Goal: Task Accomplishment & Management: Manage account settings

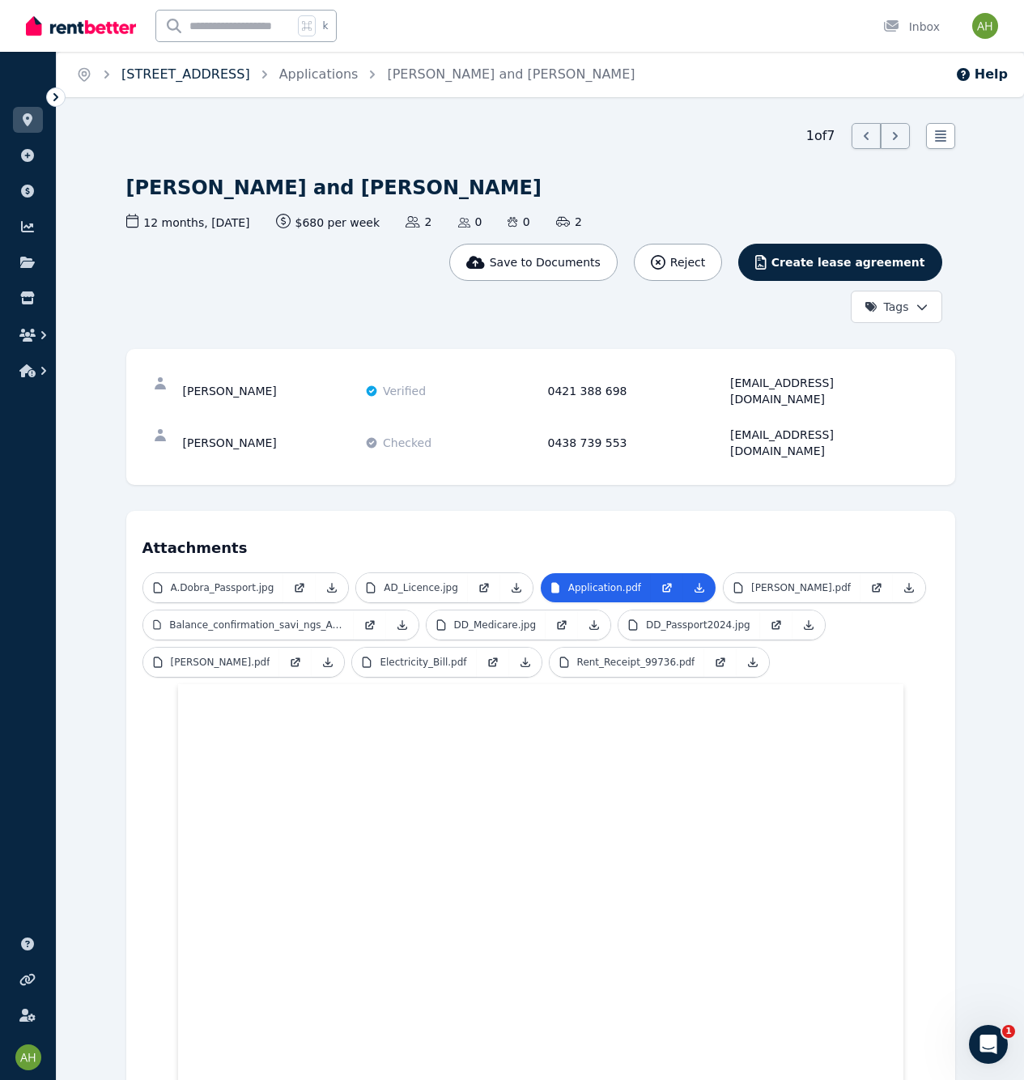
click at [250, 76] on link "[STREET_ADDRESS]" at bounding box center [185, 73] width 129 height 15
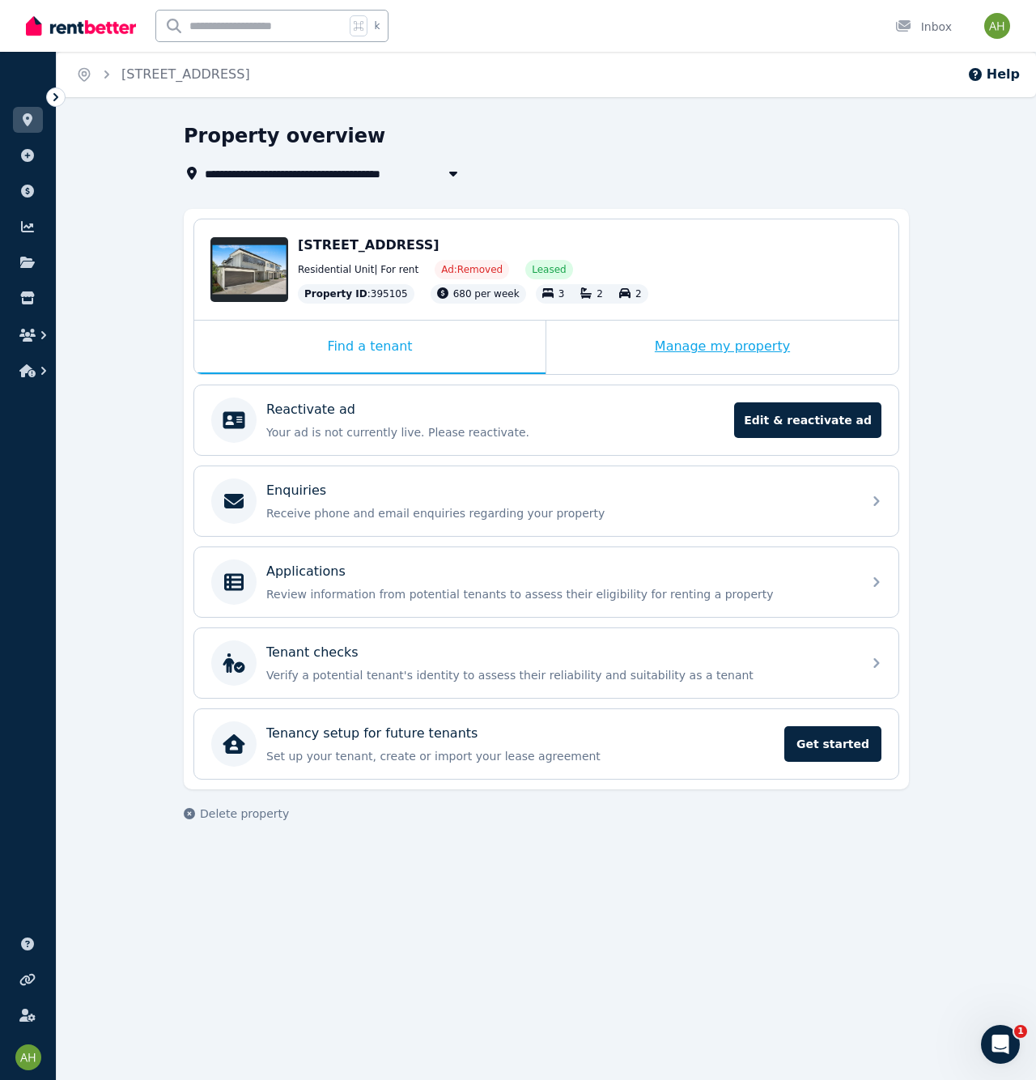
click at [700, 348] on div "Manage my property" at bounding box center [723, 347] width 352 height 53
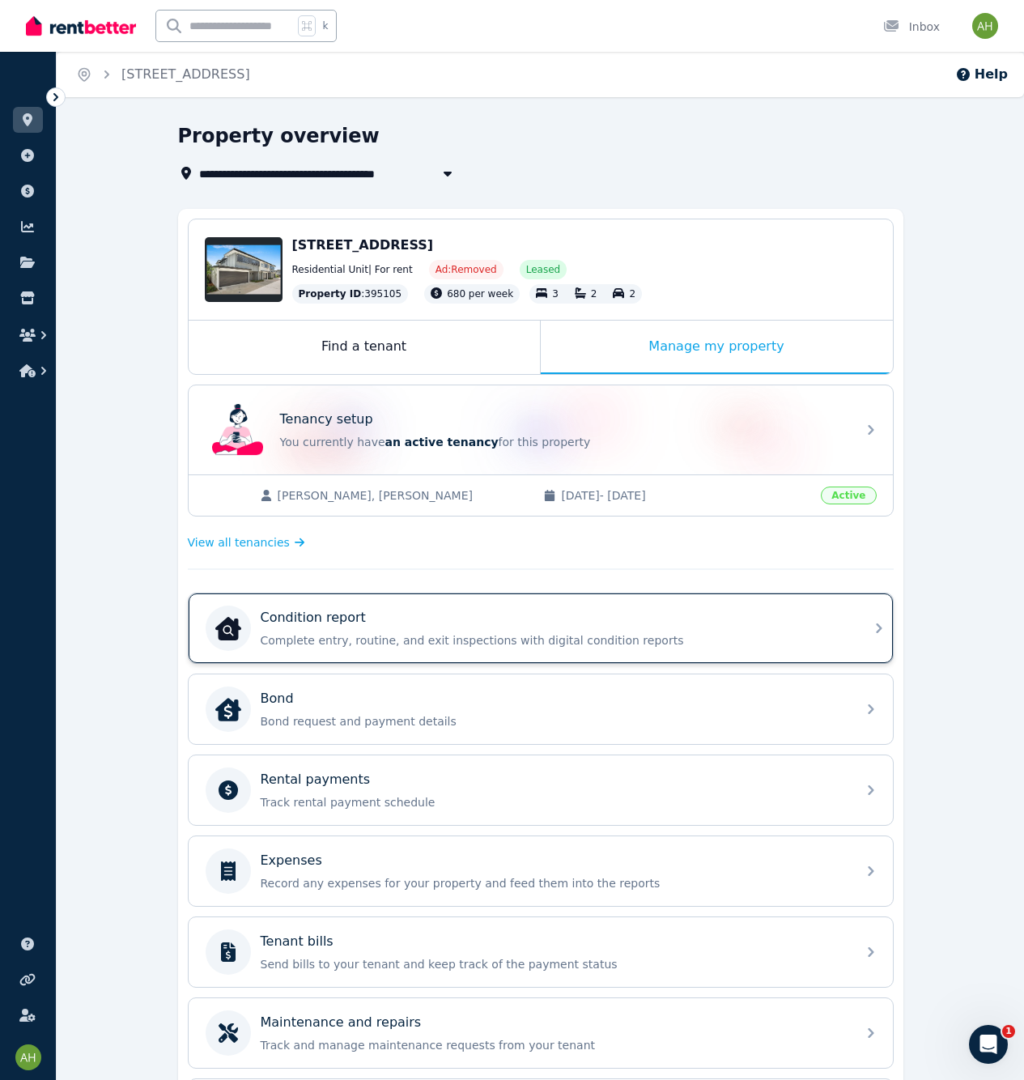
click at [751, 629] on div "Condition report Complete entry, routine, and exit inspections with digital con…" at bounding box center [554, 628] width 586 height 40
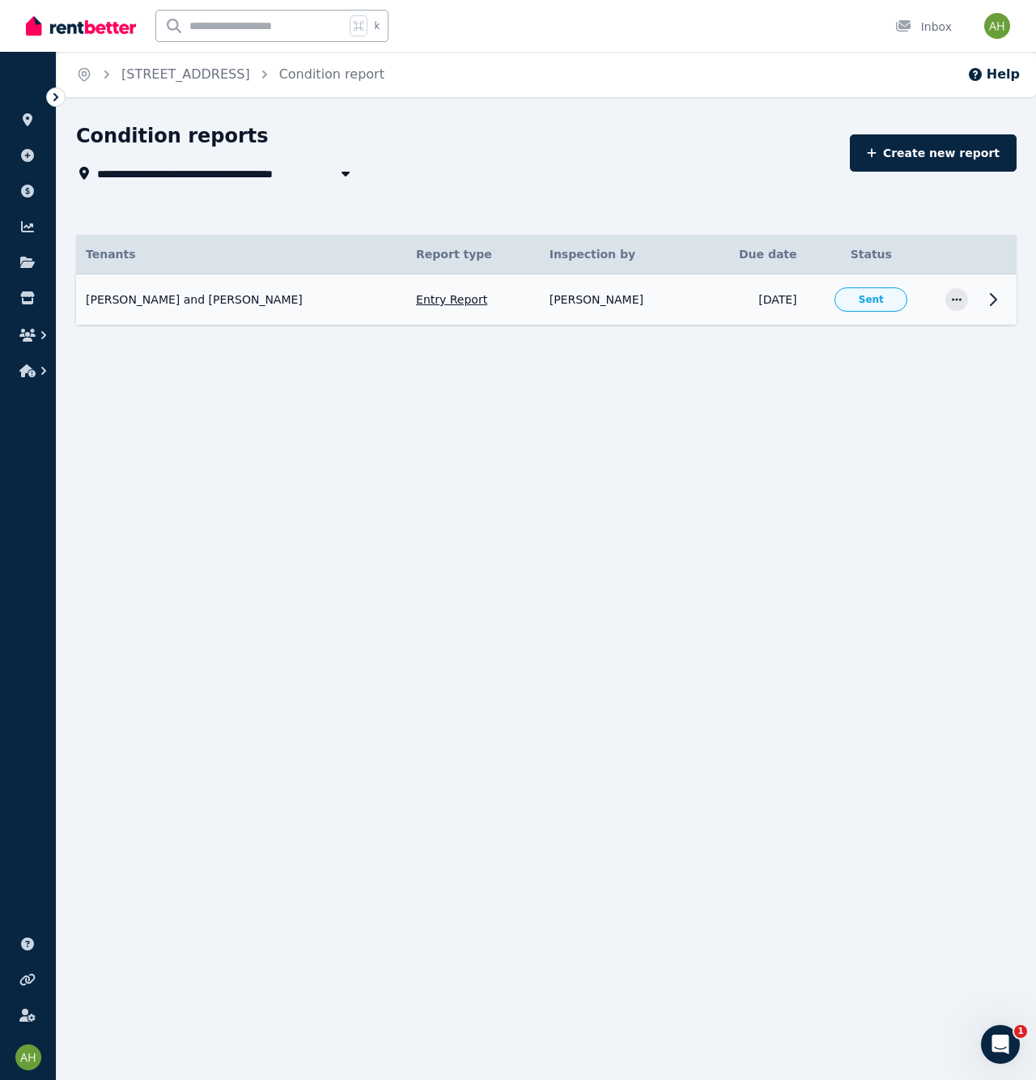
click at [996, 299] on icon at bounding box center [994, 299] width 6 height 11
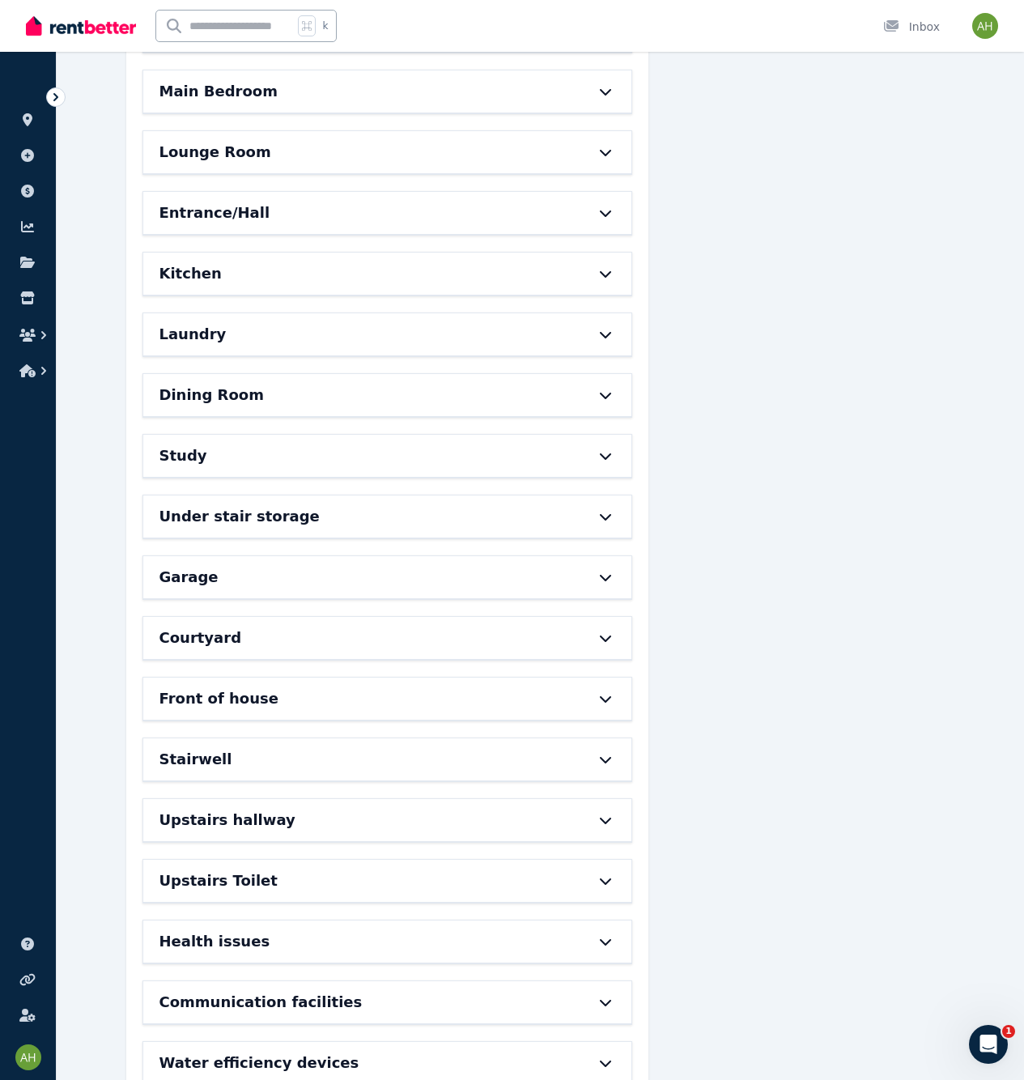
scroll to position [607, 0]
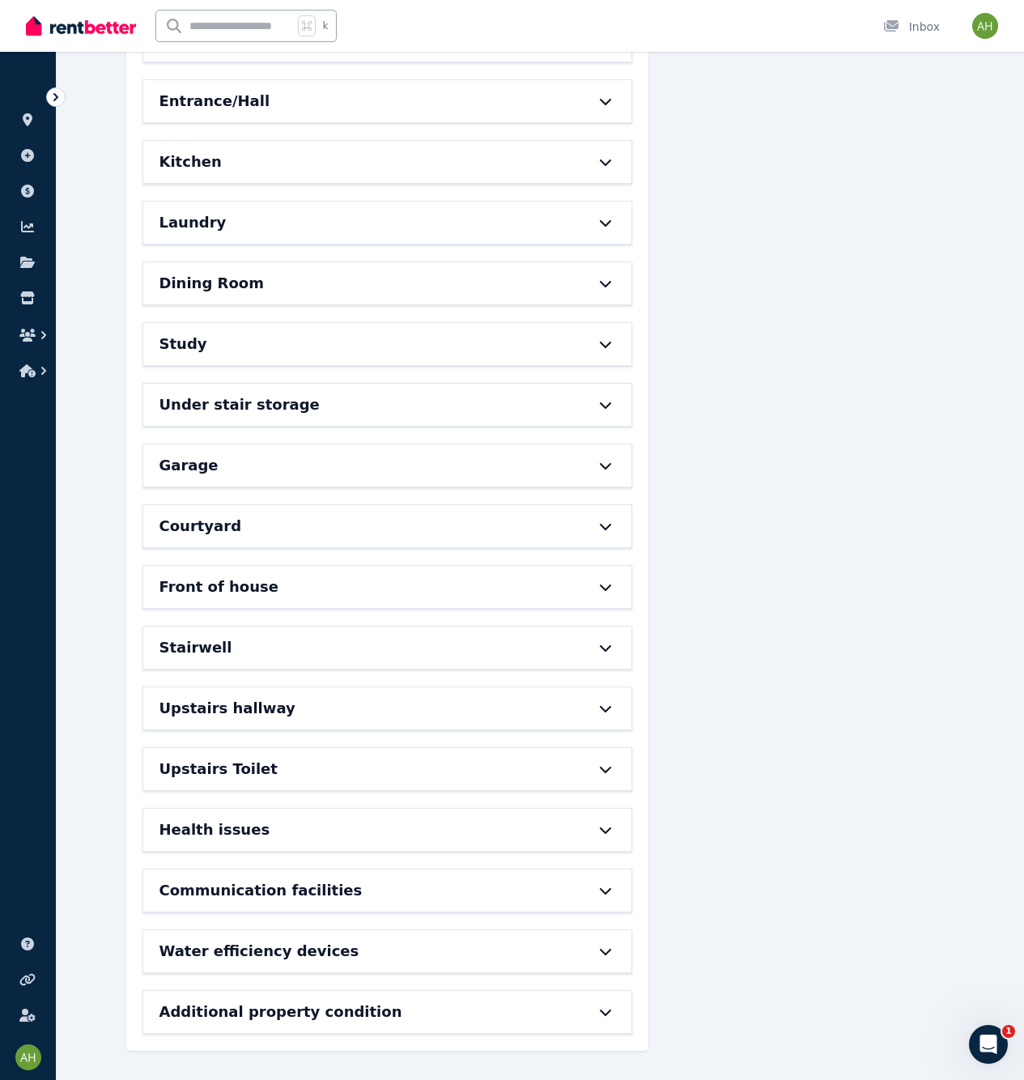
click at [611, 822] on div "Health issues" at bounding box center [387, 830] width 489 height 42
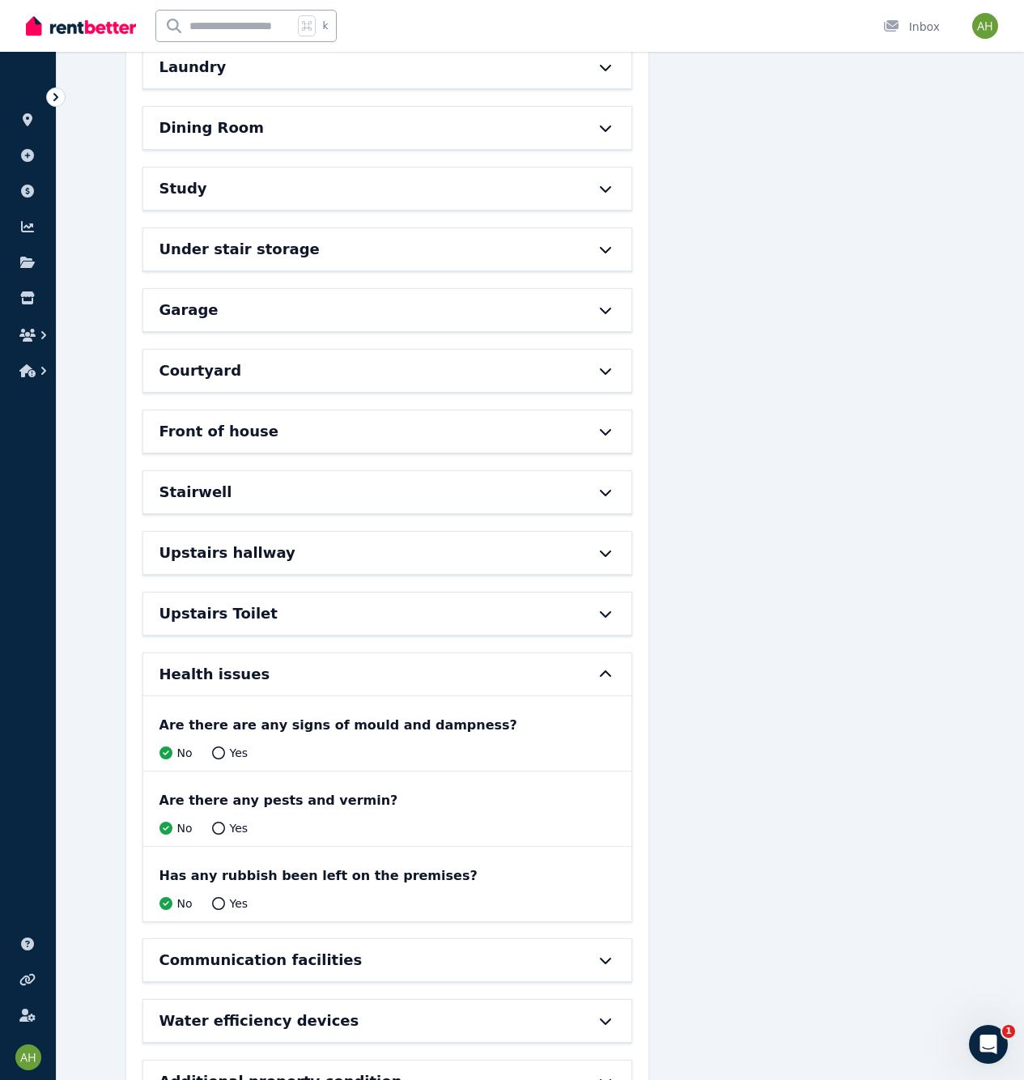
scroll to position [832, 0]
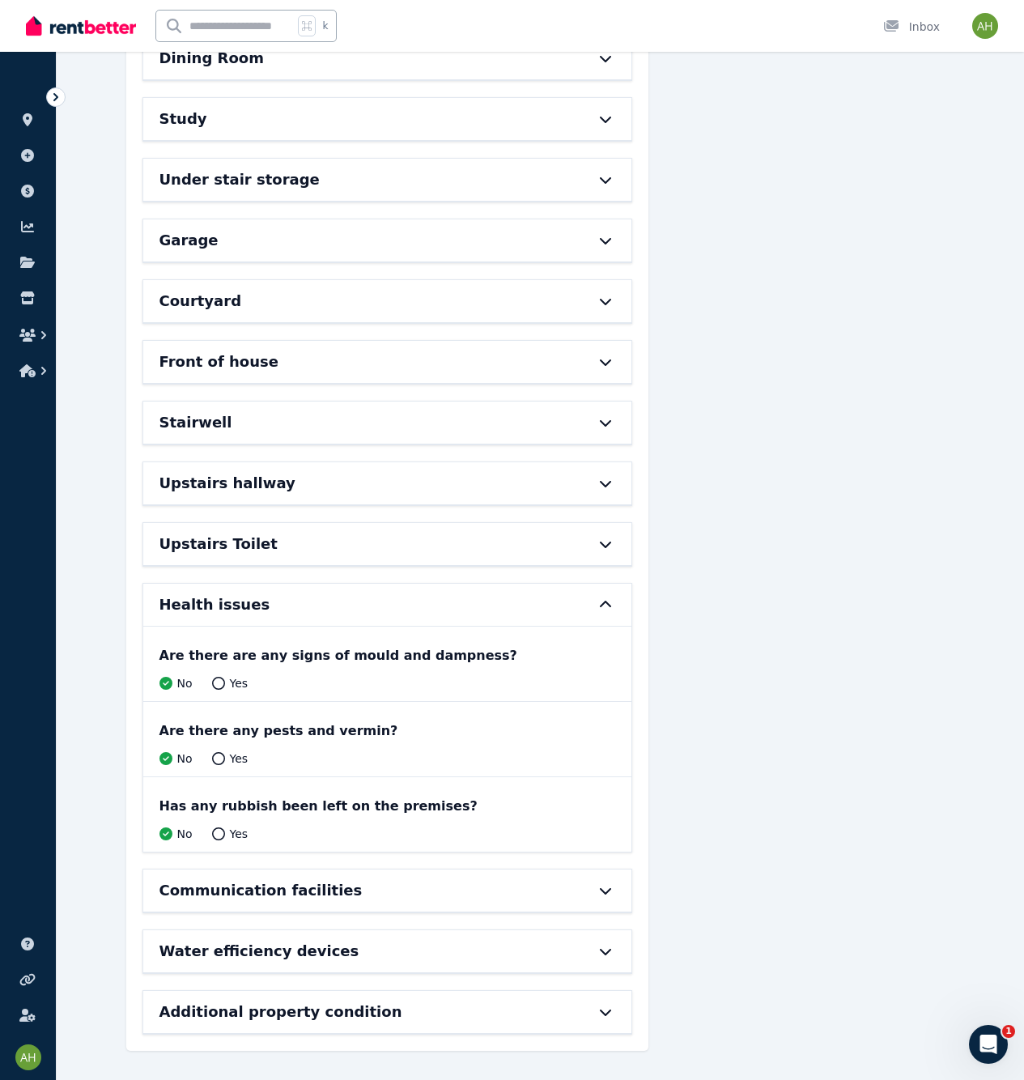
click at [610, 890] on icon at bounding box center [605, 891] width 11 height 6
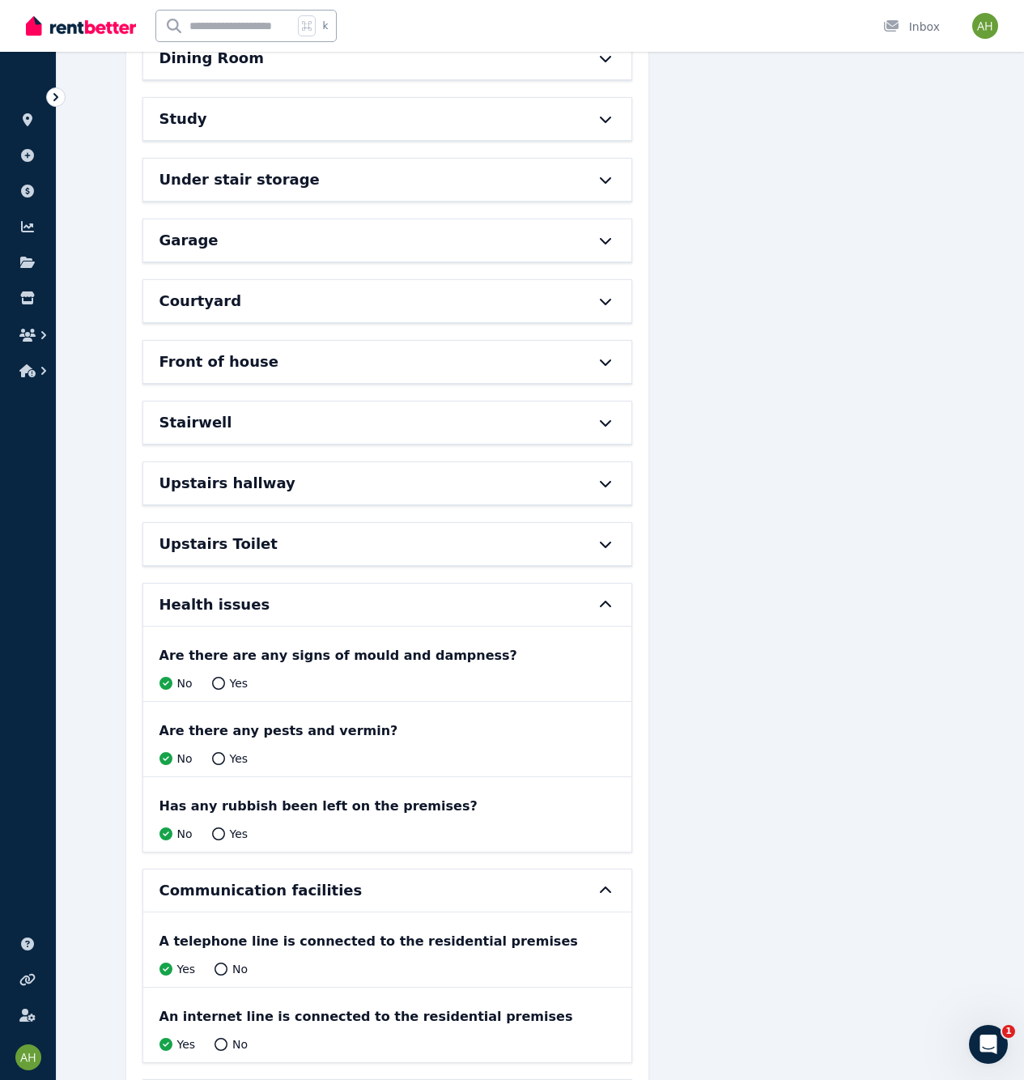
scroll to position [981, 0]
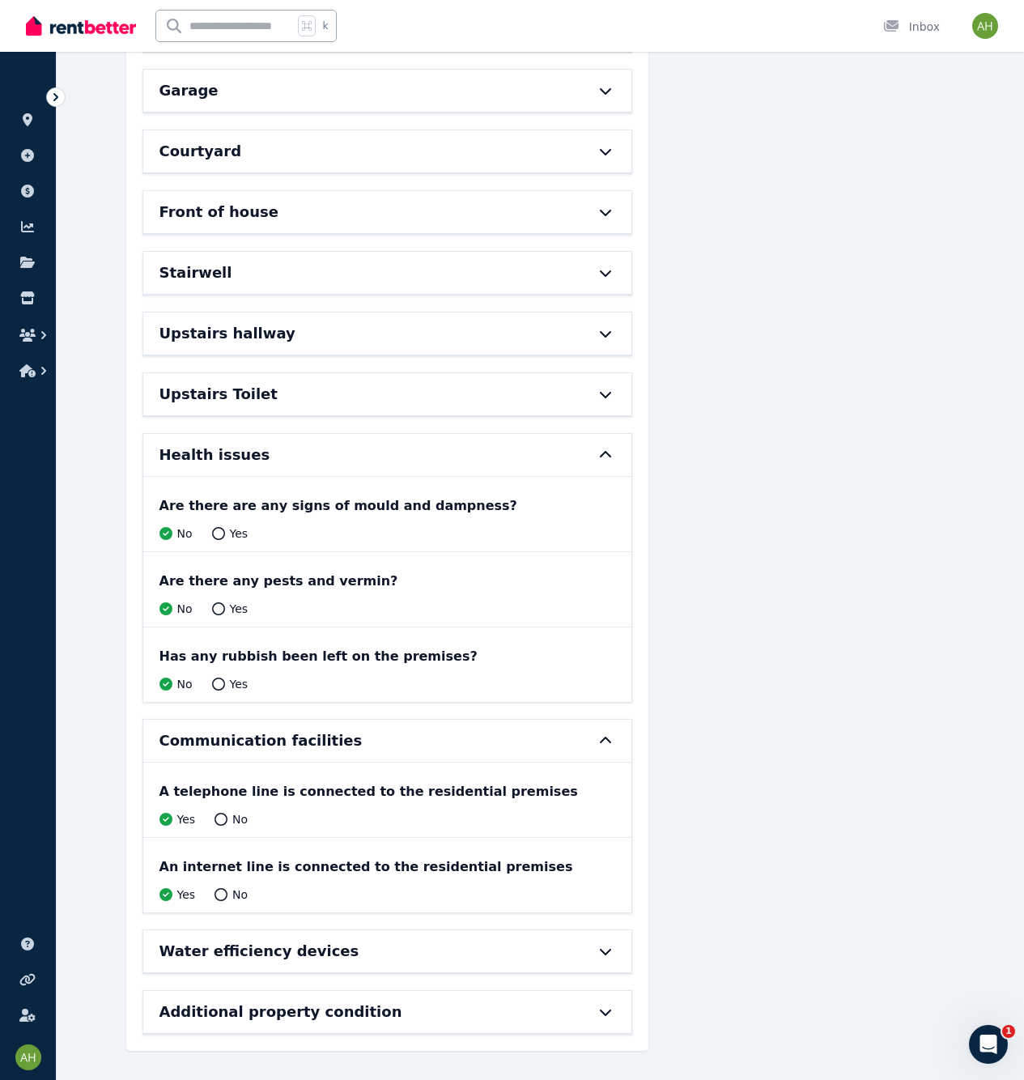
click at [609, 946] on icon at bounding box center [605, 951] width 19 height 13
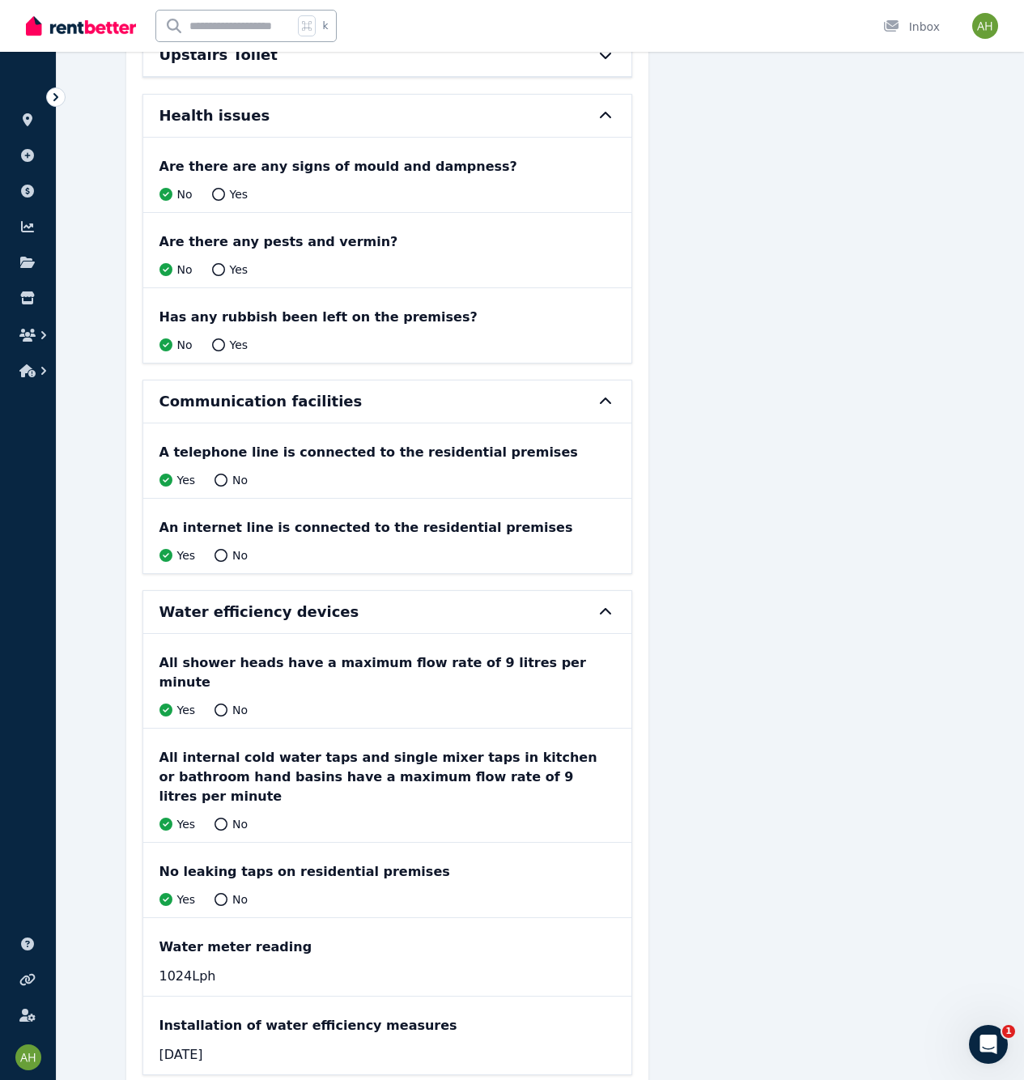
scroll to position [1383, 0]
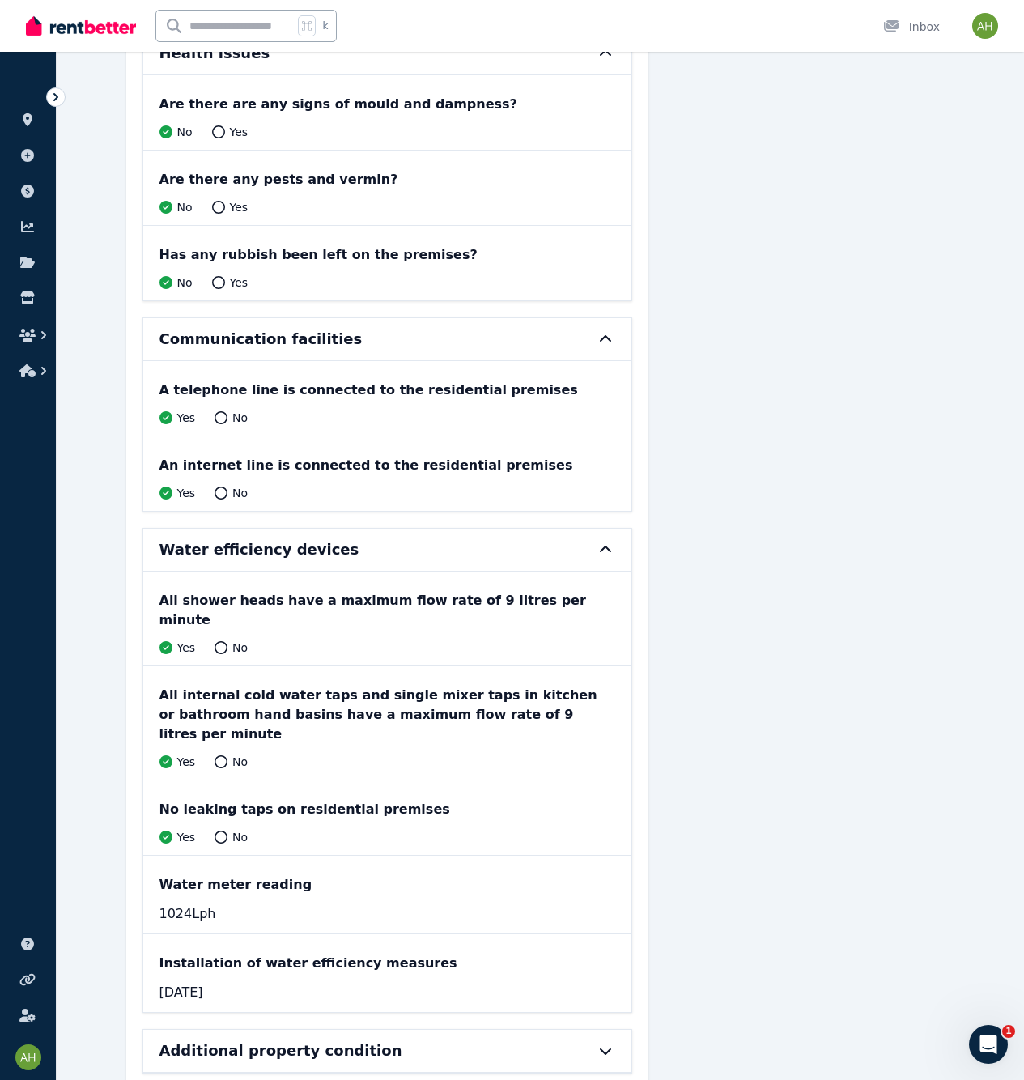
click at [603, 1045] on icon at bounding box center [605, 1051] width 19 height 13
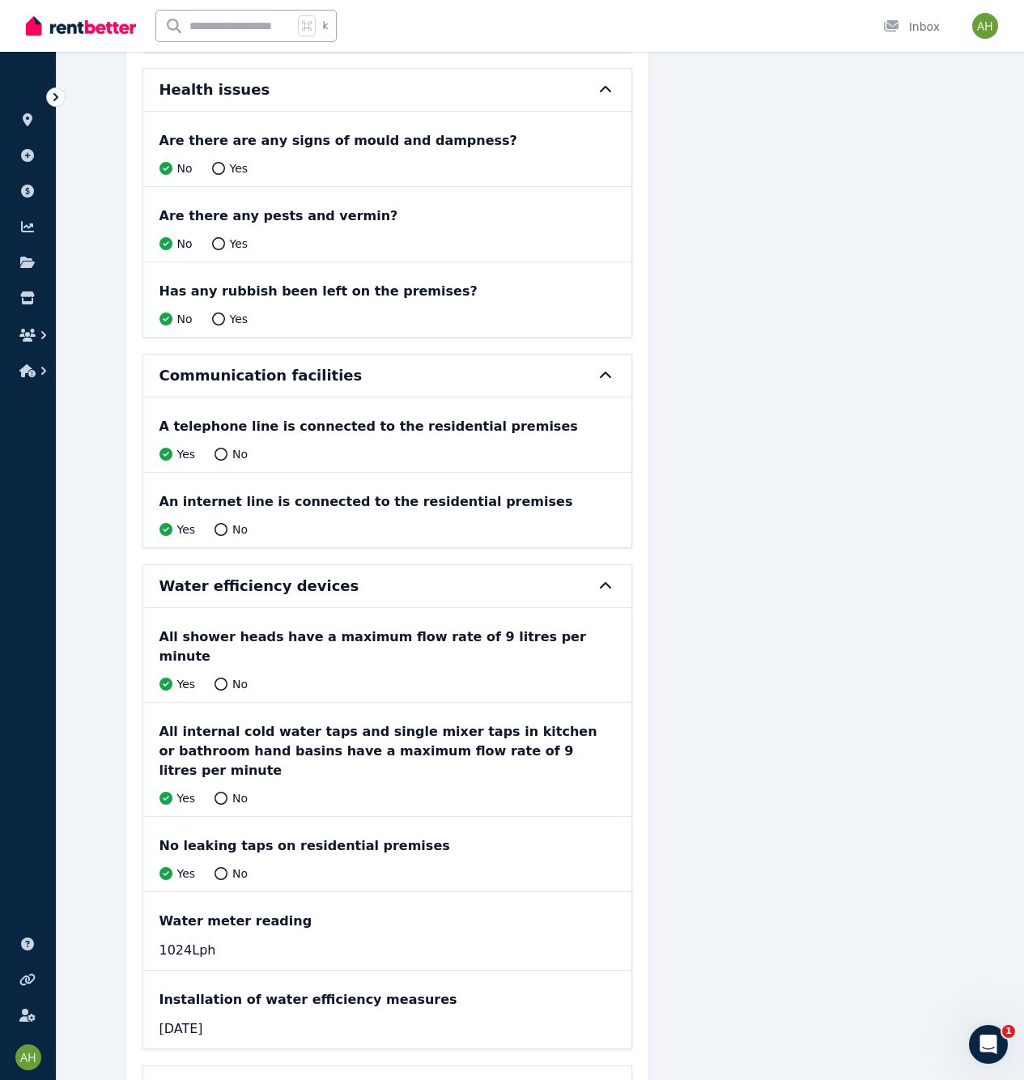
scroll to position [858, 0]
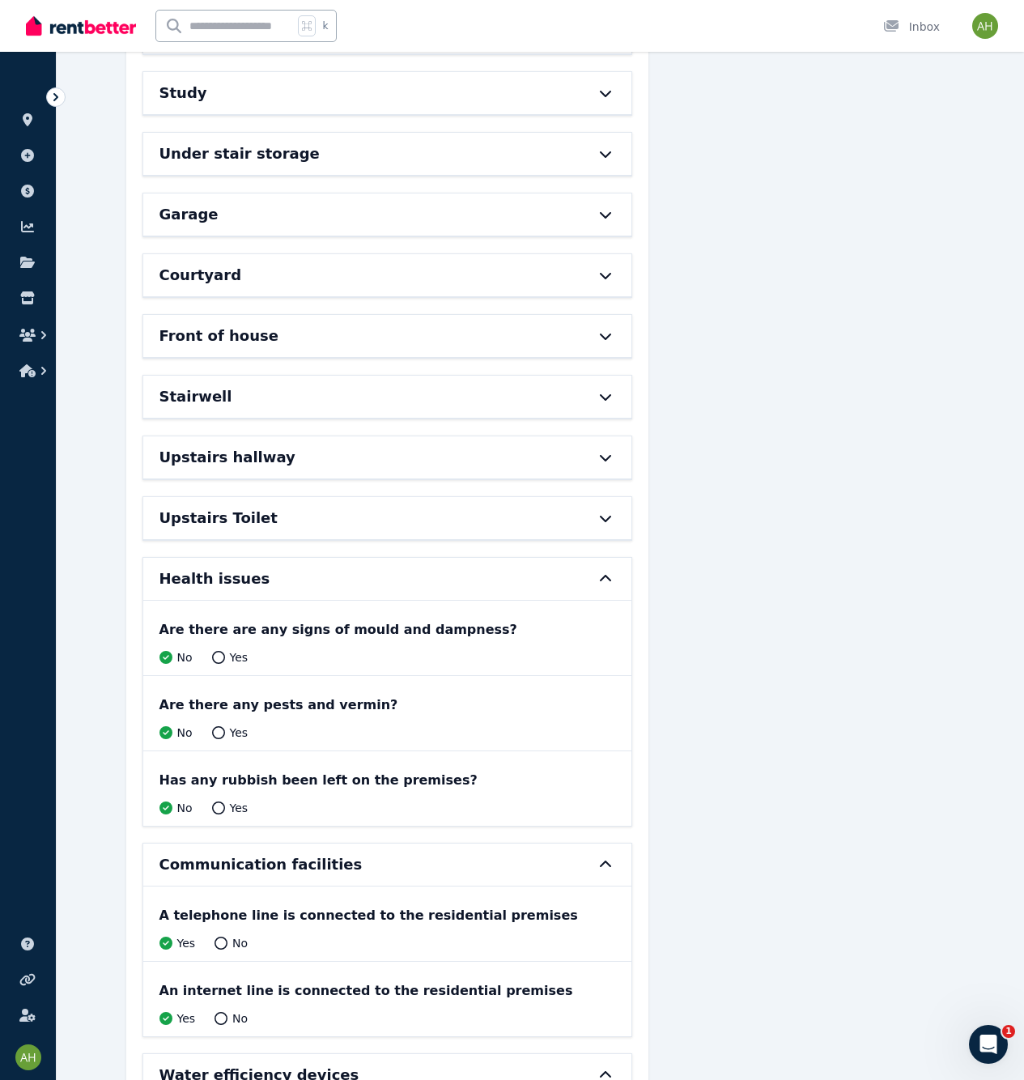
click at [601, 518] on icon at bounding box center [605, 518] width 19 height 13
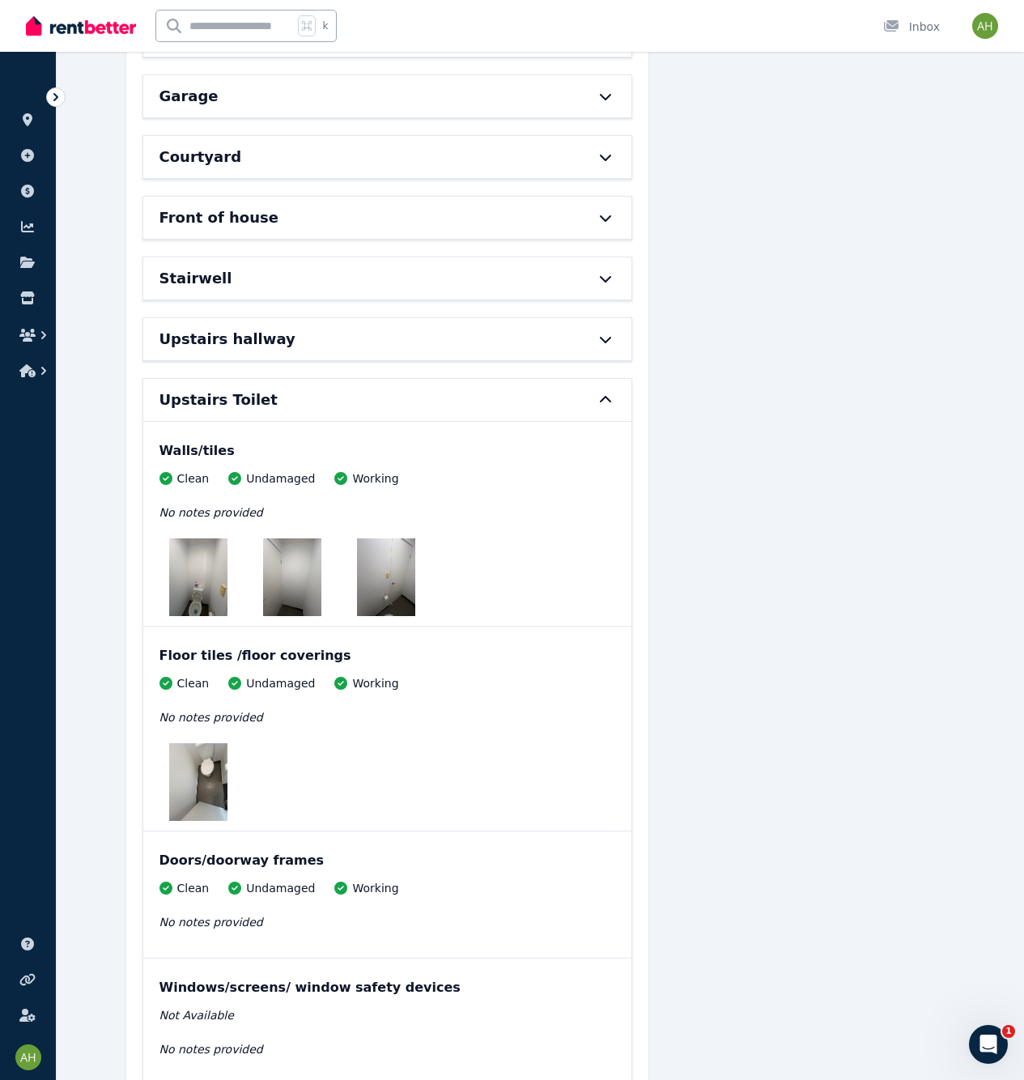
scroll to position [926, 0]
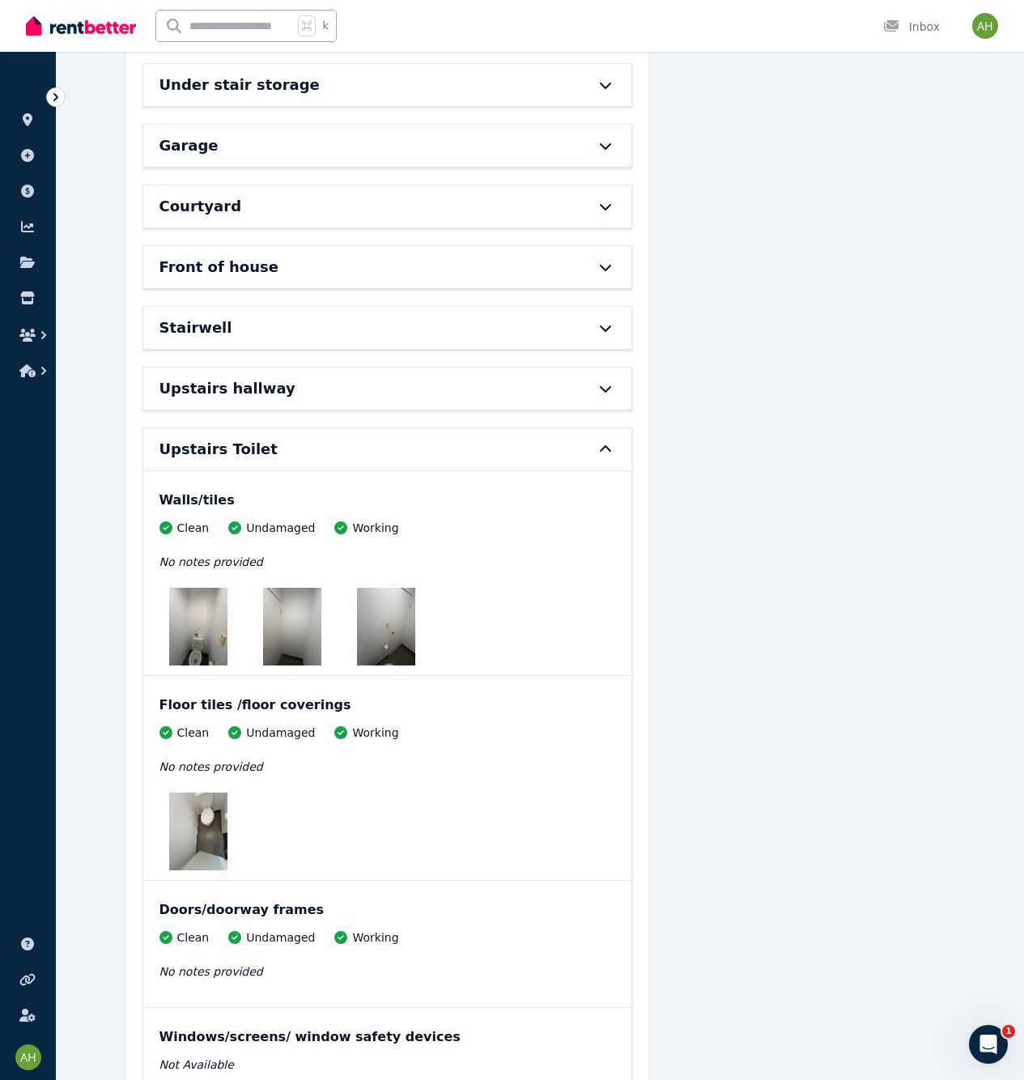
click at [605, 389] on icon at bounding box center [605, 388] width 19 height 13
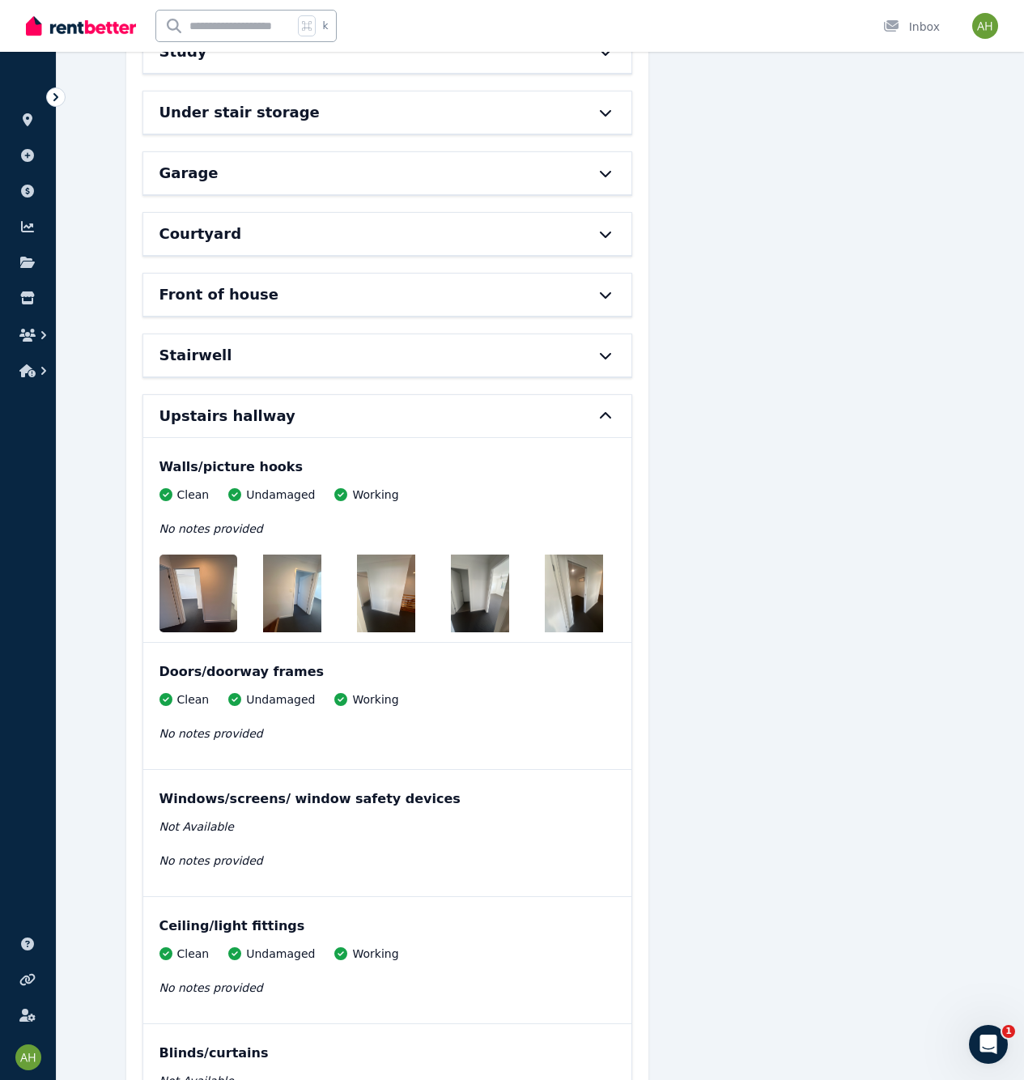
scroll to position [823, 0]
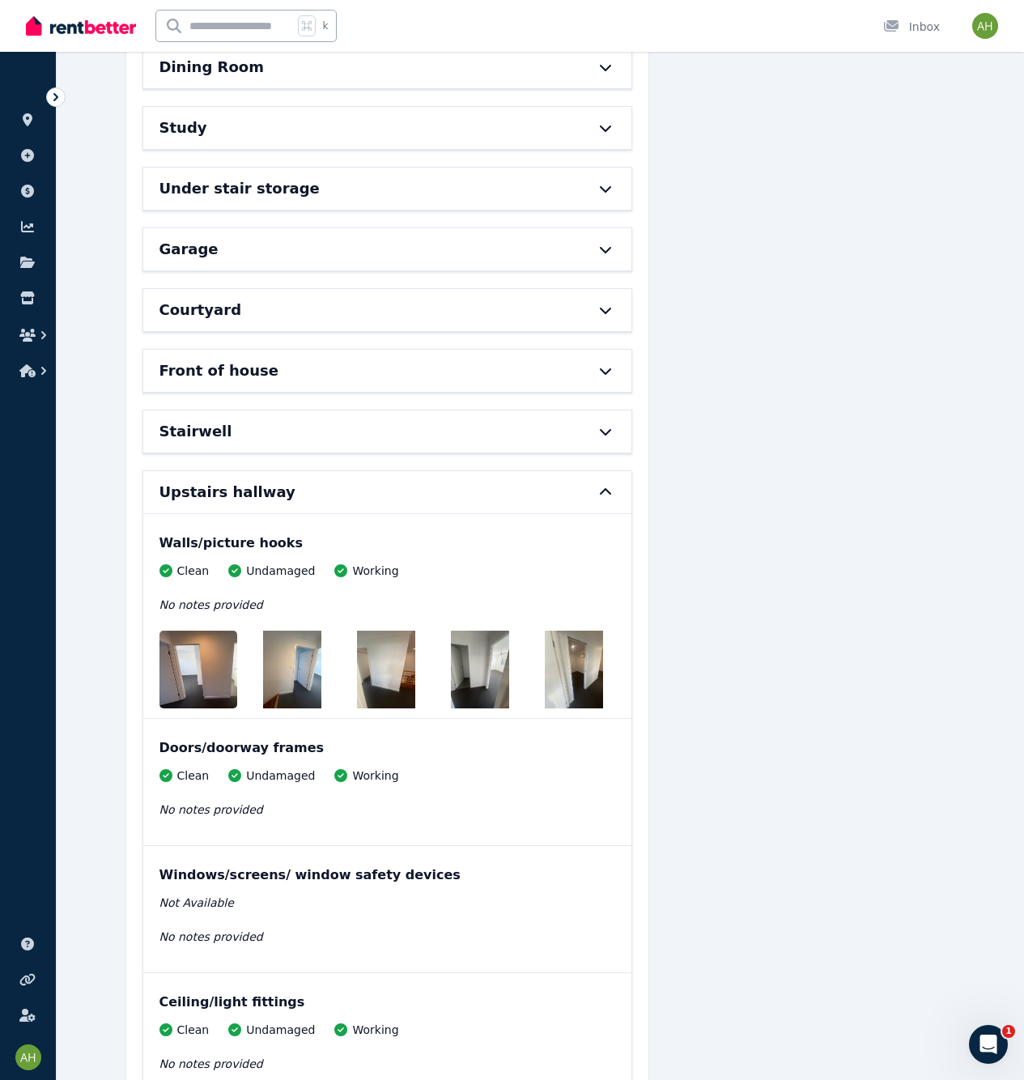
click at [603, 436] on icon at bounding box center [605, 431] width 19 height 13
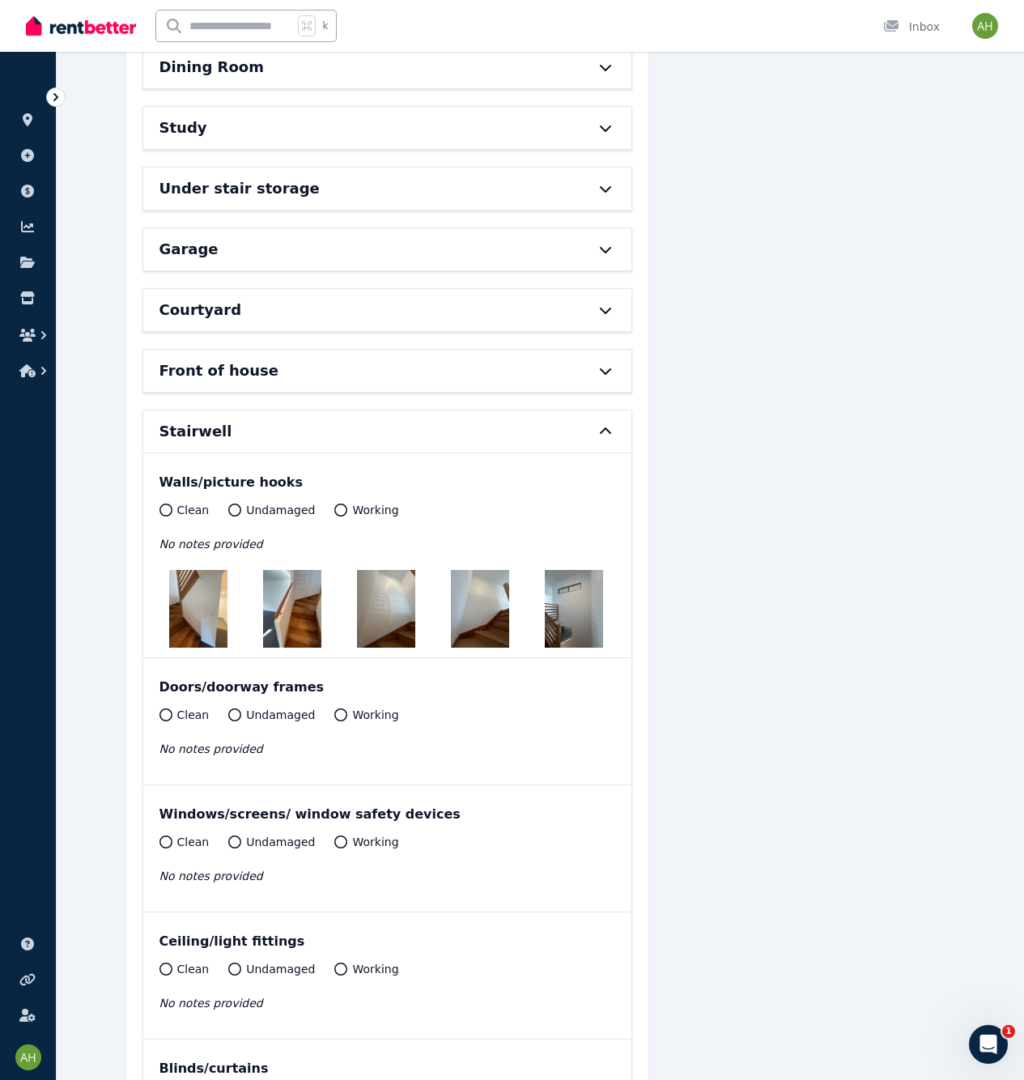
click at [164, 513] on icon at bounding box center [166, 510] width 13 height 13
click at [603, 368] on icon at bounding box center [605, 370] width 19 height 13
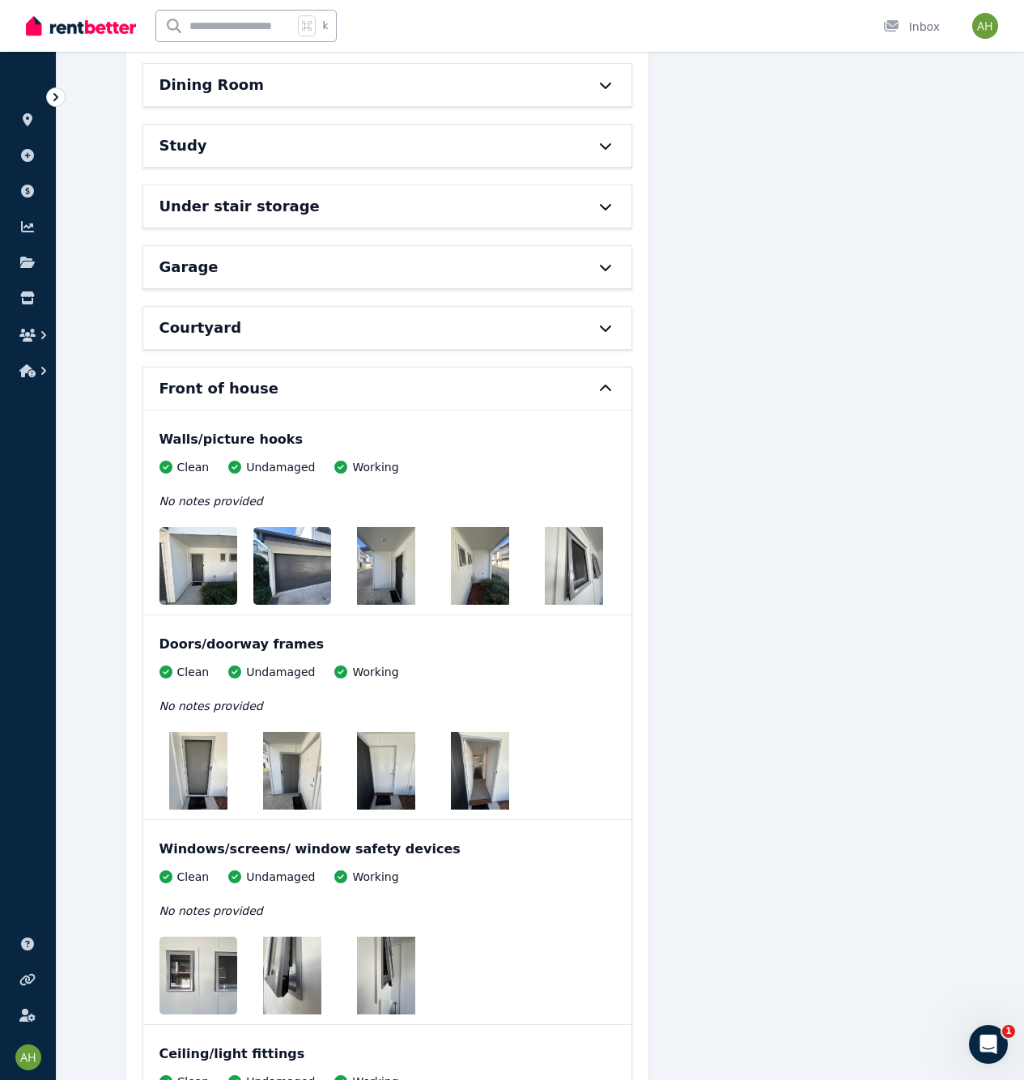
scroll to position [794, 0]
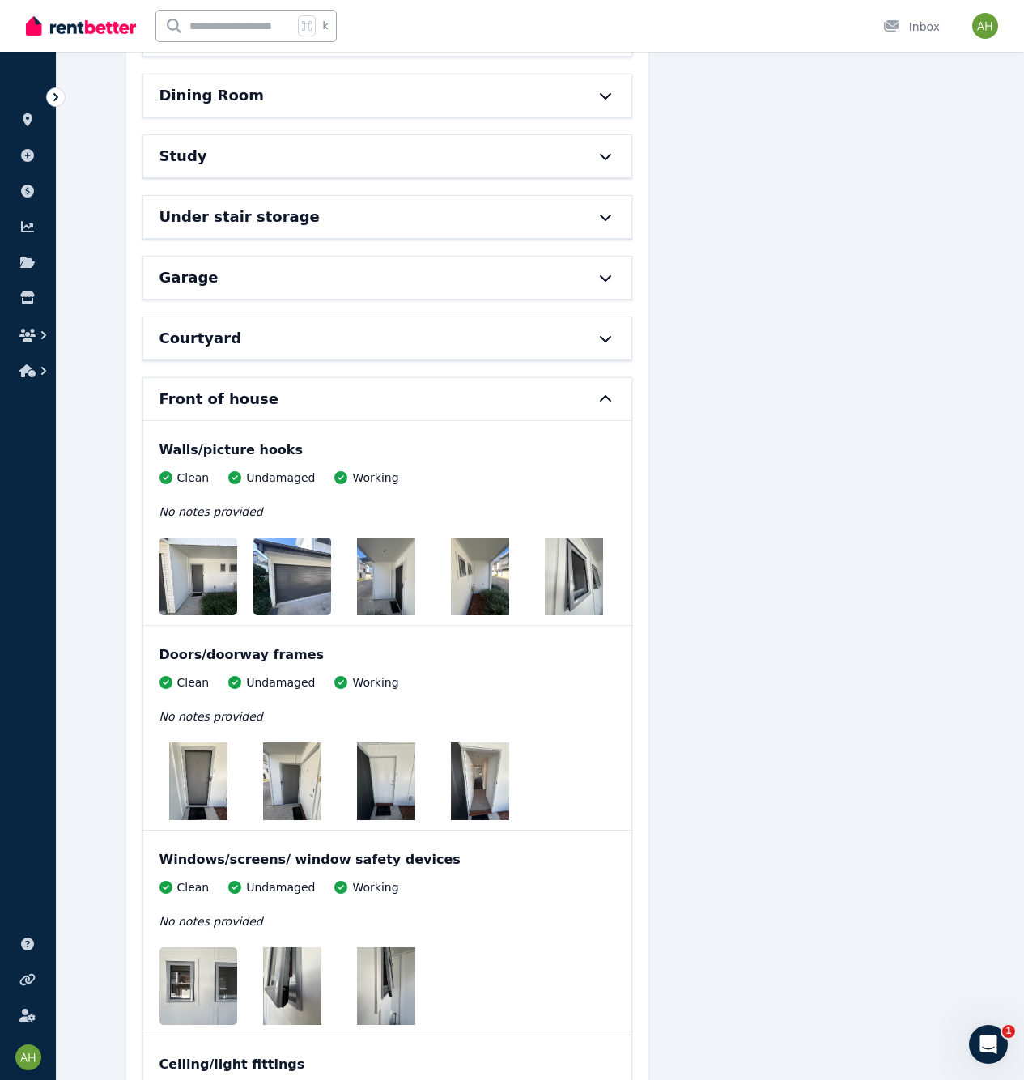
click at [602, 338] on icon at bounding box center [605, 338] width 19 height 13
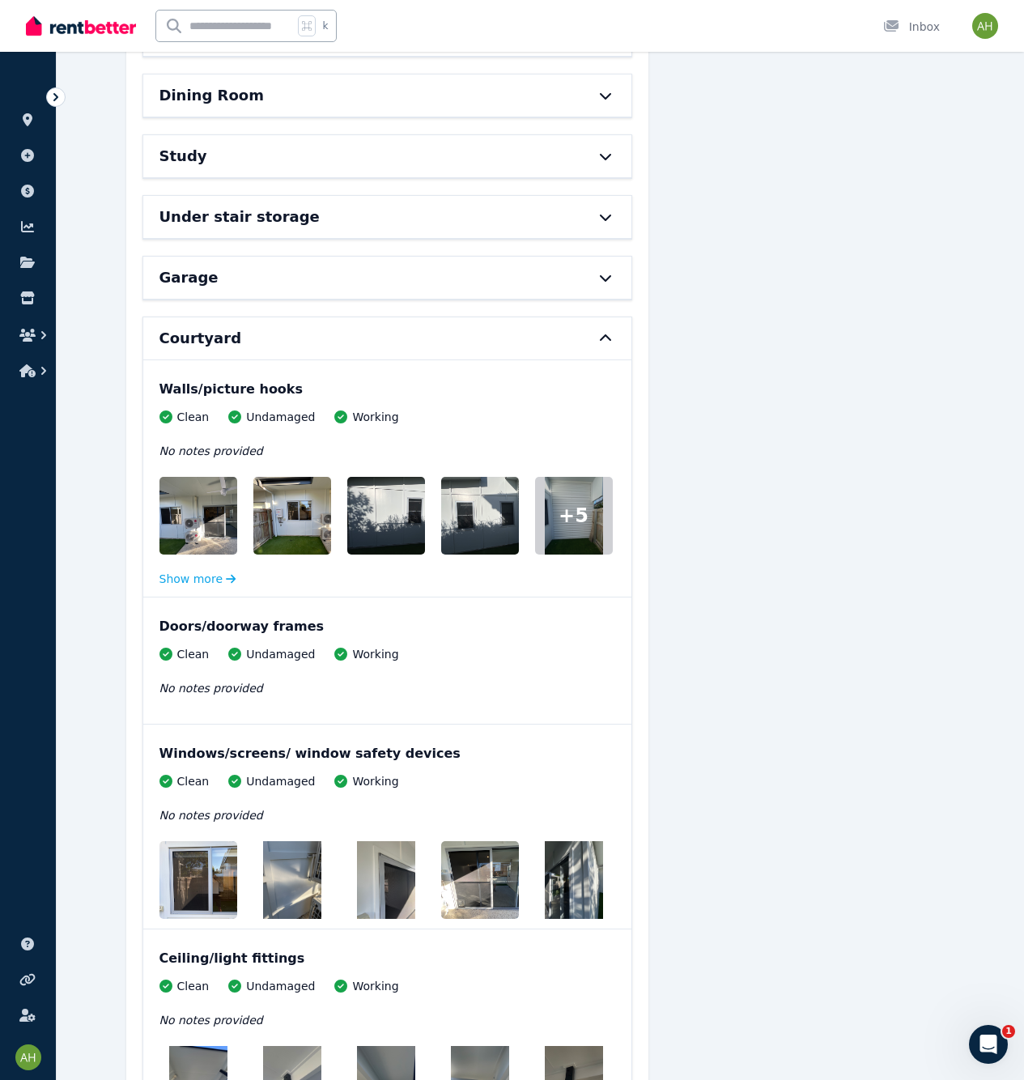
click at [577, 523] on span "+ 5" at bounding box center [574, 516] width 30 height 26
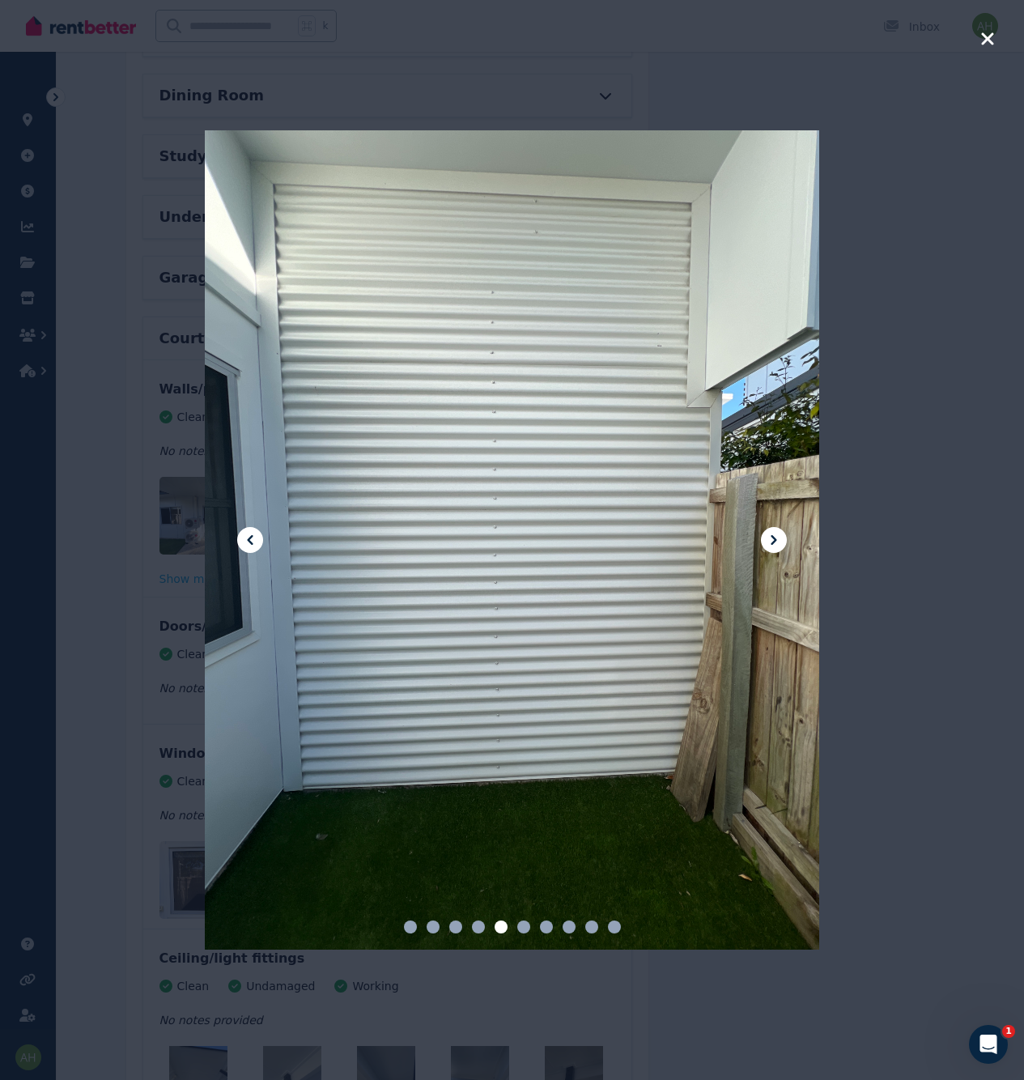
click at [777, 540] on icon at bounding box center [773, 539] width 19 height 19
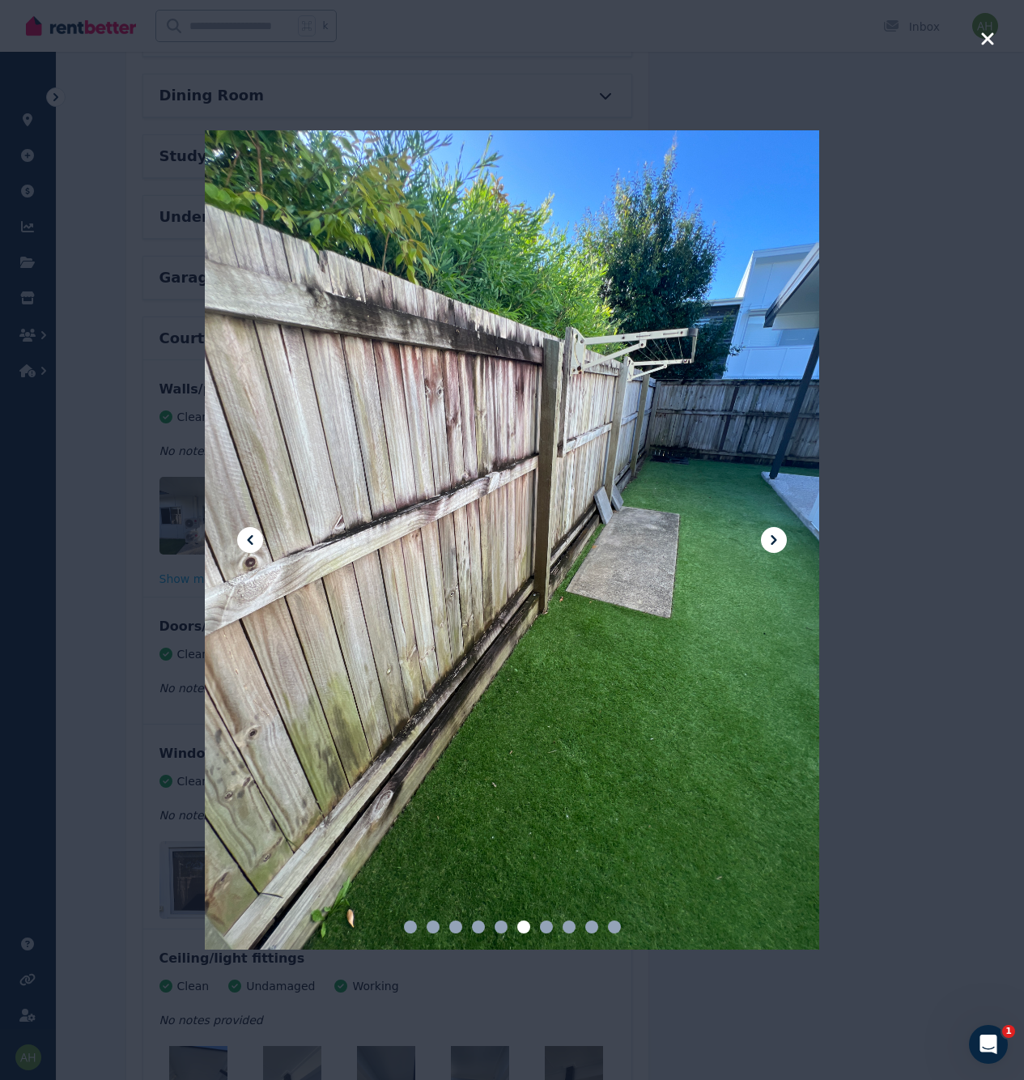
click at [777, 540] on icon at bounding box center [773, 539] width 19 height 19
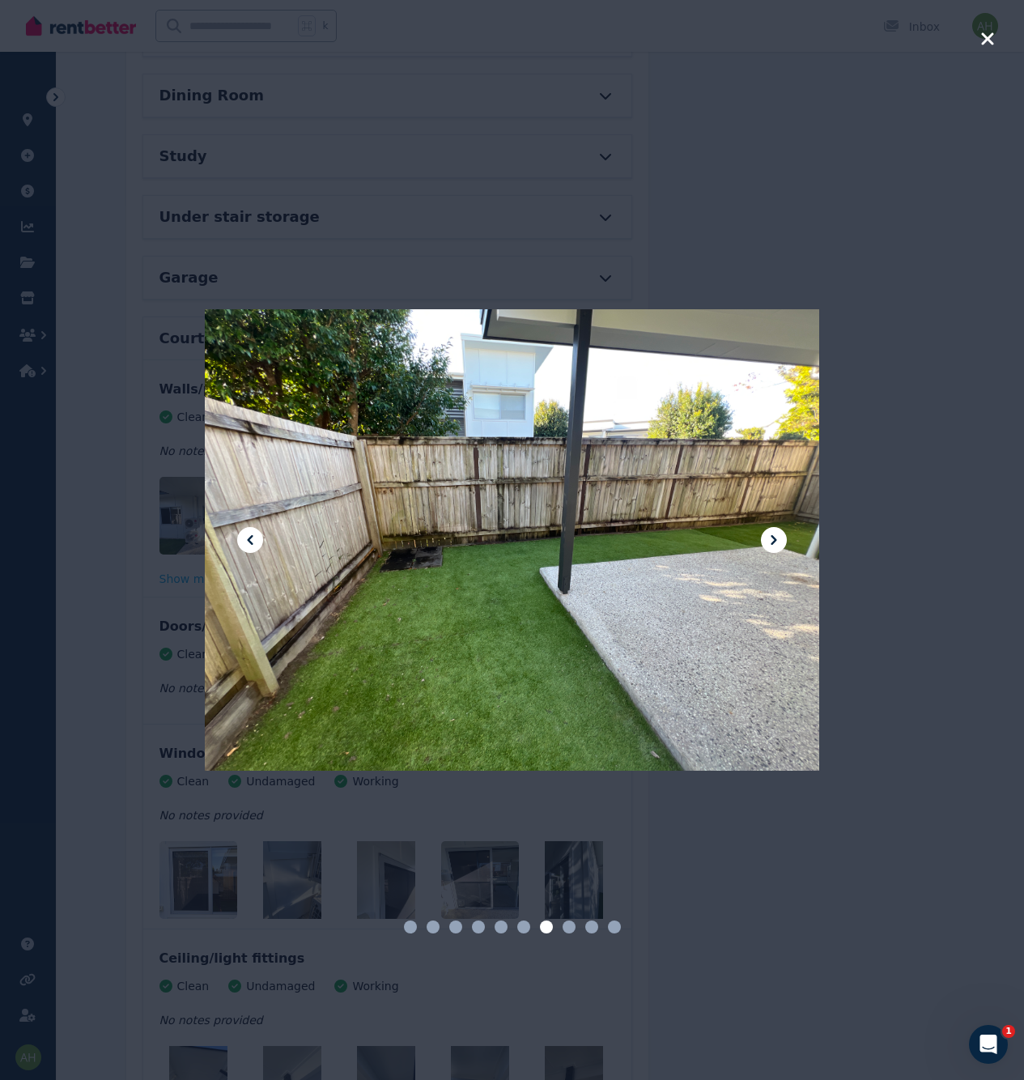
click at [777, 540] on icon at bounding box center [773, 539] width 19 height 19
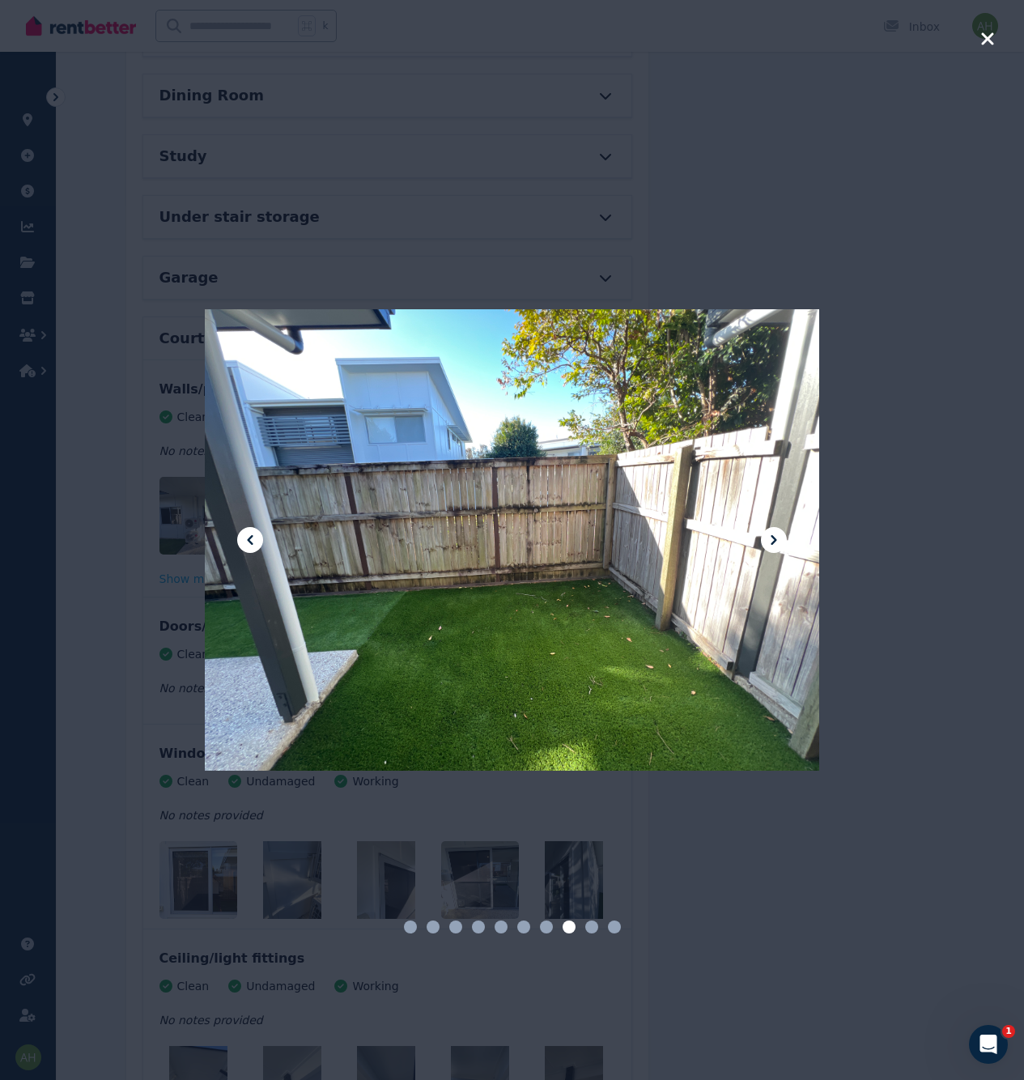
click at [777, 540] on icon at bounding box center [773, 539] width 19 height 19
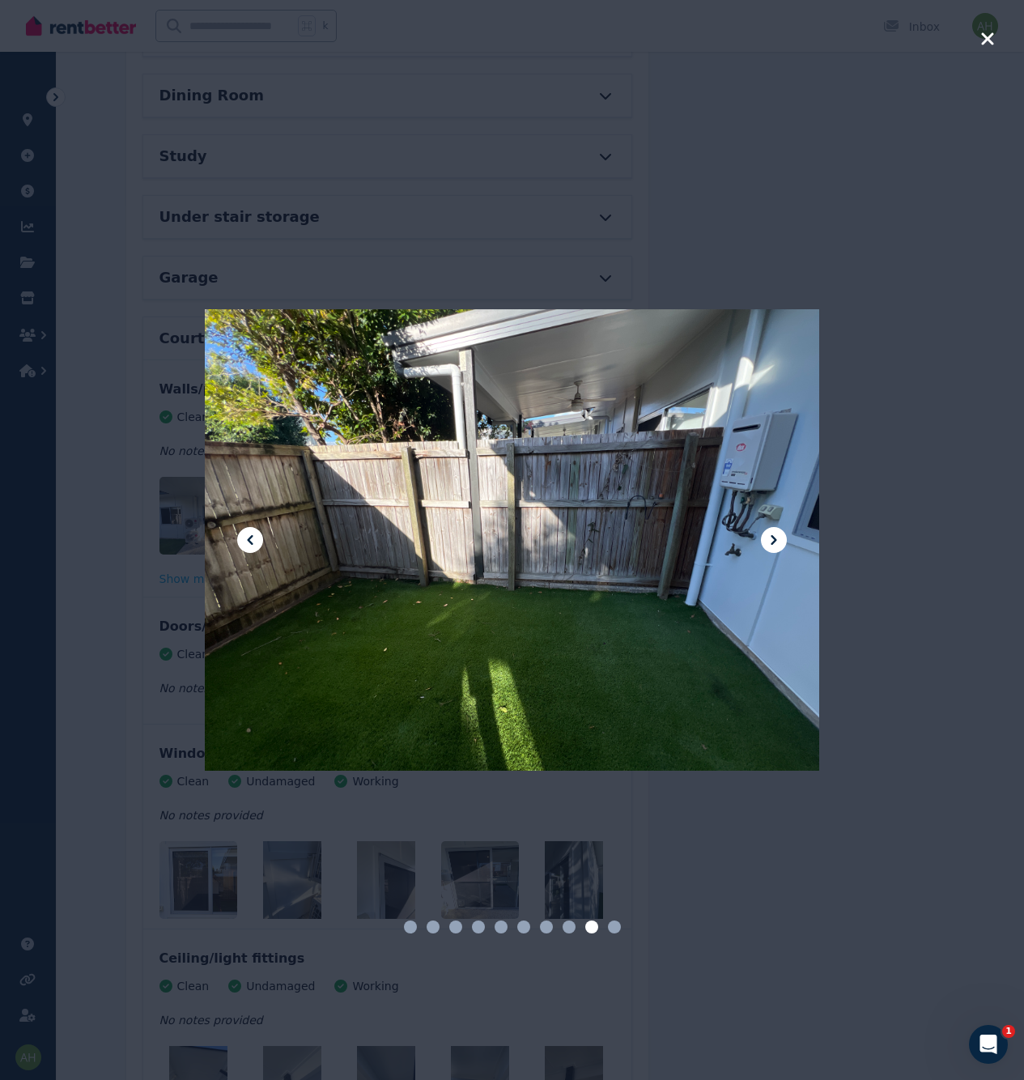
click at [777, 540] on icon at bounding box center [773, 539] width 19 height 19
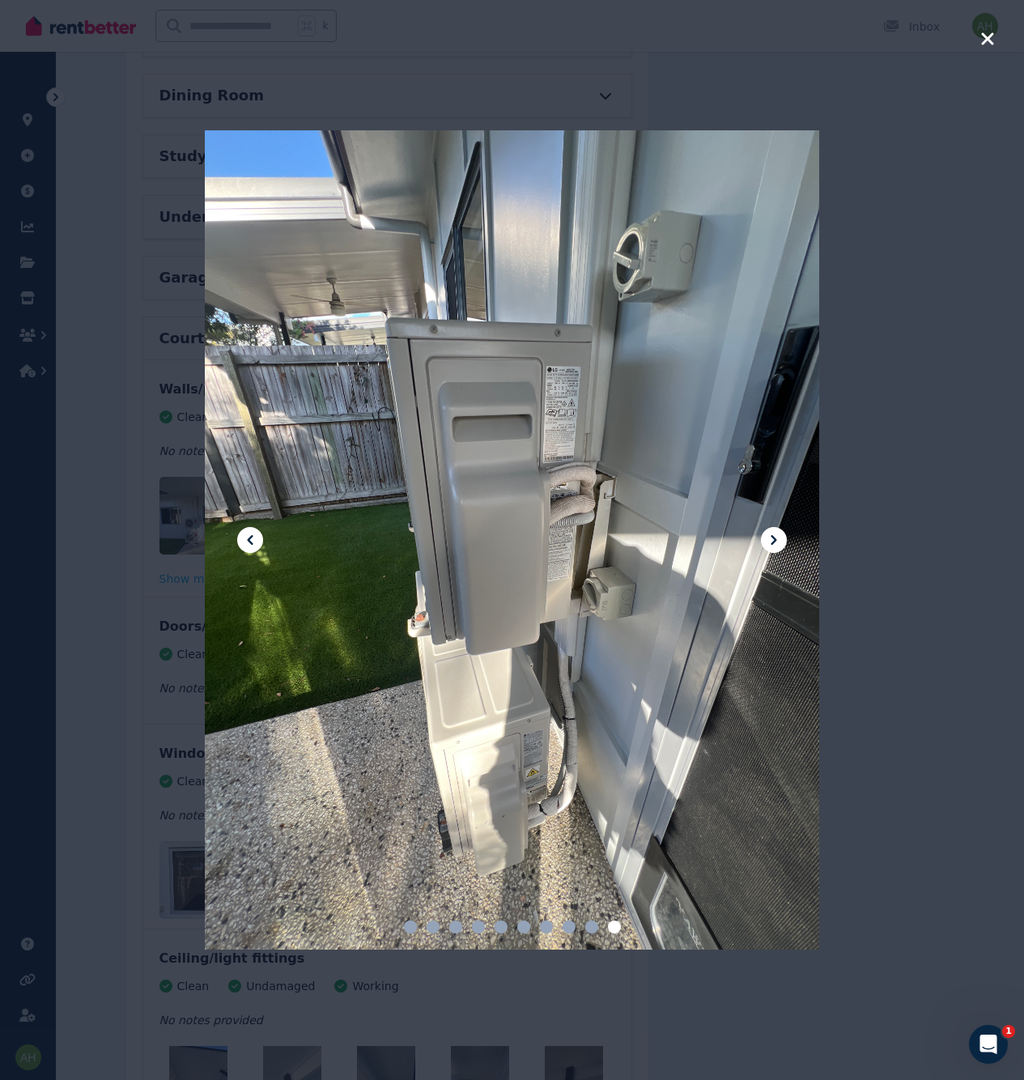
click at [777, 540] on icon at bounding box center [773, 539] width 19 height 19
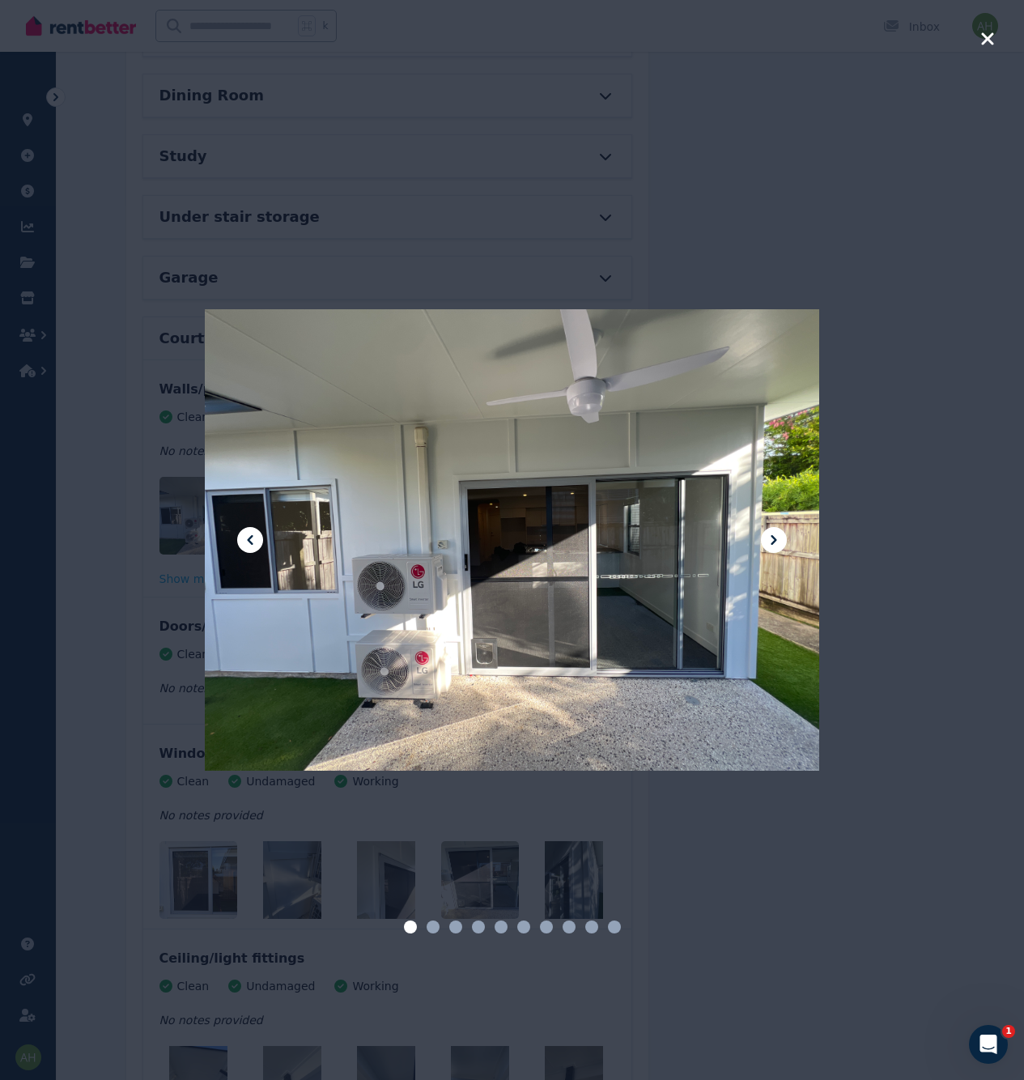
click at [777, 540] on icon at bounding box center [773, 539] width 19 height 19
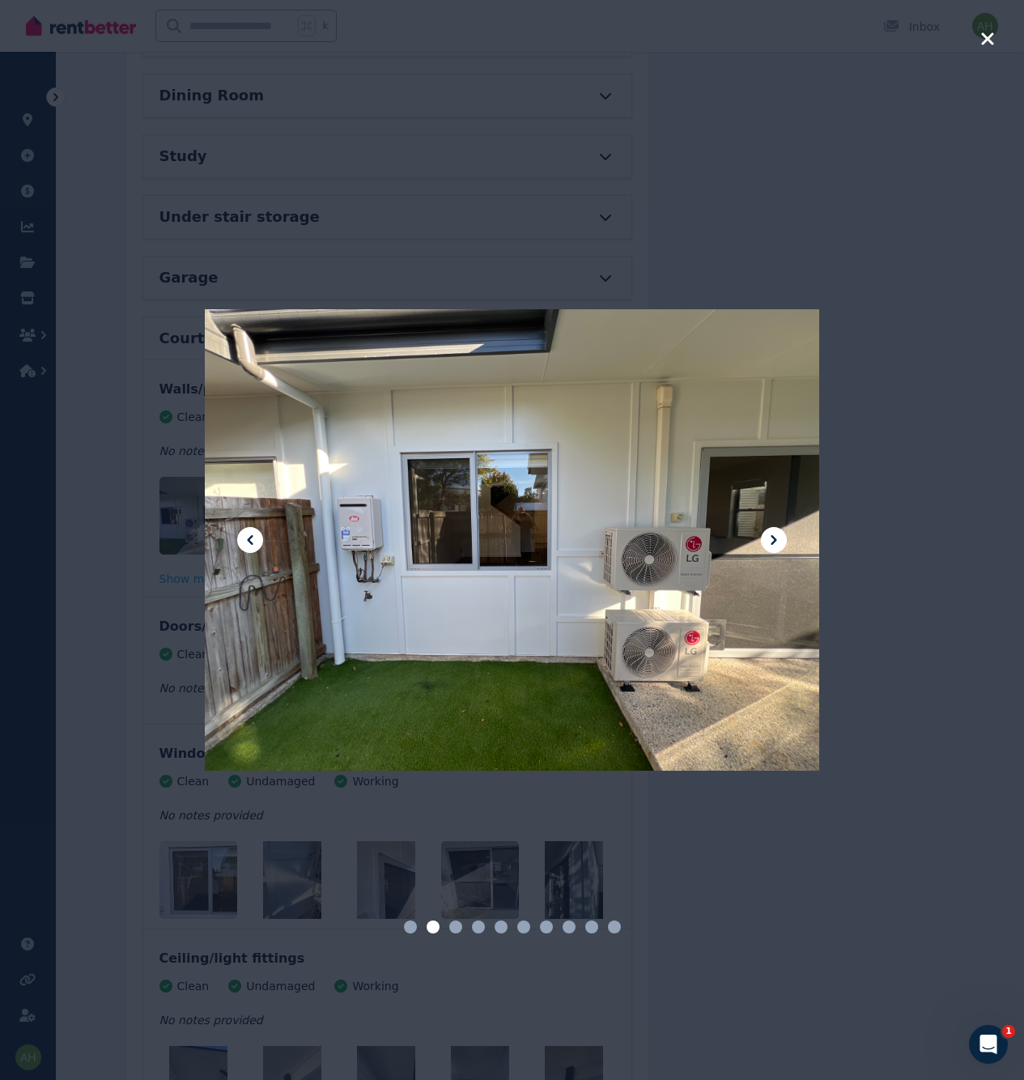
click at [777, 540] on icon at bounding box center [773, 539] width 19 height 19
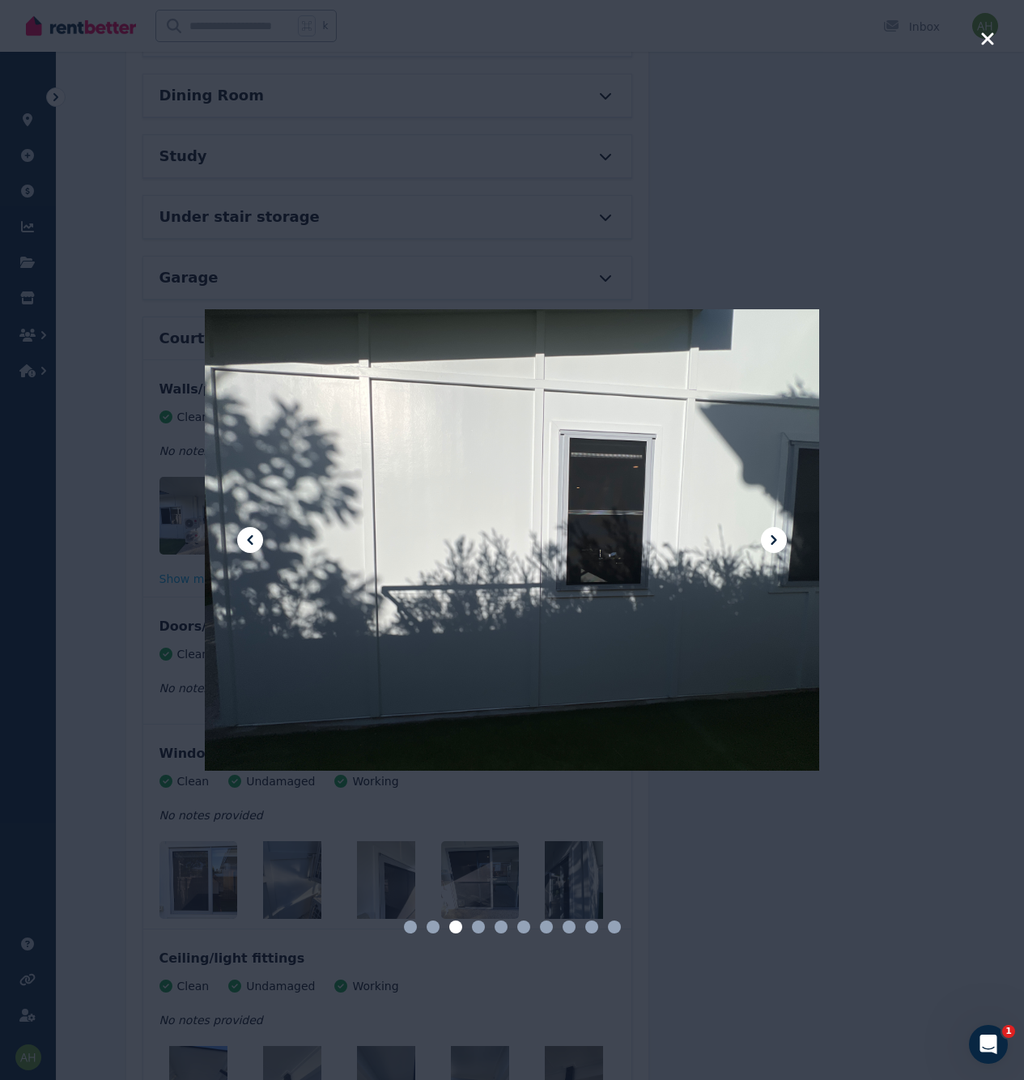
click at [777, 540] on icon at bounding box center [773, 539] width 19 height 19
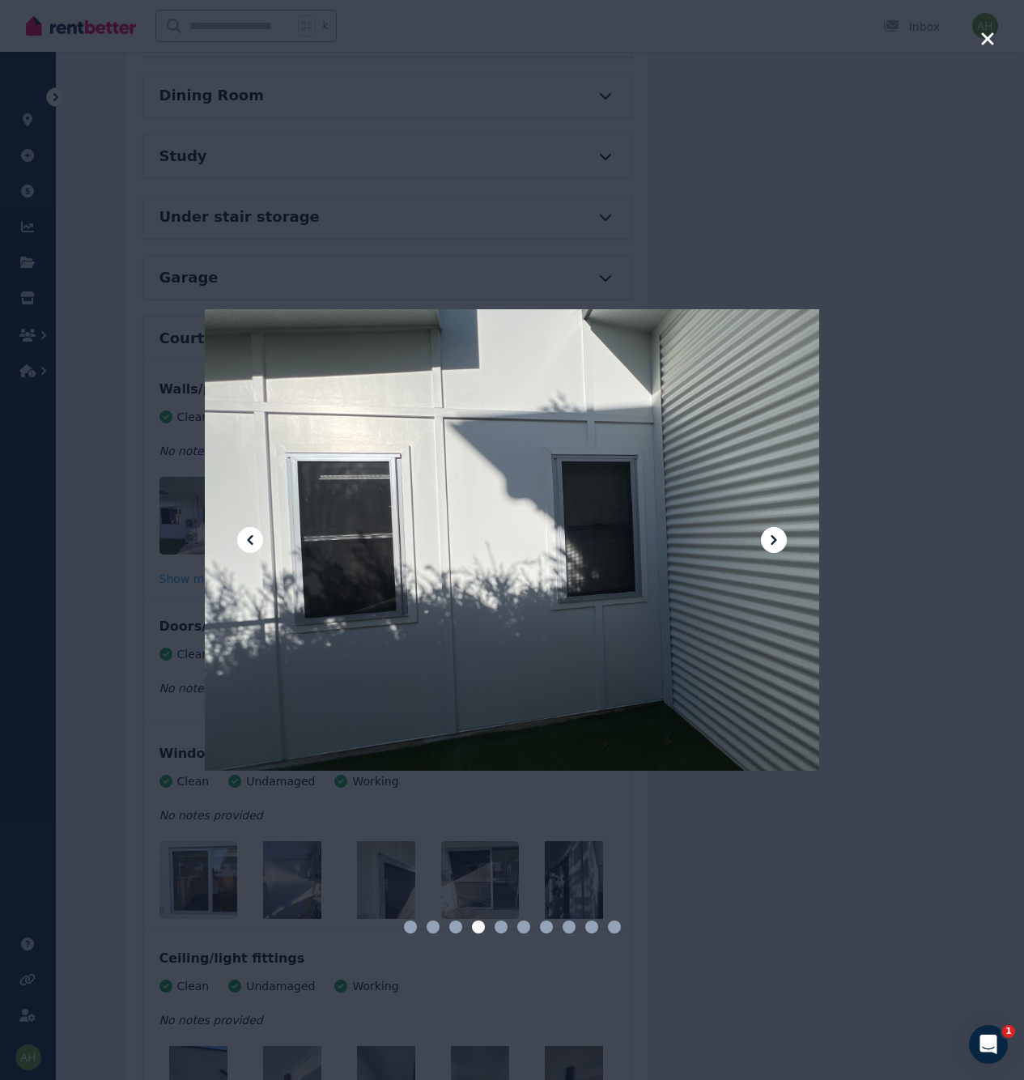
click at [777, 540] on icon at bounding box center [773, 539] width 19 height 19
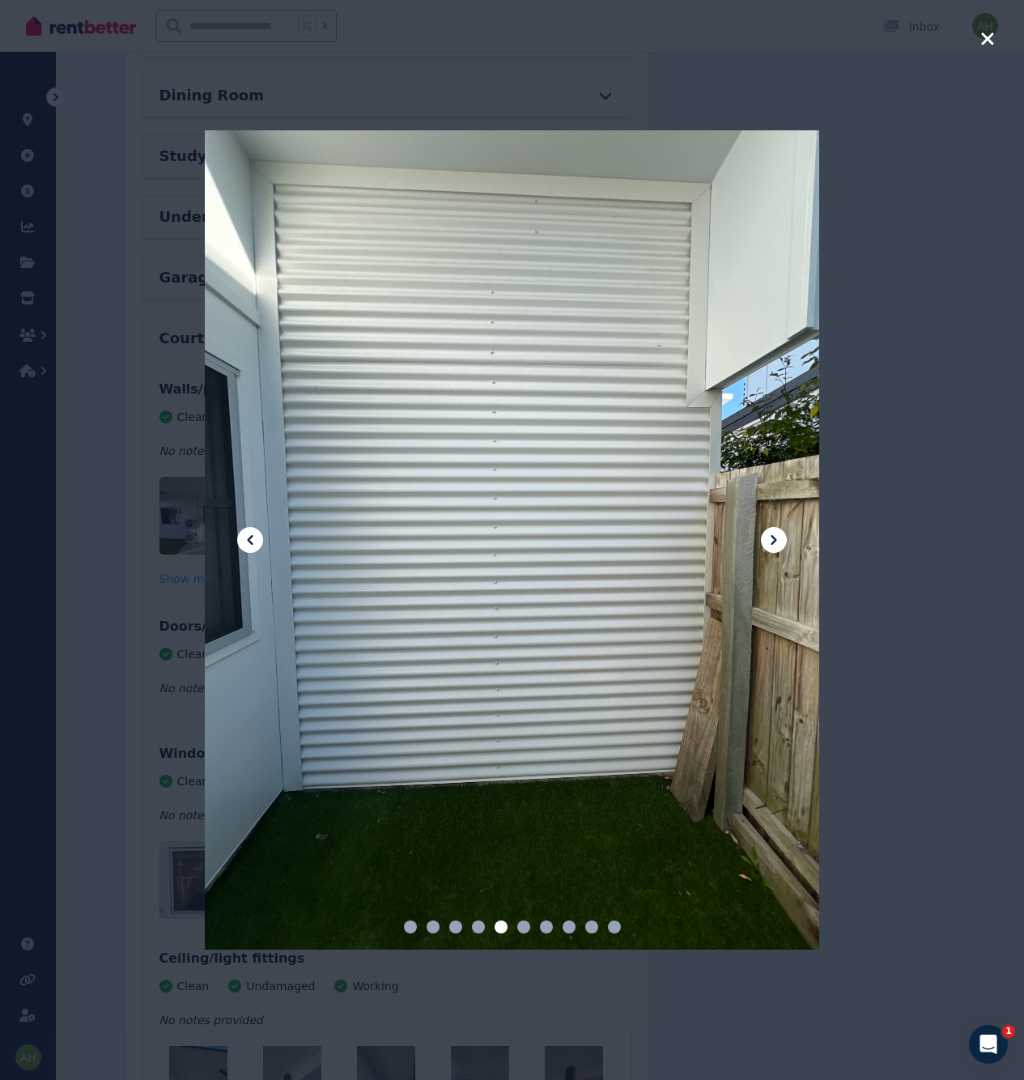
click at [936, 539] on div at bounding box center [512, 540] width 1024 height 1080
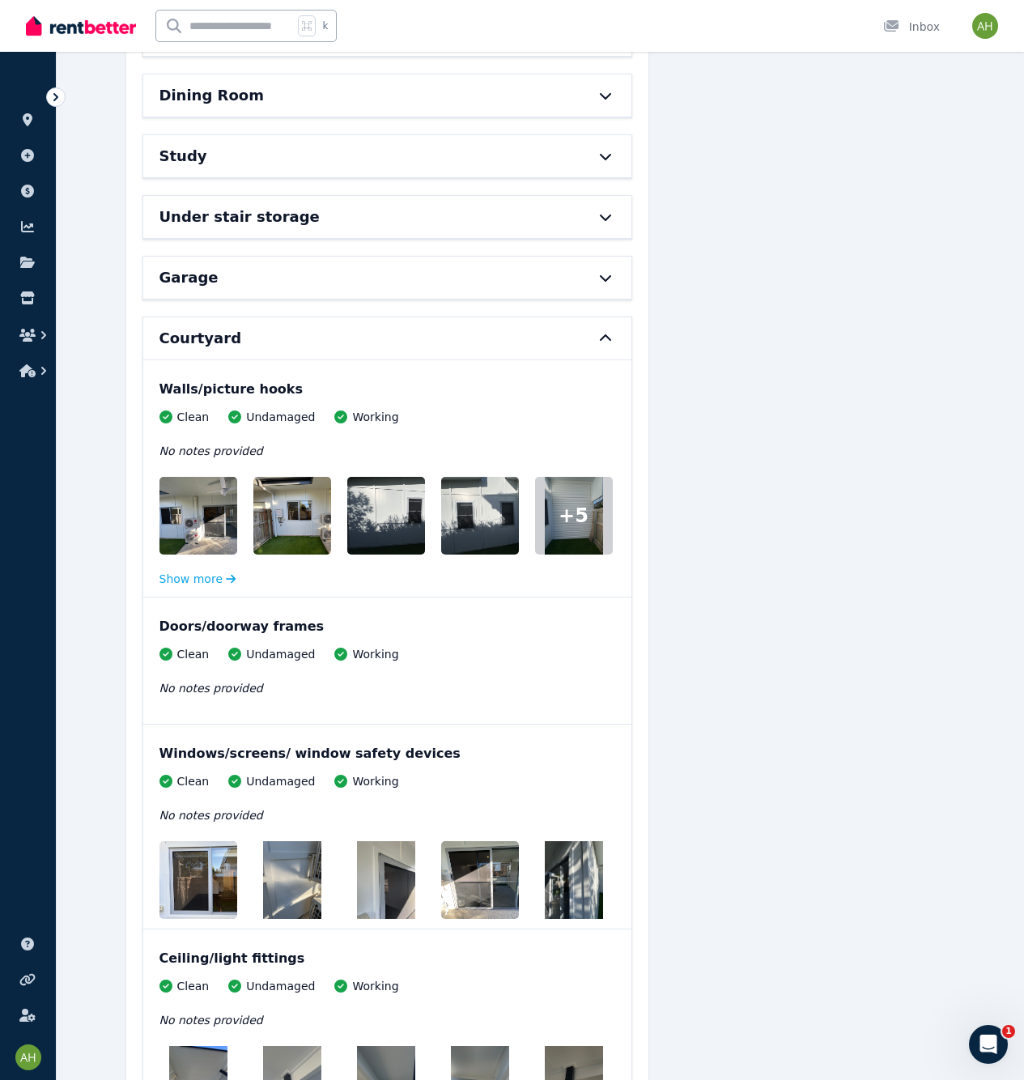
click at [211, 870] on img at bounding box center [212, 880] width 104 height 78
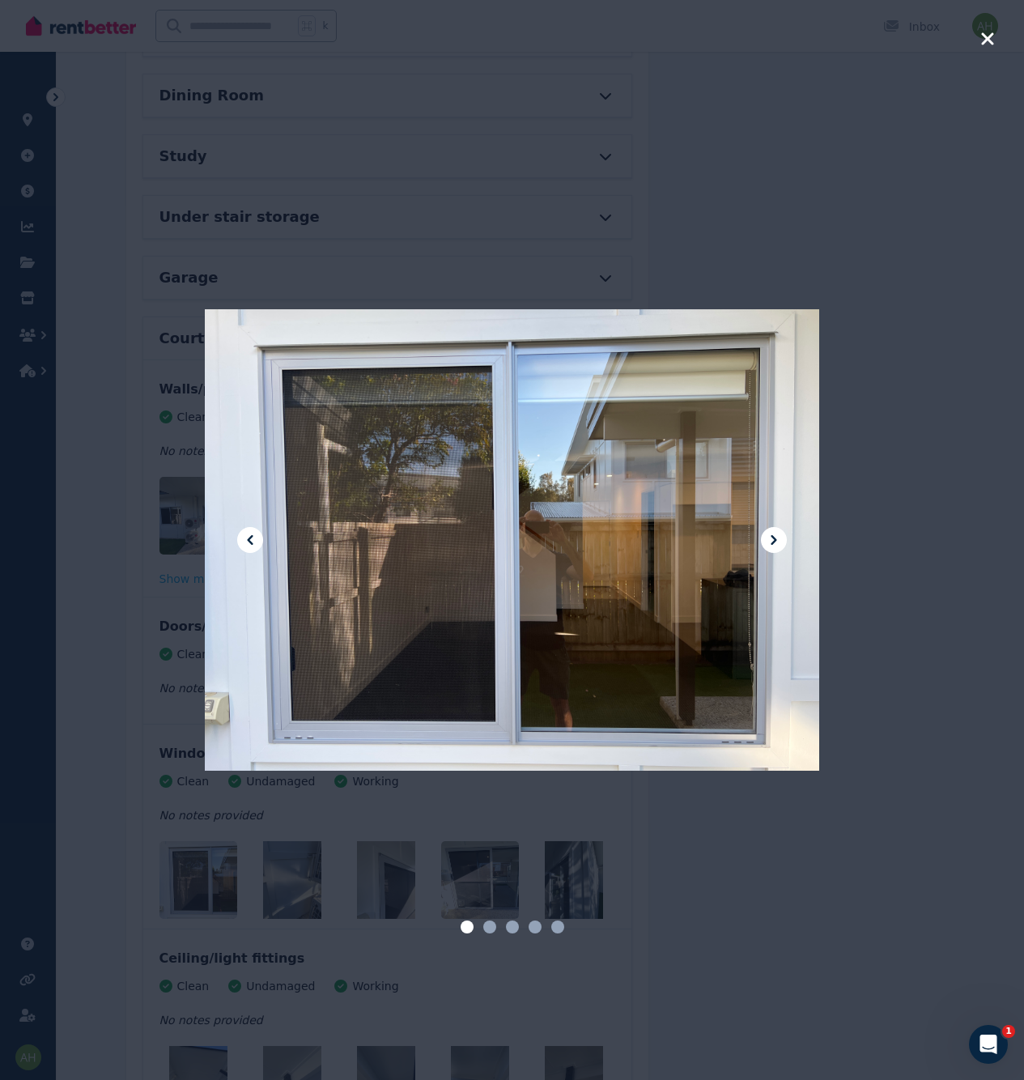
click at [768, 549] on icon at bounding box center [773, 539] width 19 height 19
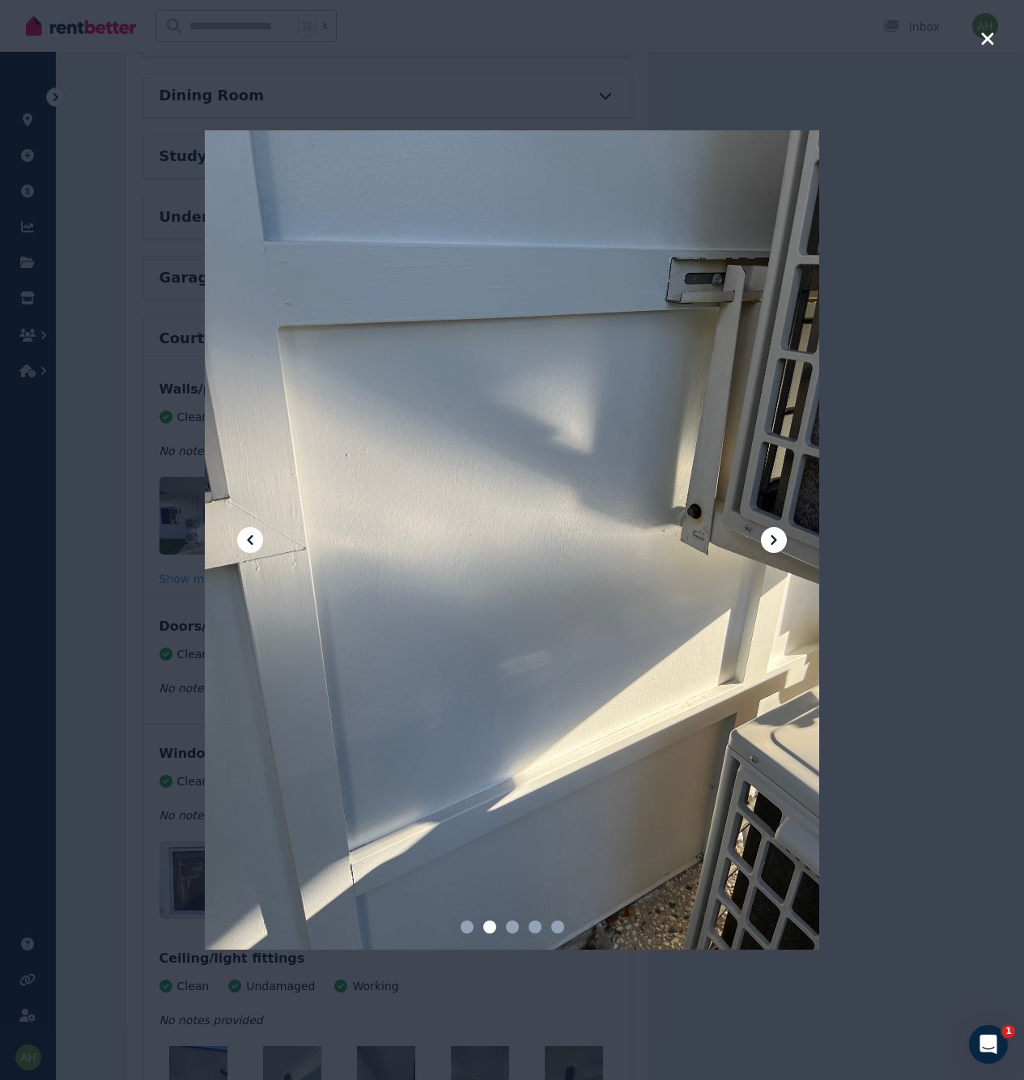
click at [768, 549] on icon at bounding box center [773, 539] width 19 height 19
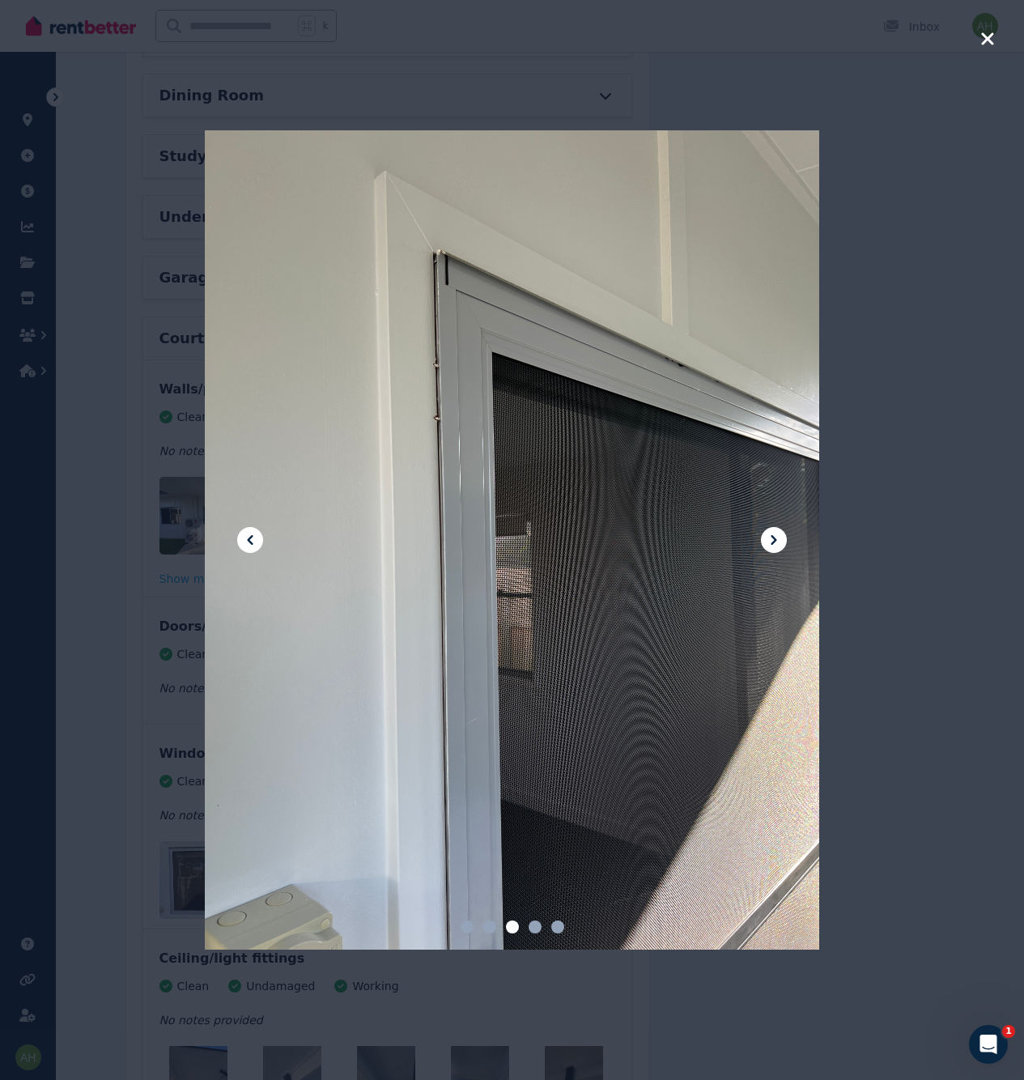
click at [768, 549] on icon at bounding box center [773, 539] width 19 height 19
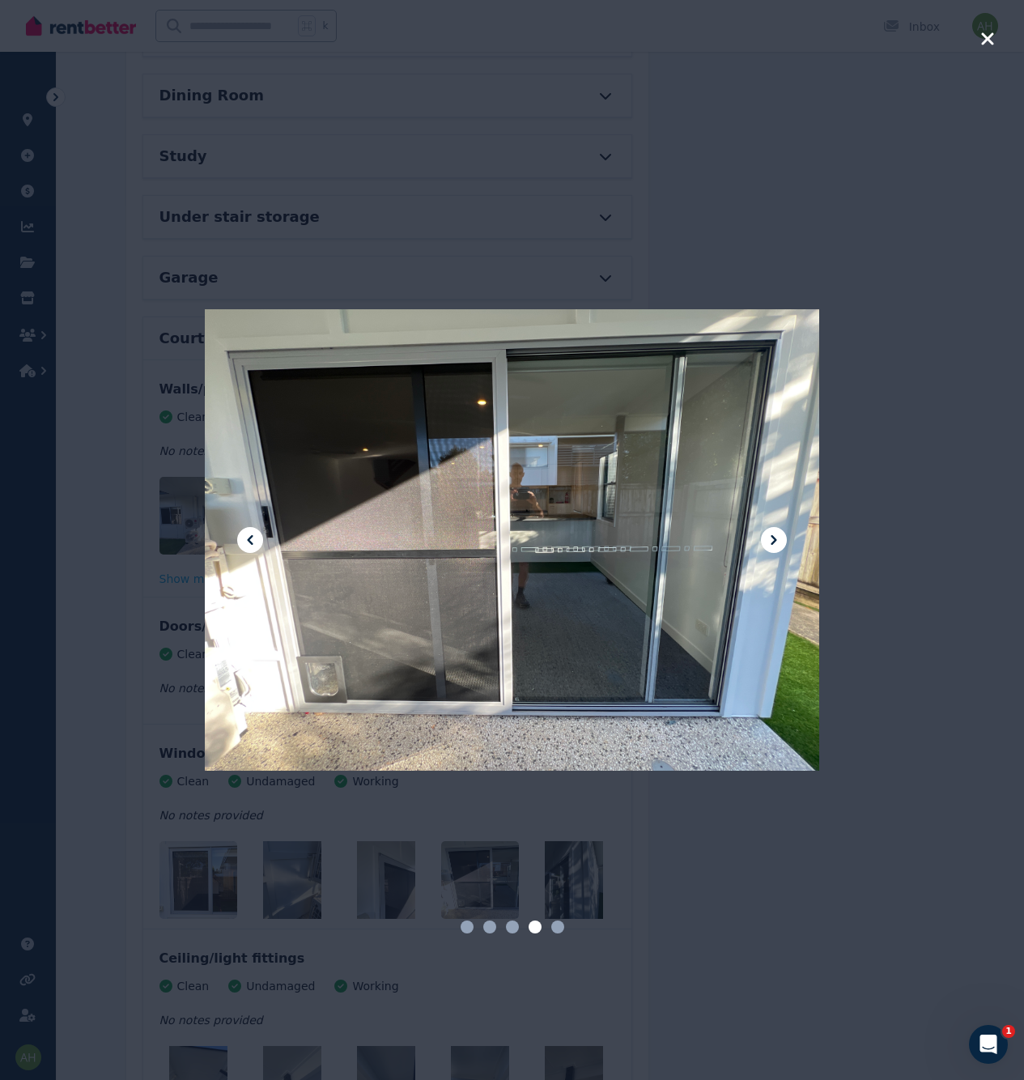
click at [768, 549] on icon at bounding box center [773, 539] width 19 height 19
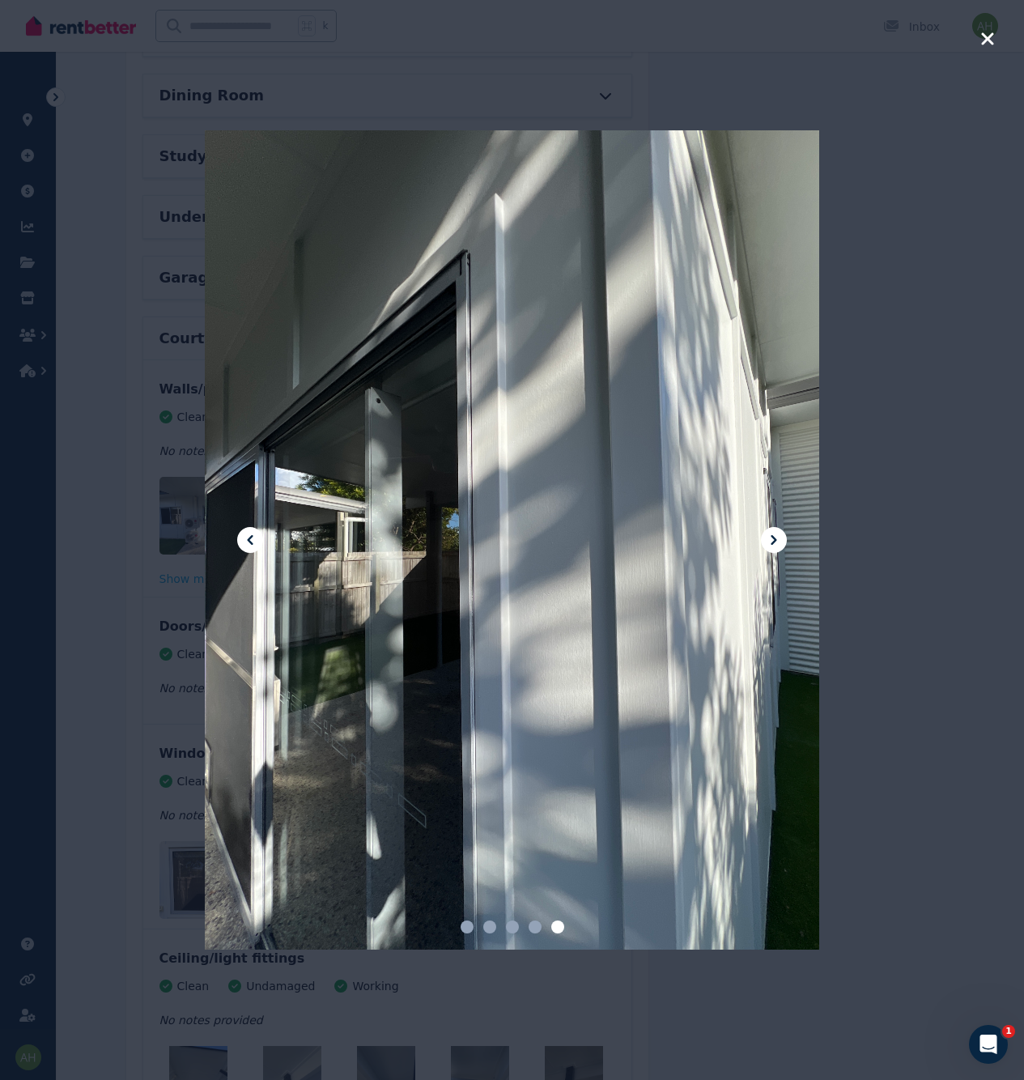
click at [239, 540] on button at bounding box center [250, 540] width 26 height 26
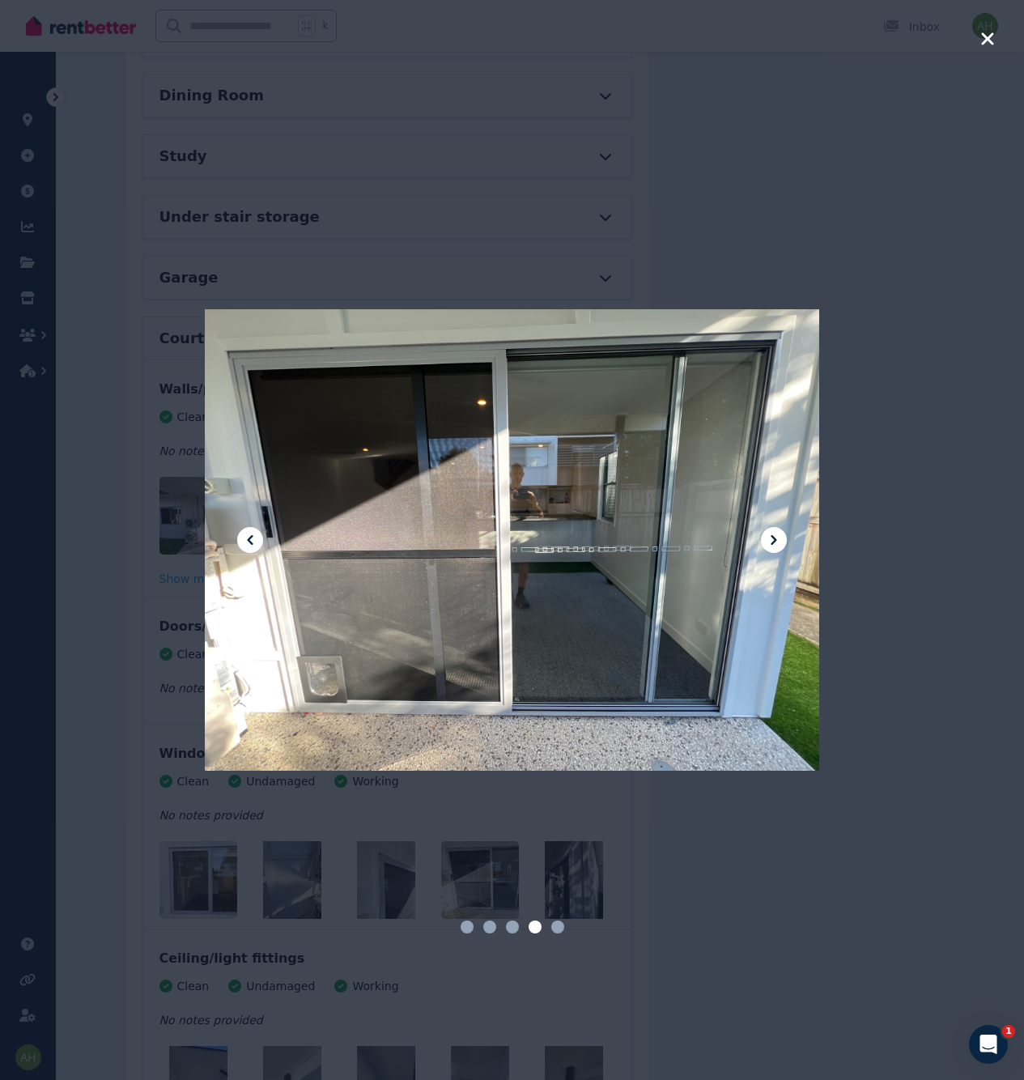
click at [776, 546] on icon at bounding box center [773, 539] width 19 height 19
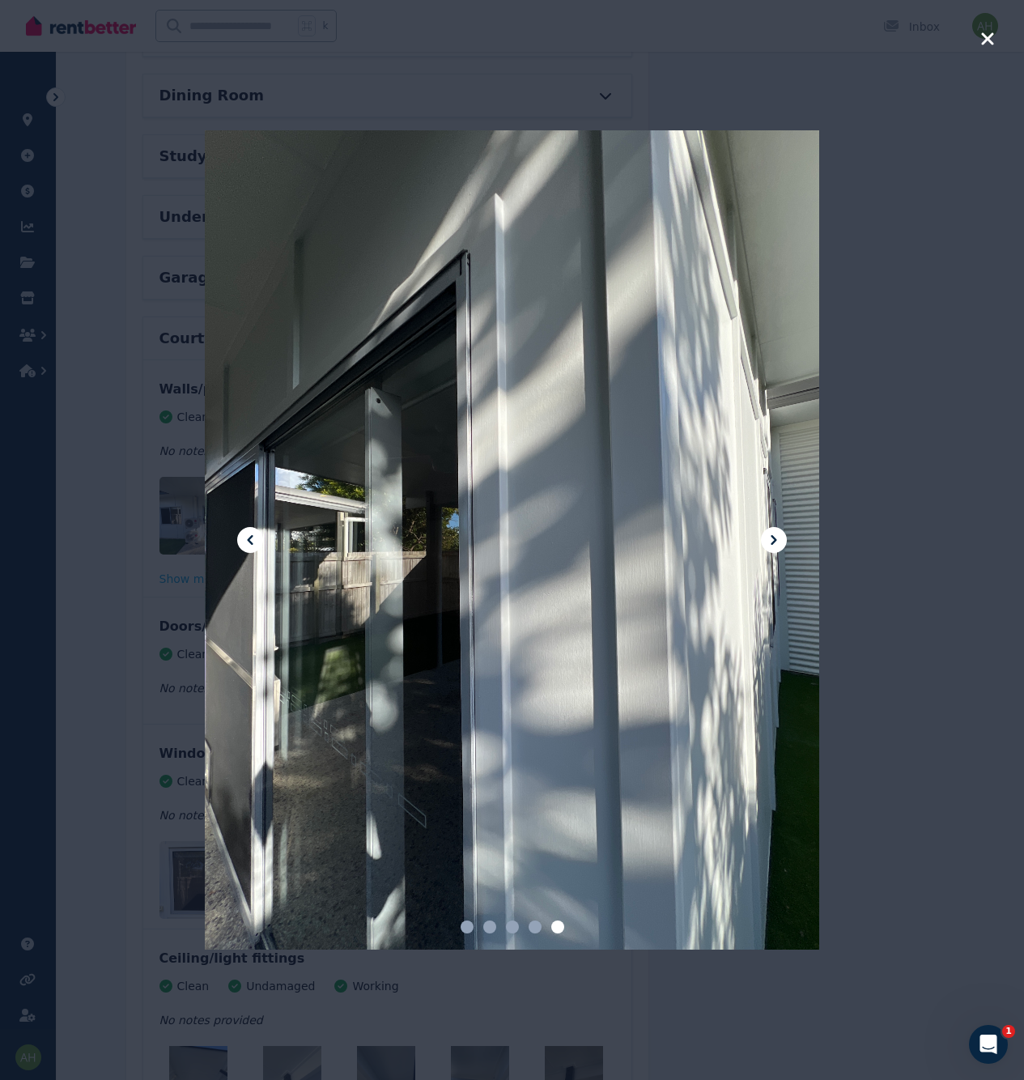
click at [776, 546] on icon at bounding box center [773, 539] width 19 height 19
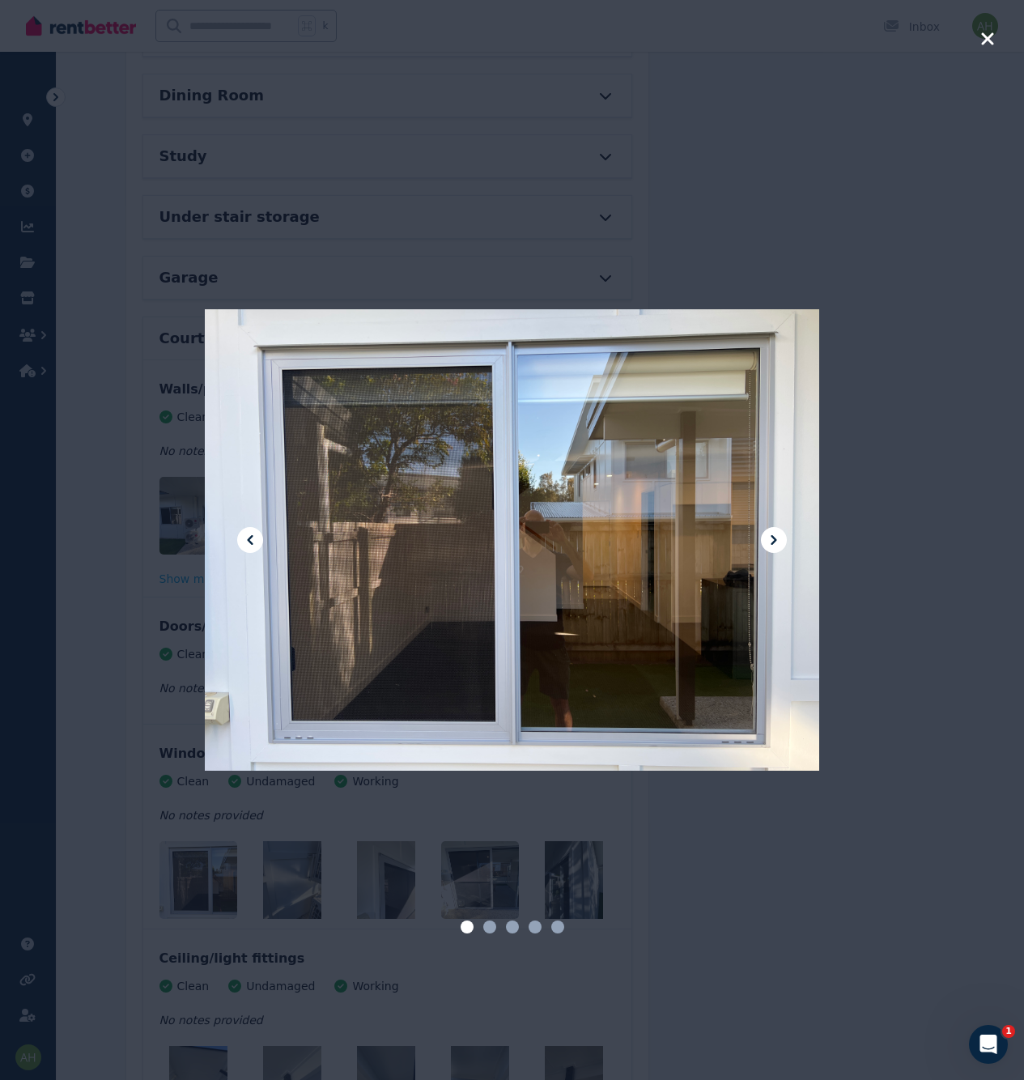
click at [776, 546] on icon at bounding box center [773, 539] width 19 height 19
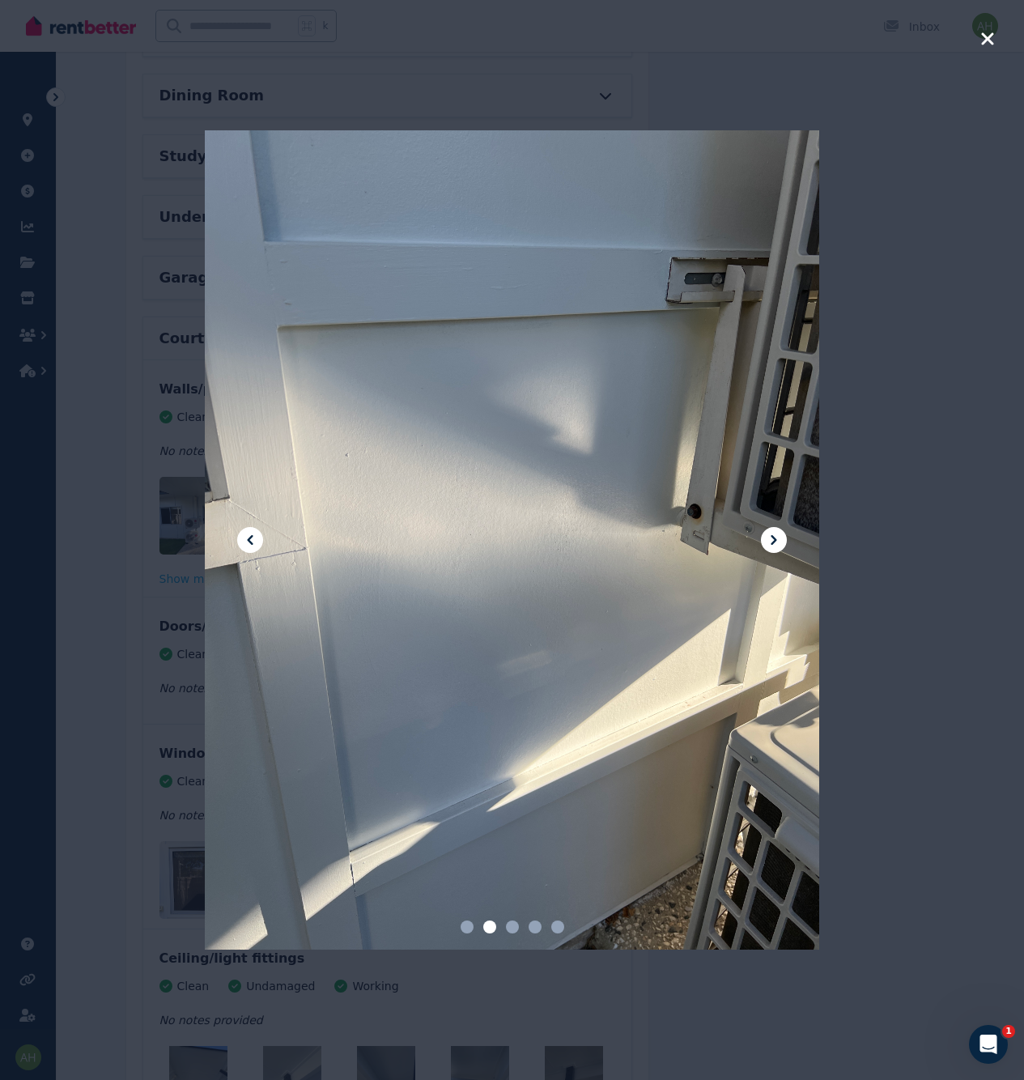
click at [939, 560] on div at bounding box center [512, 540] width 1024 height 1080
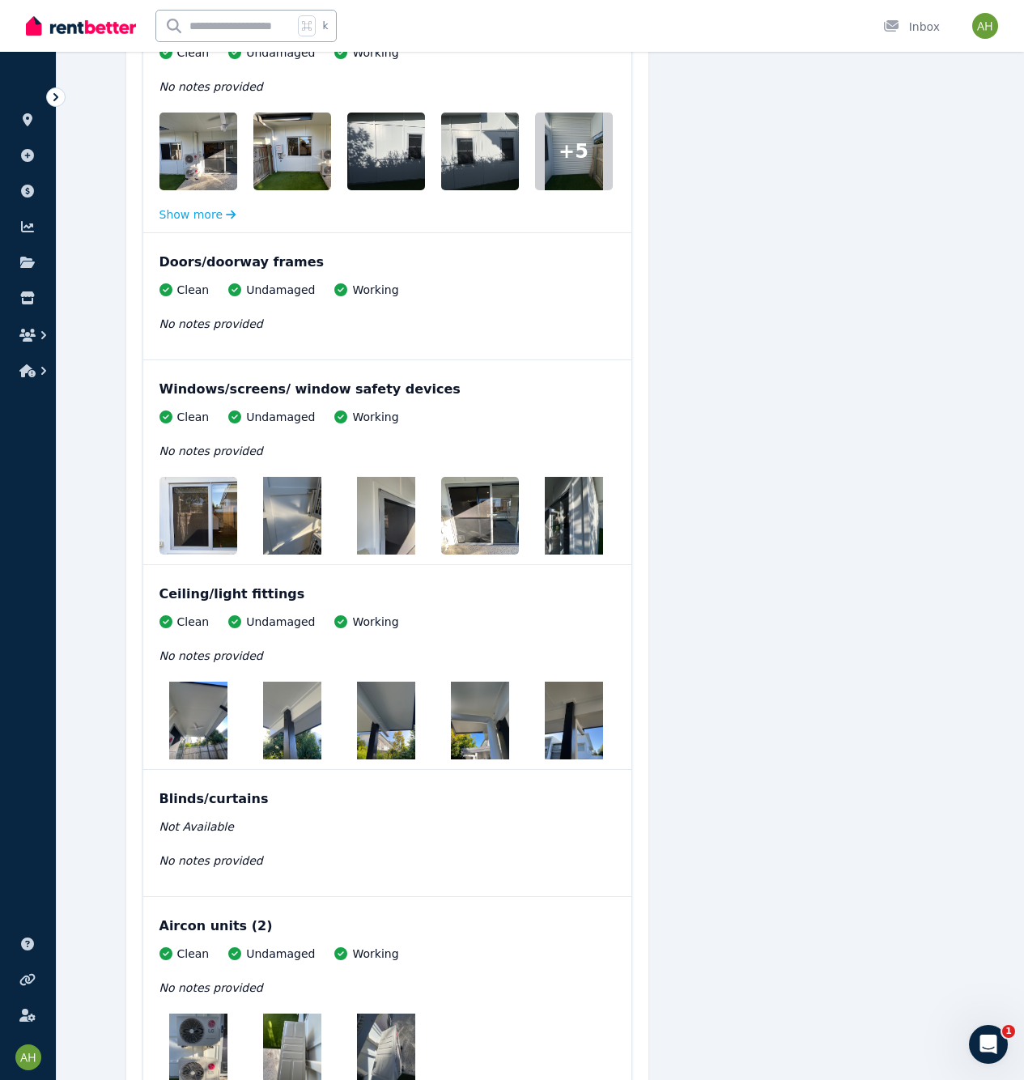
scroll to position [1252, 0]
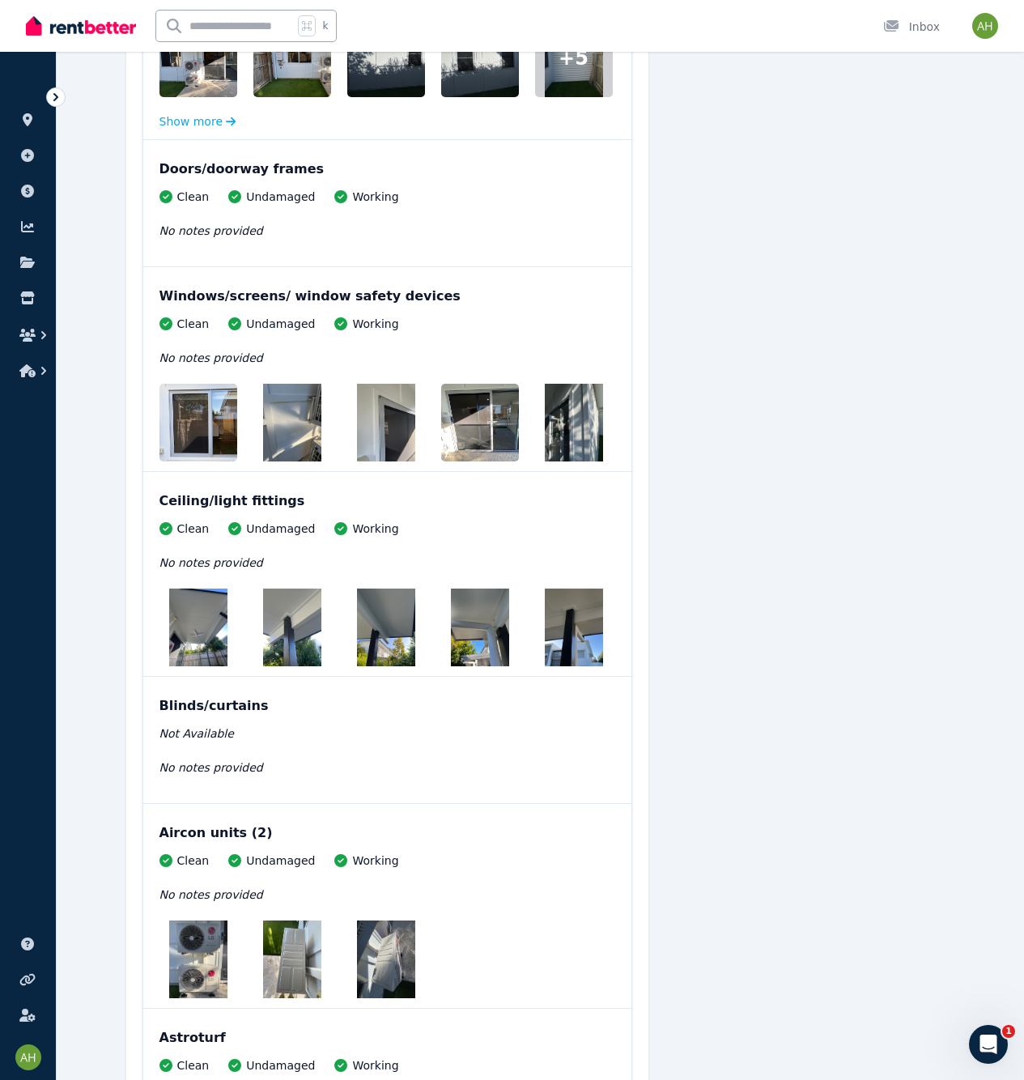
click at [207, 607] on img at bounding box center [198, 628] width 58 height 78
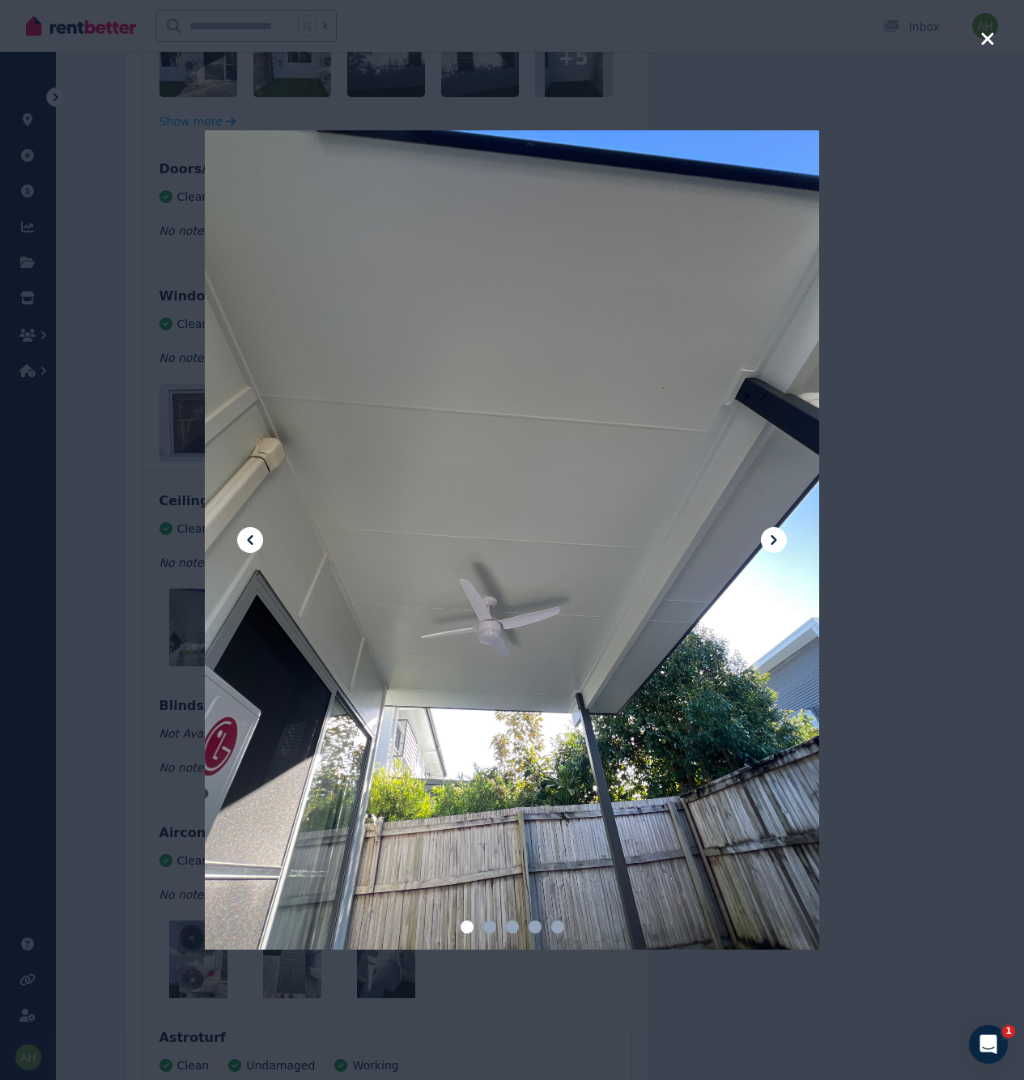
click at [773, 535] on icon at bounding box center [773, 539] width 19 height 19
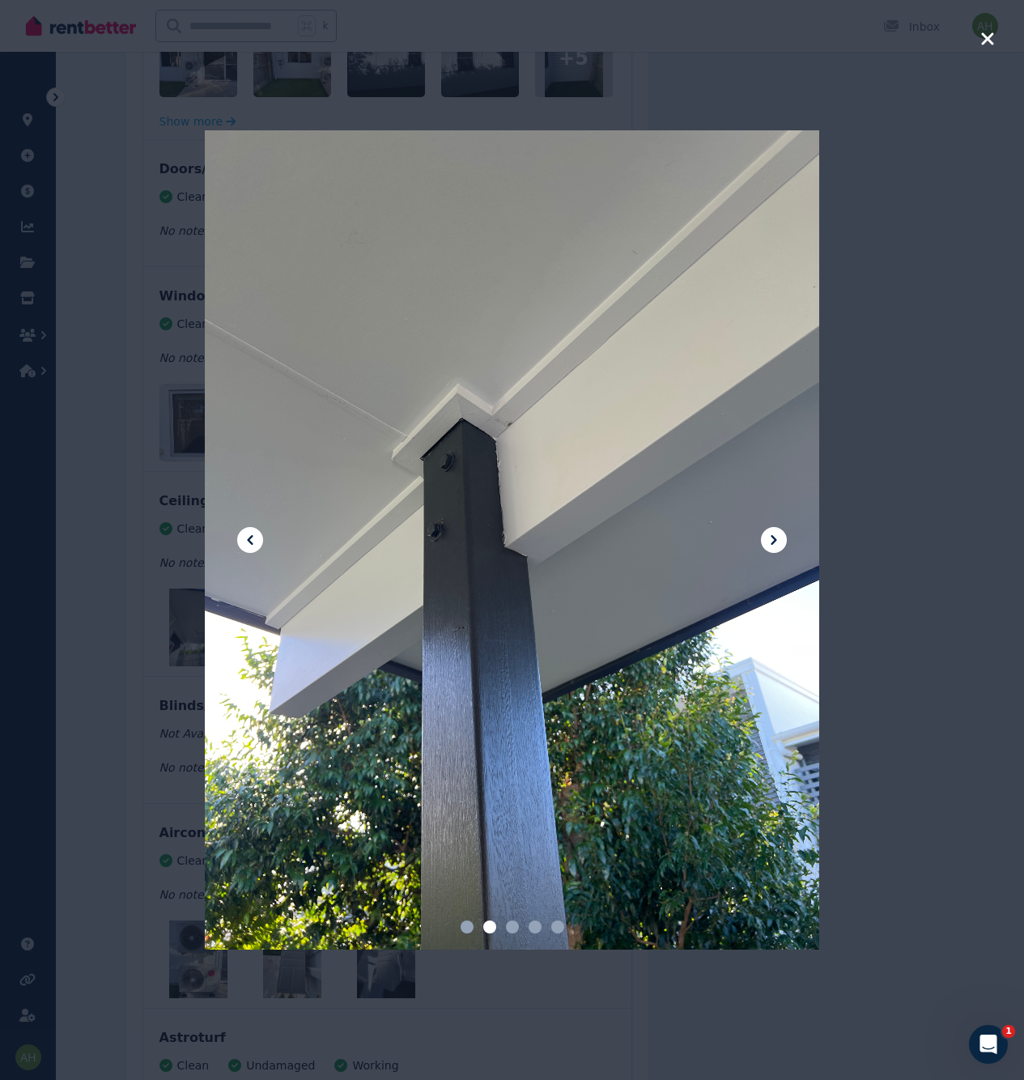
click at [773, 535] on icon at bounding box center [773, 539] width 19 height 19
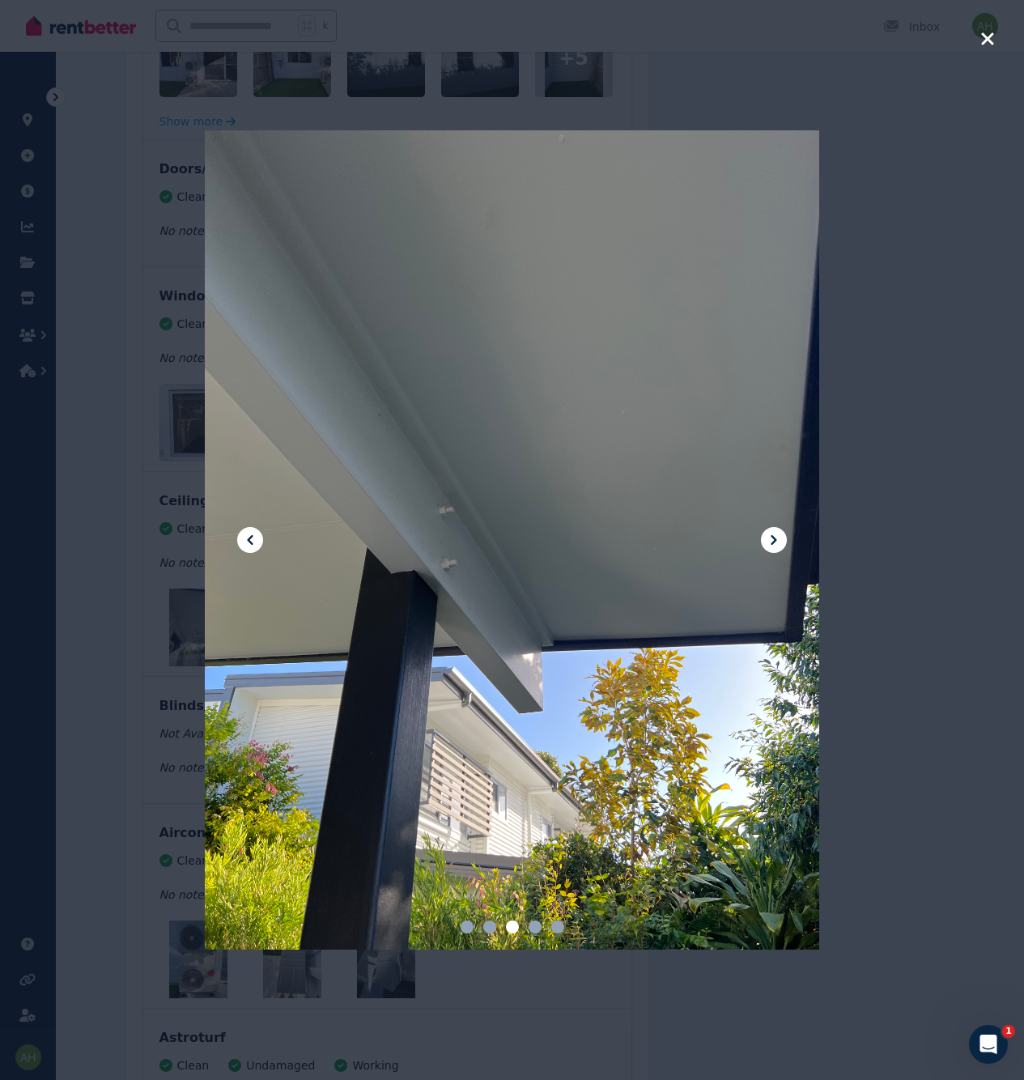
click at [773, 535] on icon at bounding box center [773, 539] width 19 height 19
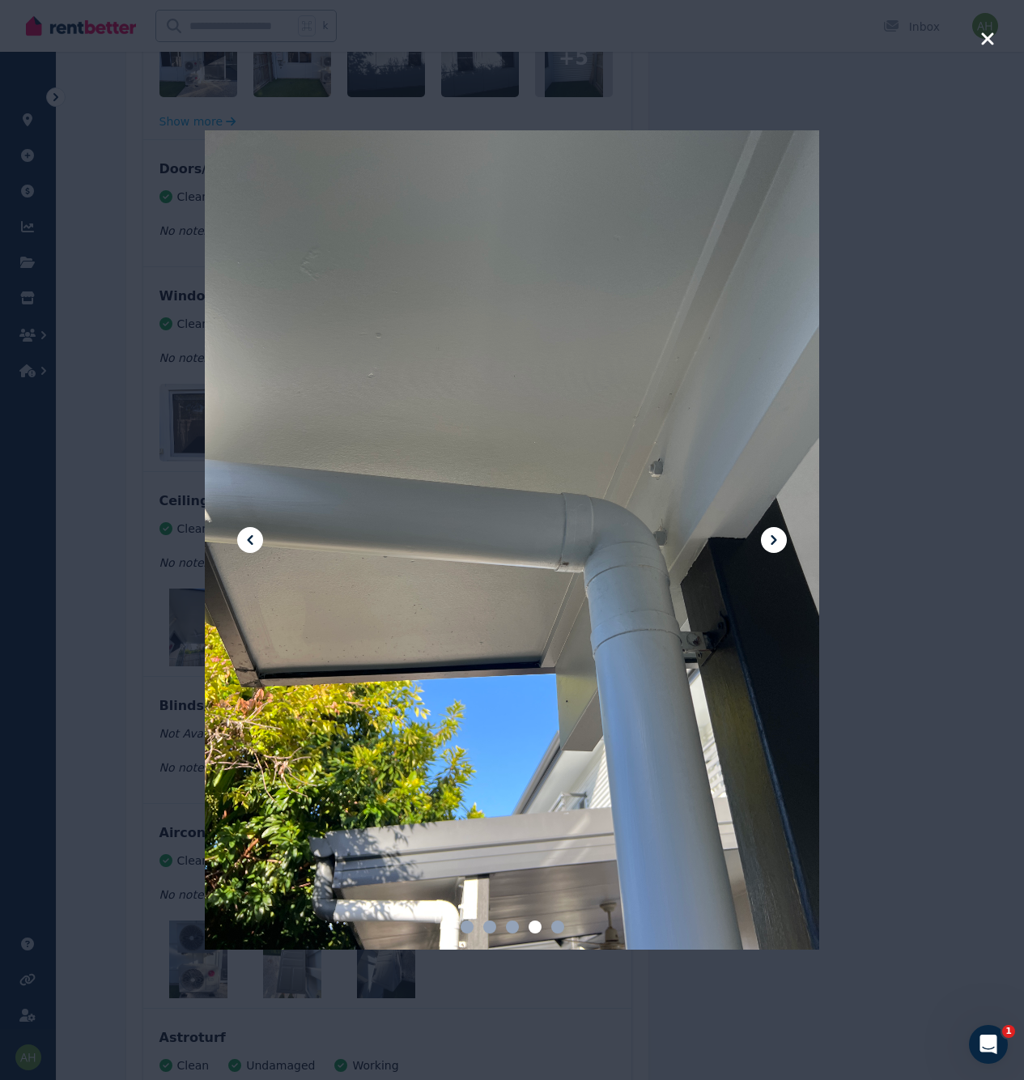
click at [773, 535] on icon at bounding box center [773, 539] width 19 height 19
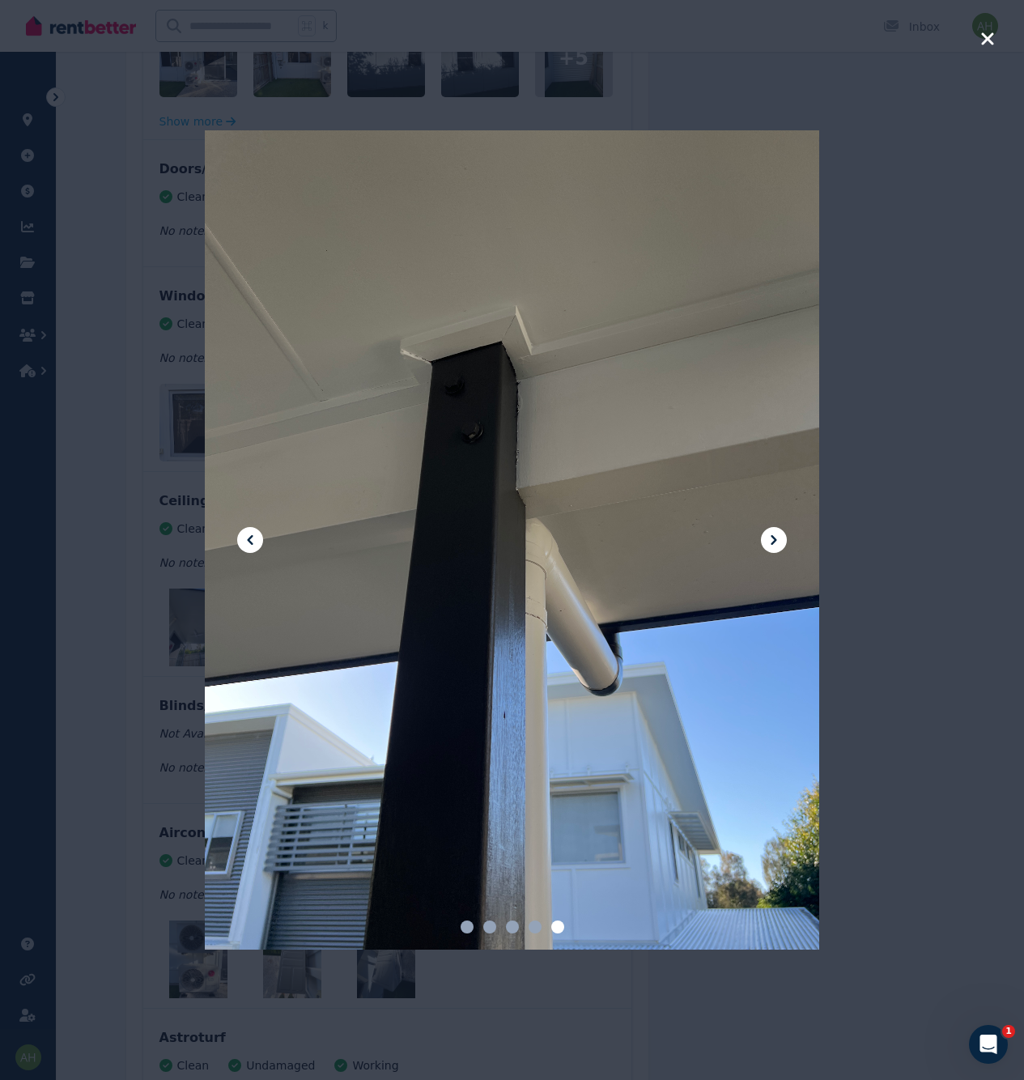
click at [773, 535] on icon at bounding box center [773, 539] width 19 height 19
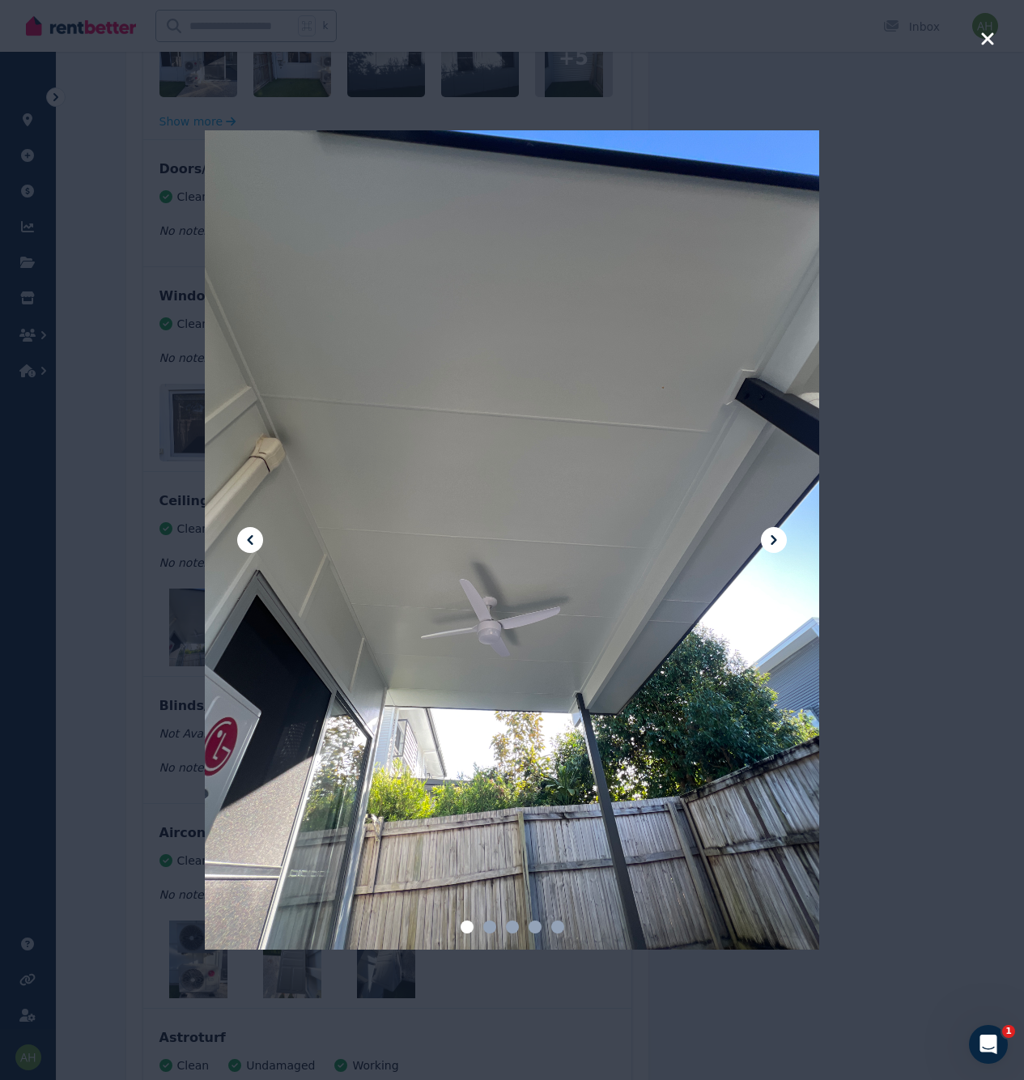
click at [773, 535] on icon at bounding box center [773, 539] width 19 height 19
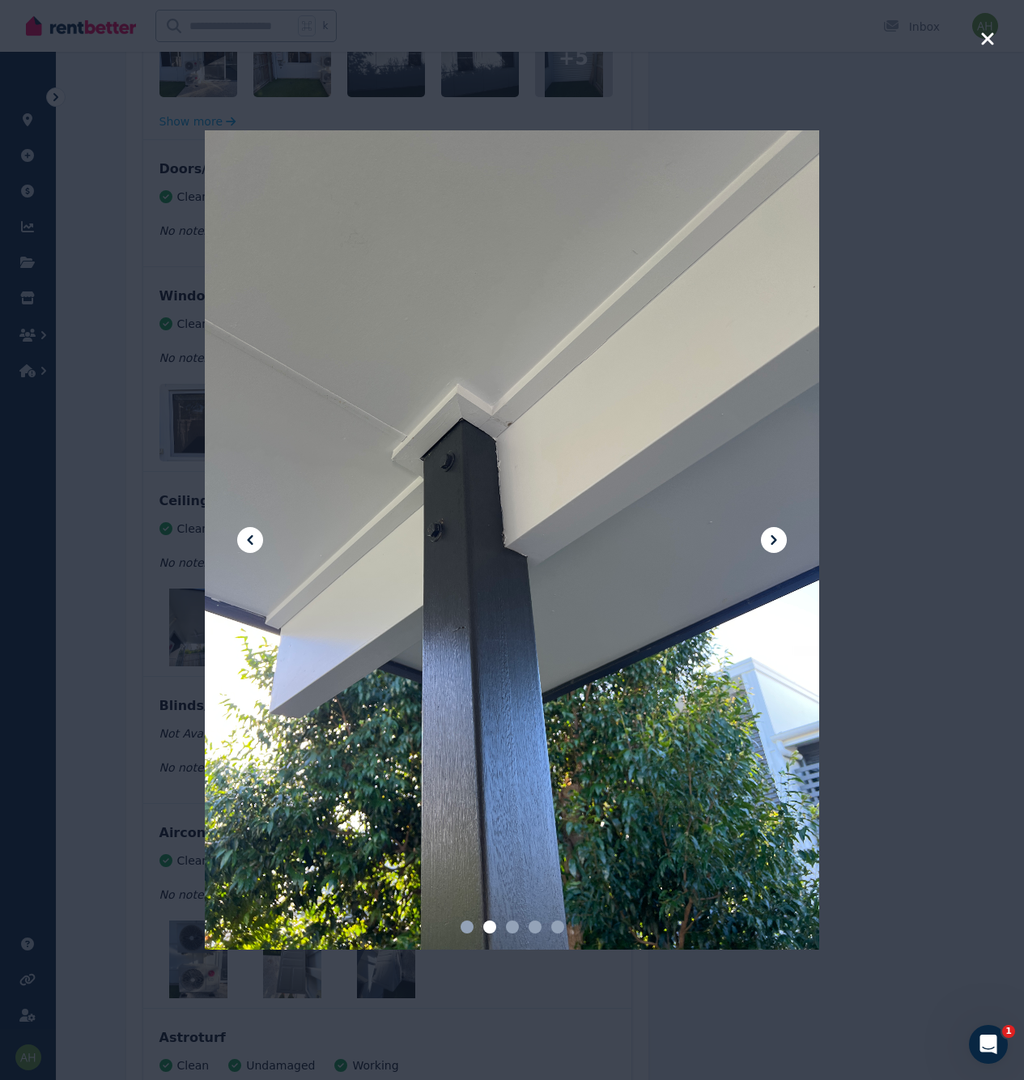
click at [908, 509] on div at bounding box center [512, 540] width 1024 height 1080
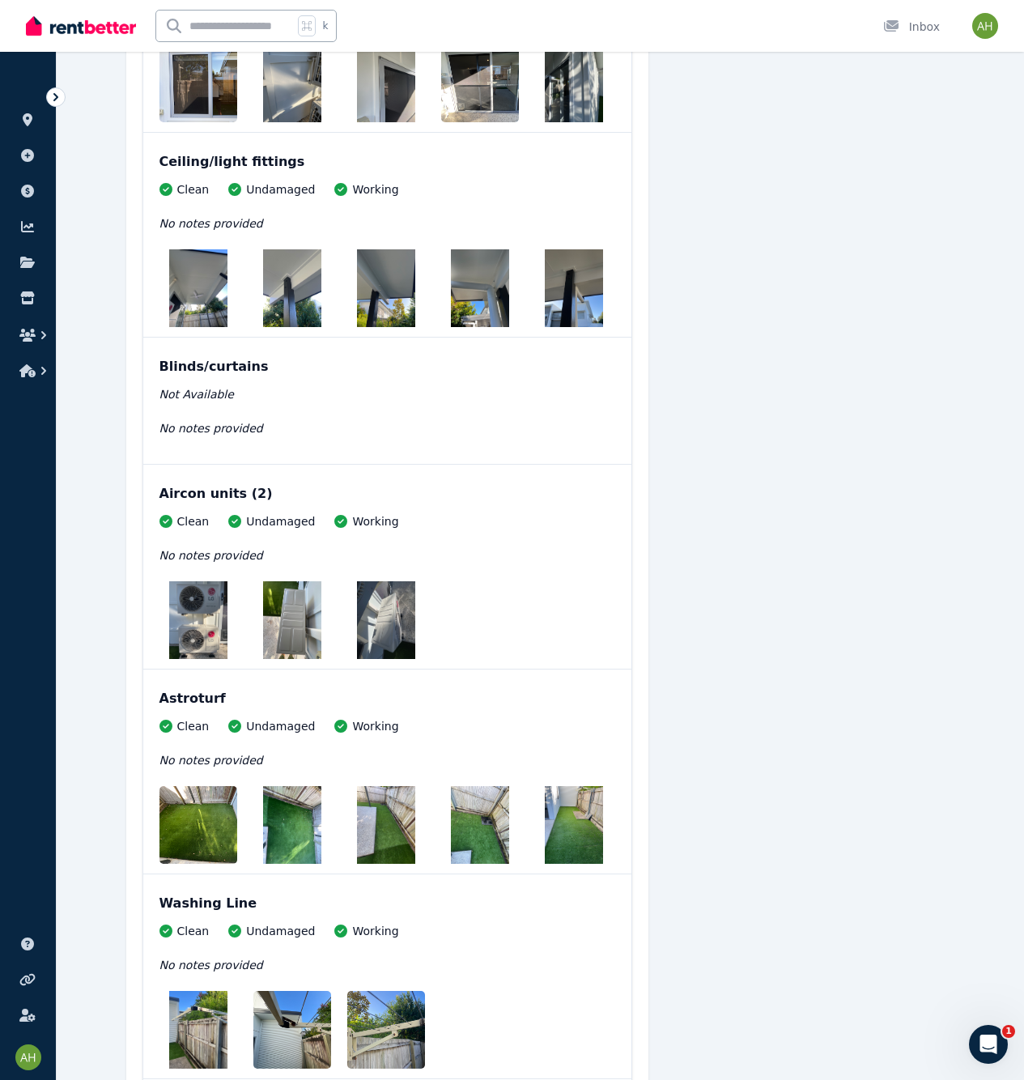
scroll to position [1688, 0]
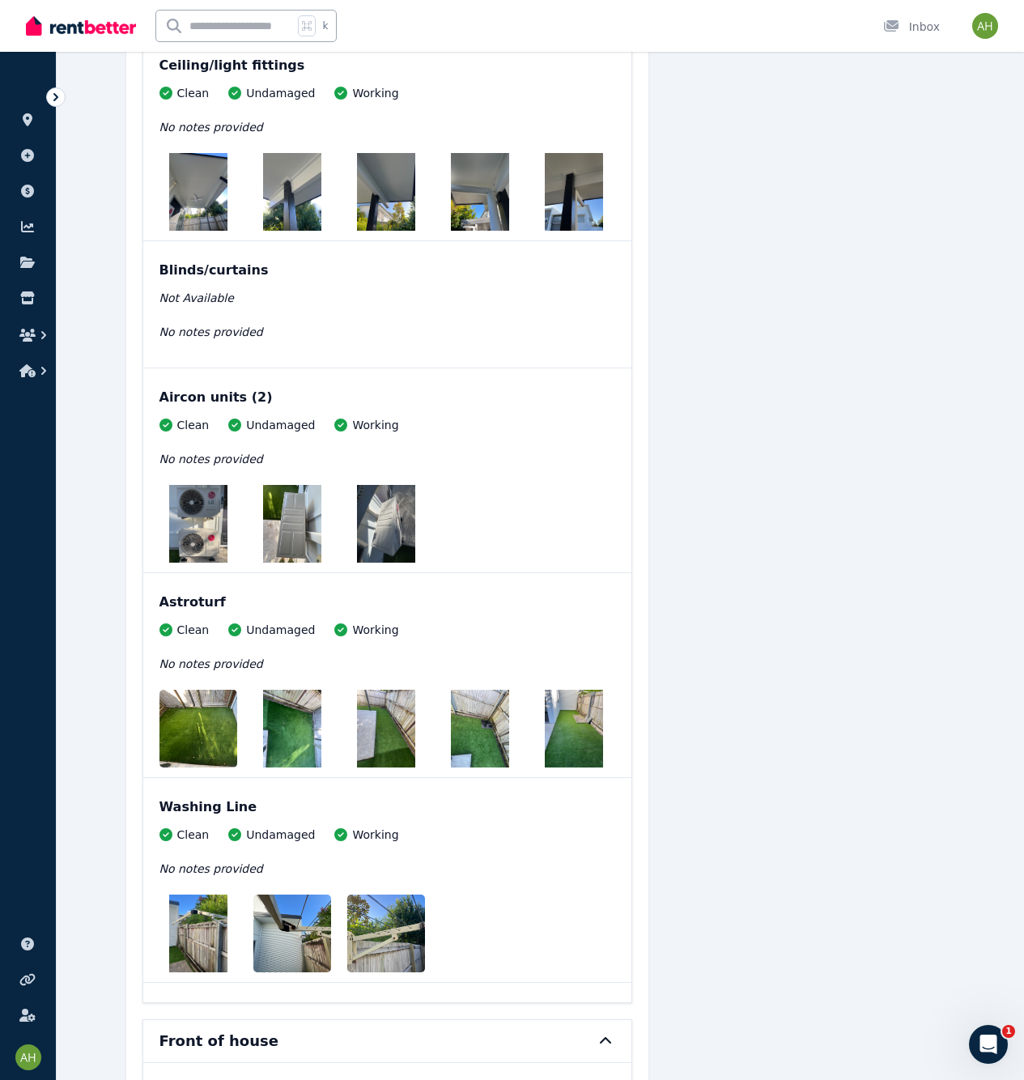
click at [210, 538] on img at bounding box center [198, 524] width 58 height 78
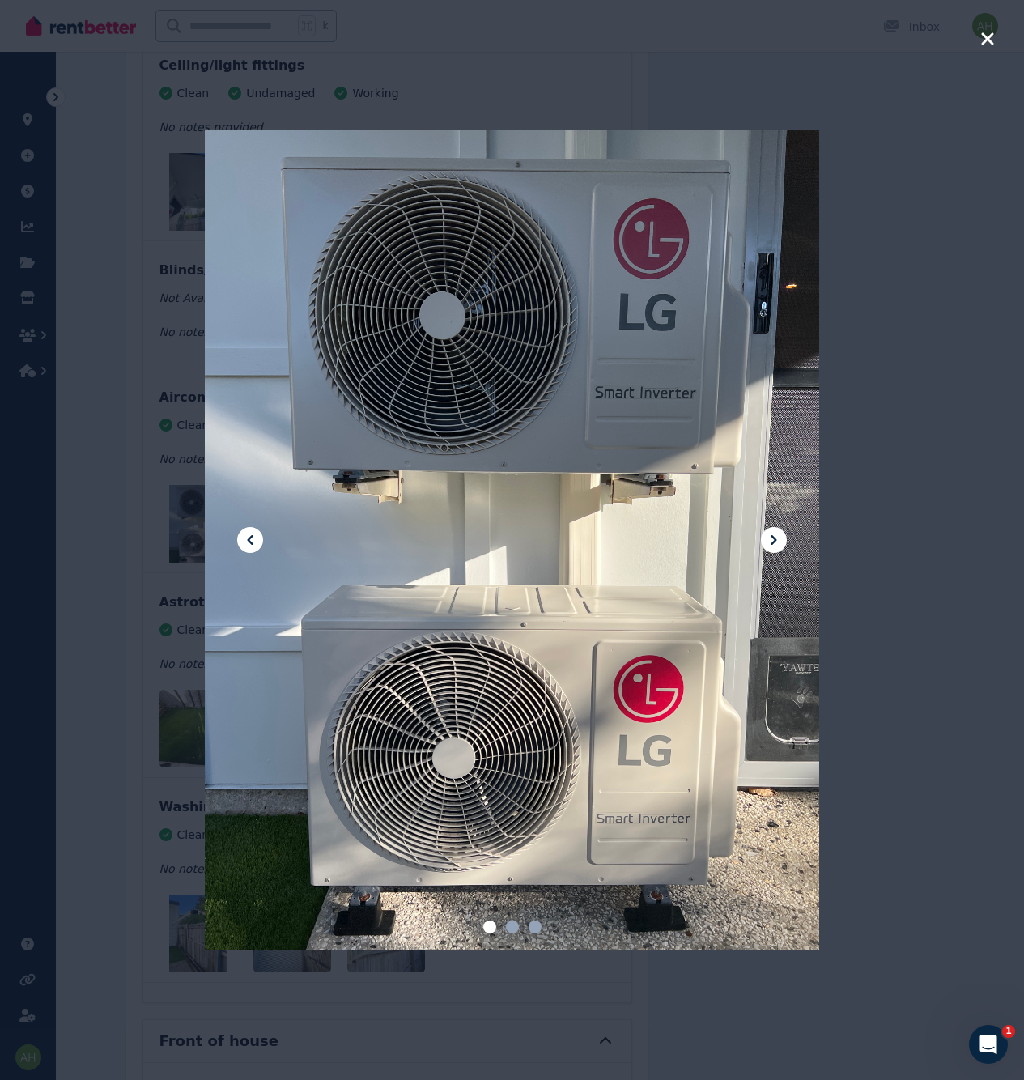
click at [778, 538] on icon at bounding box center [773, 539] width 19 height 19
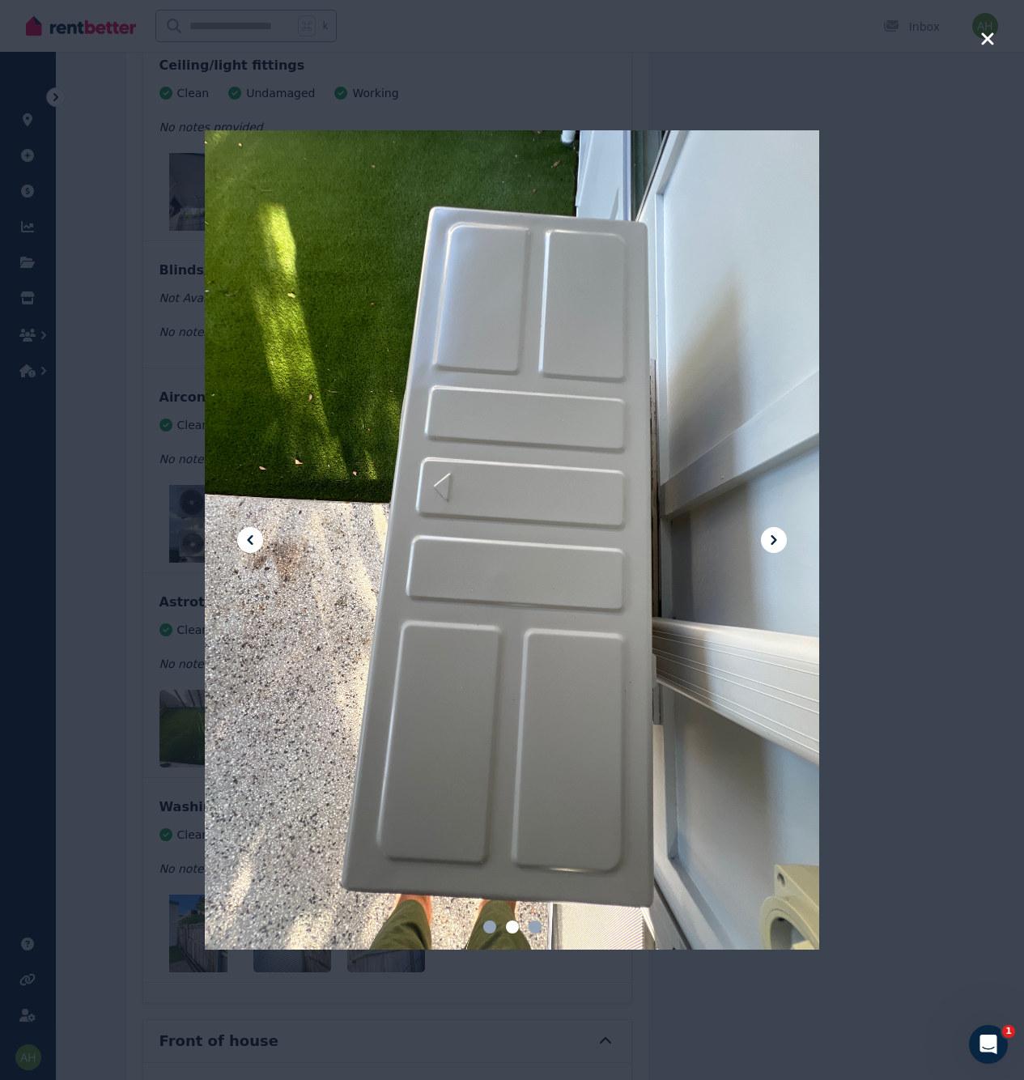
click at [778, 538] on icon at bounding box center [773, 539] width 19 height 19
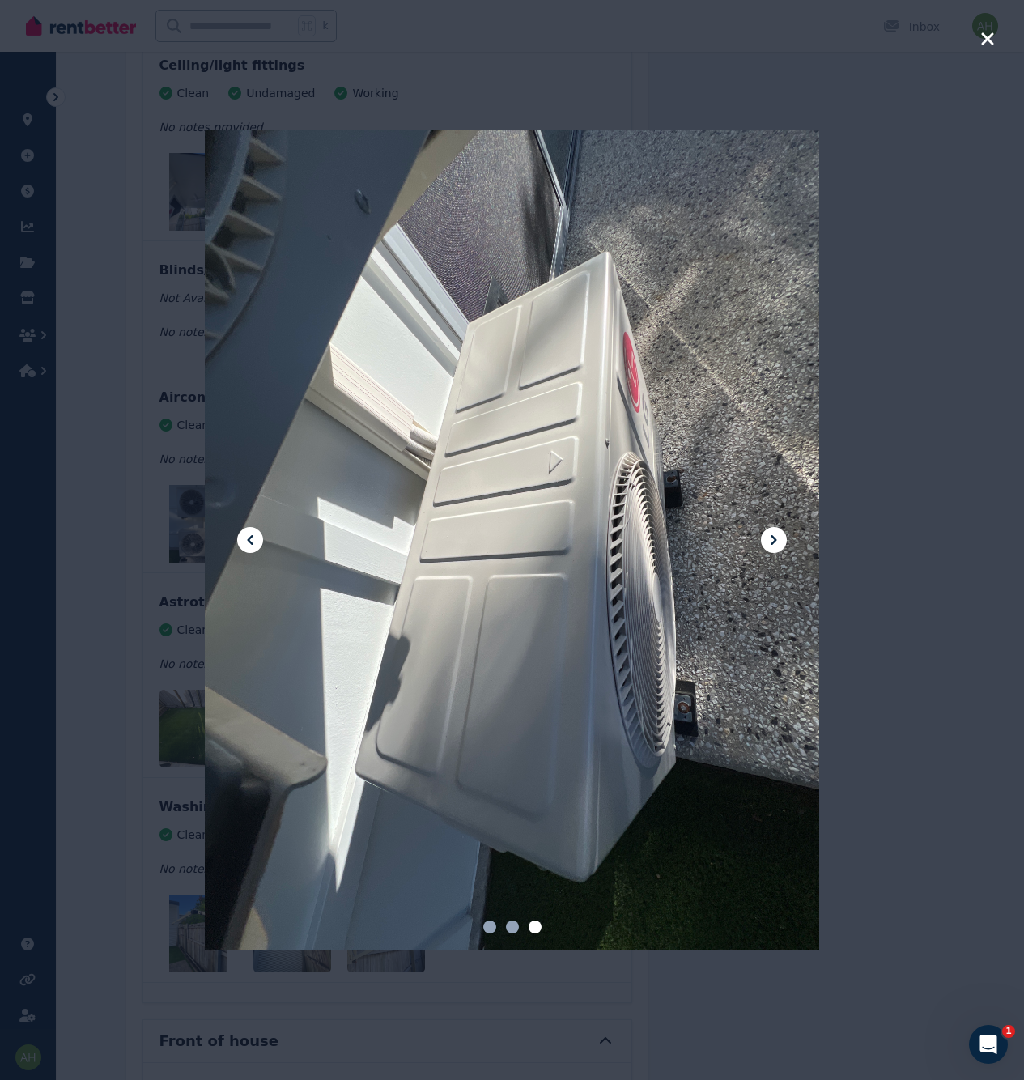
click at [778, 538] on icon at bounding box center [773, 539] width 19 height 19
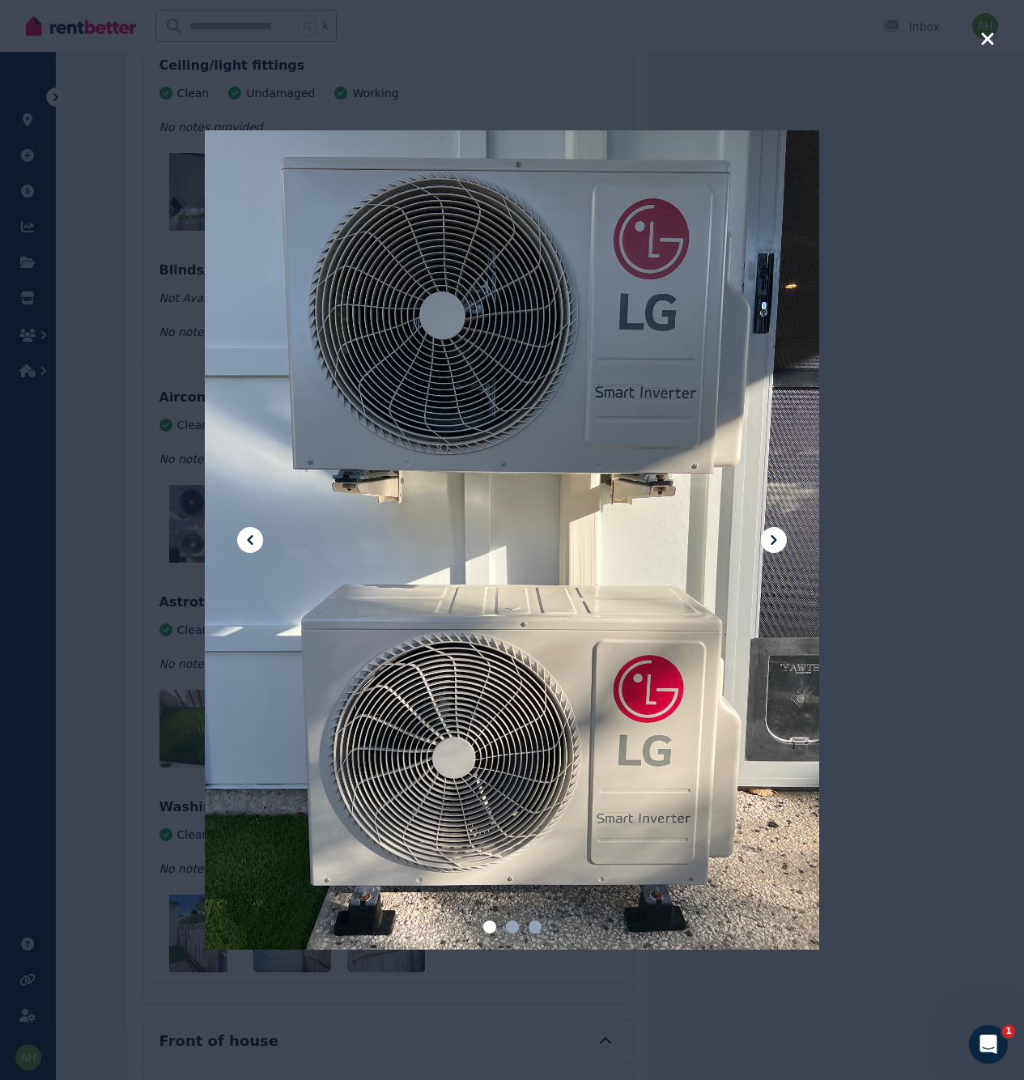
click at [778, 538] on icon at bounding box center [773, 539] width 19 height 19
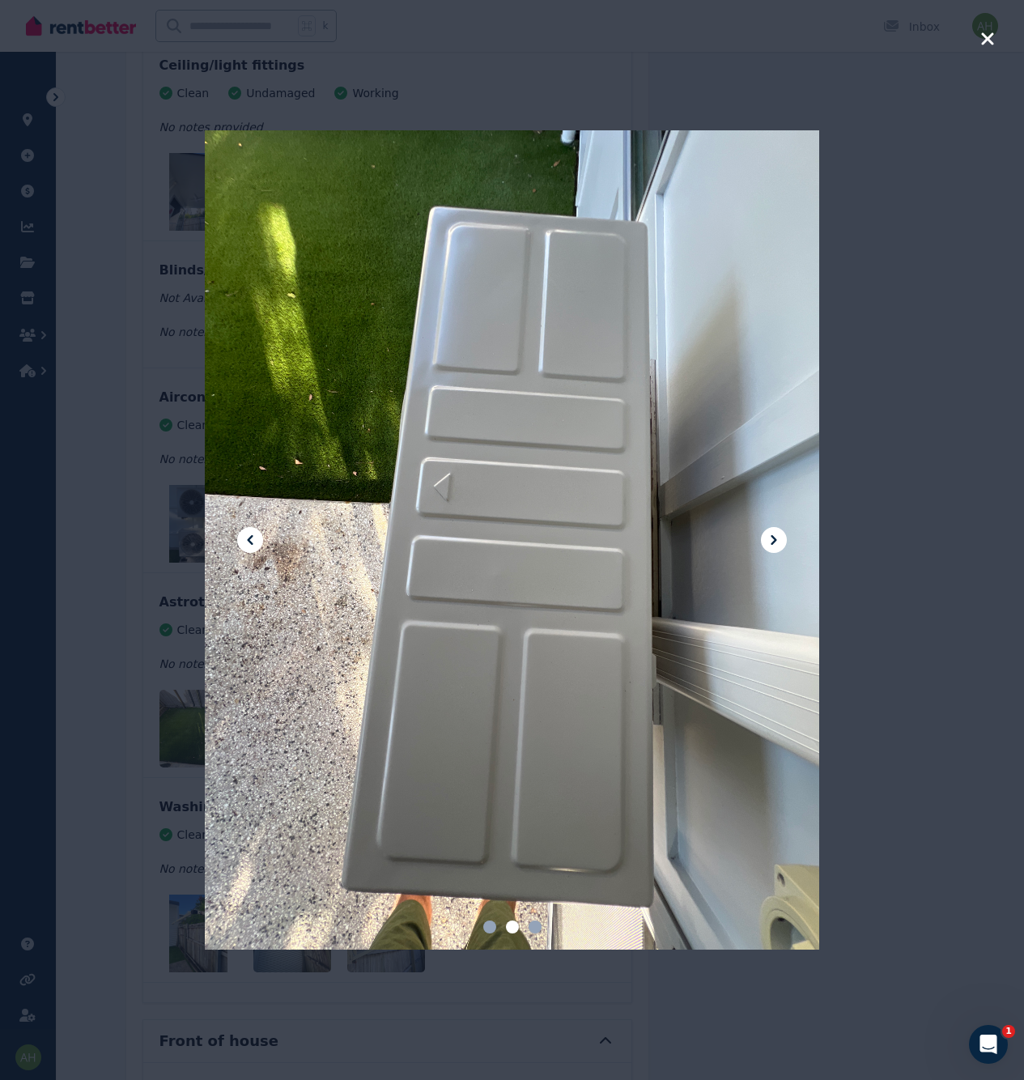
click at [934, 538] on div at bounding box center [512, 540] width 1024 height 1080
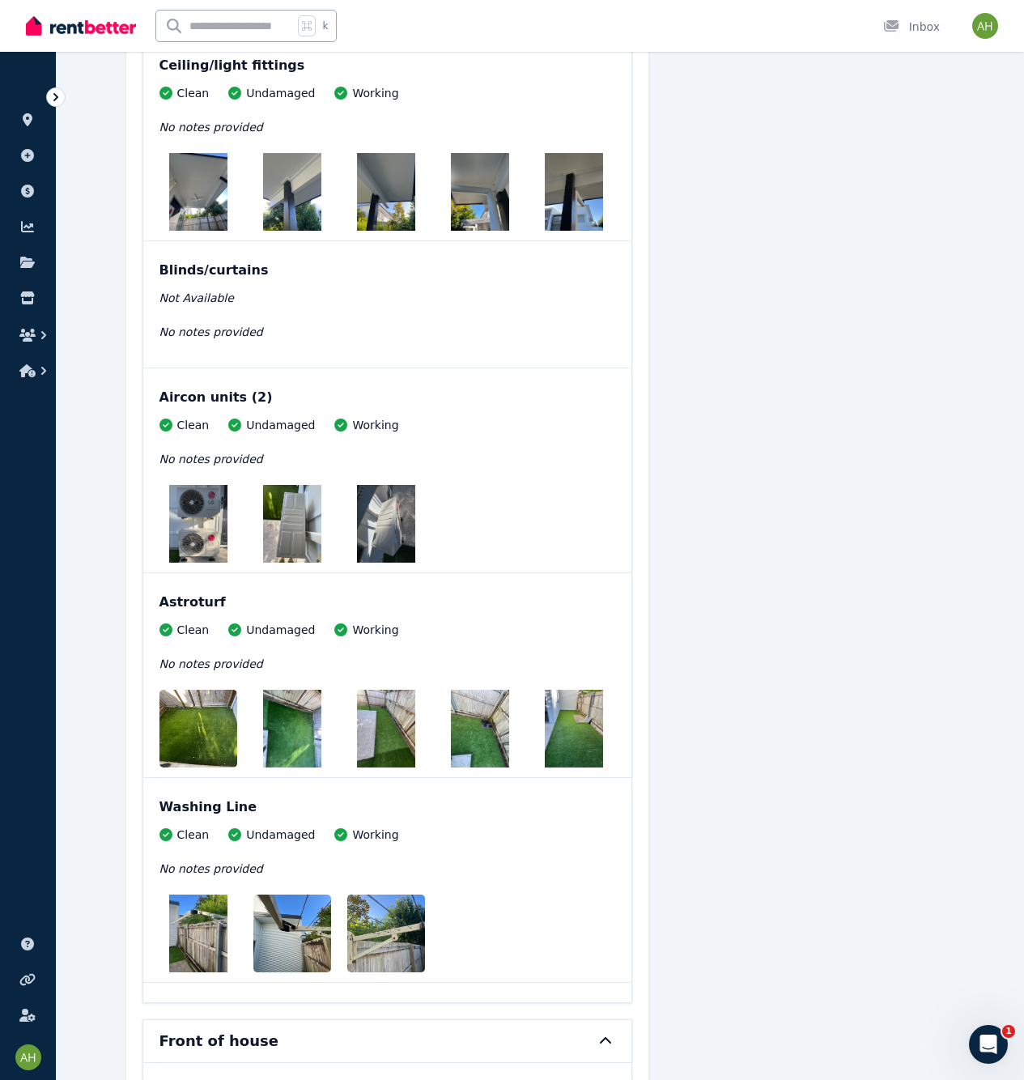
click at [194, 728] on img at bounding box center [212, 729] width 104 height 78
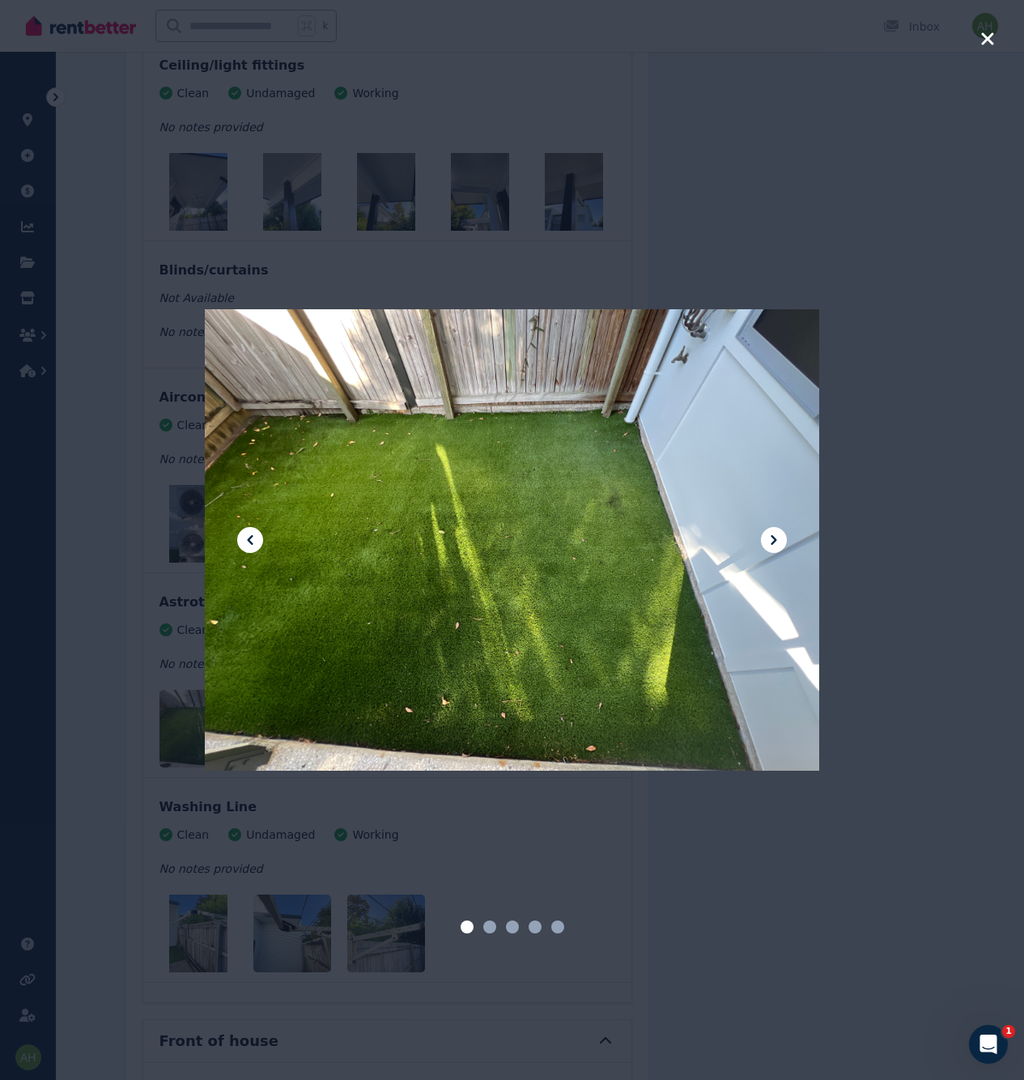
click at [764, 540] on button at bounding box center [774, 540] width 26 height 26
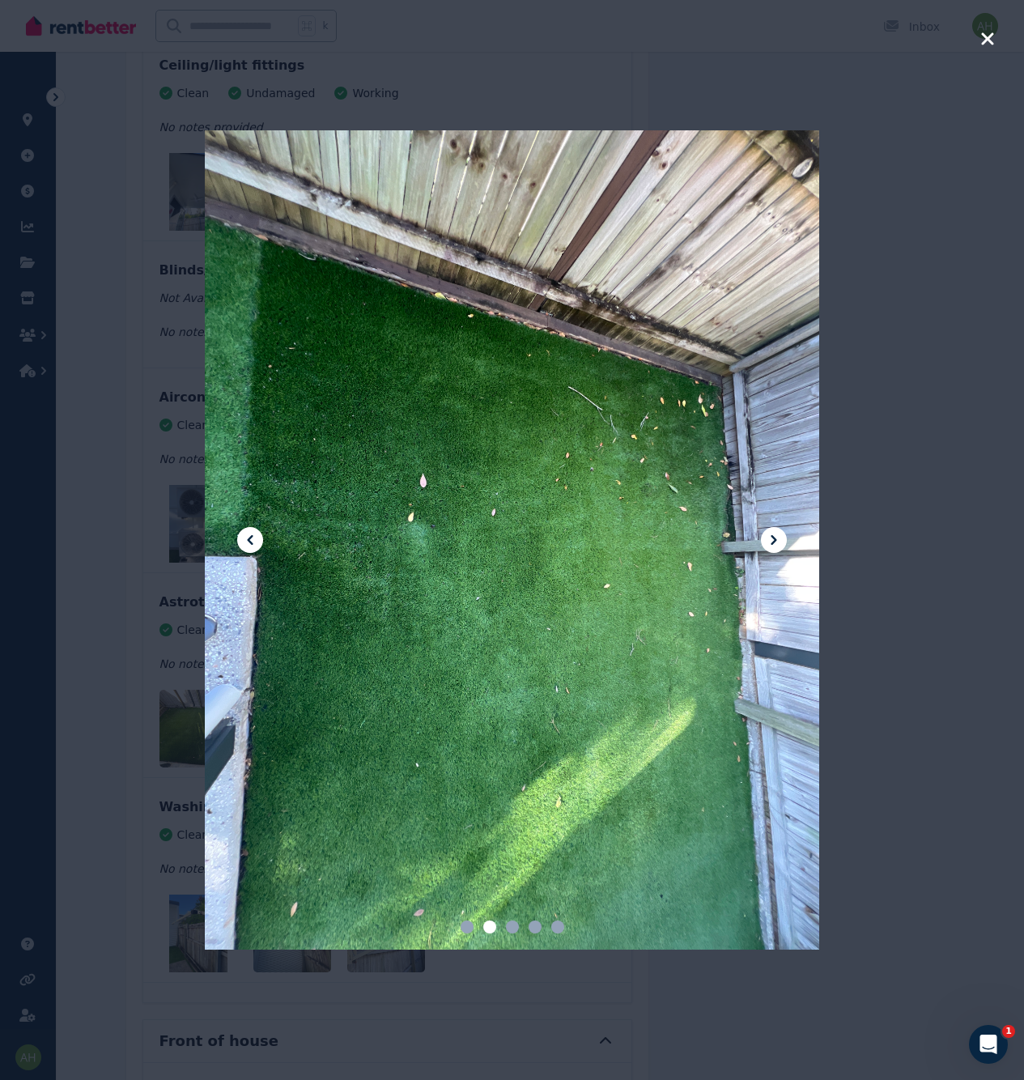
click at [764, 540] on button at bounding box center [774, 540] width 26 height 26
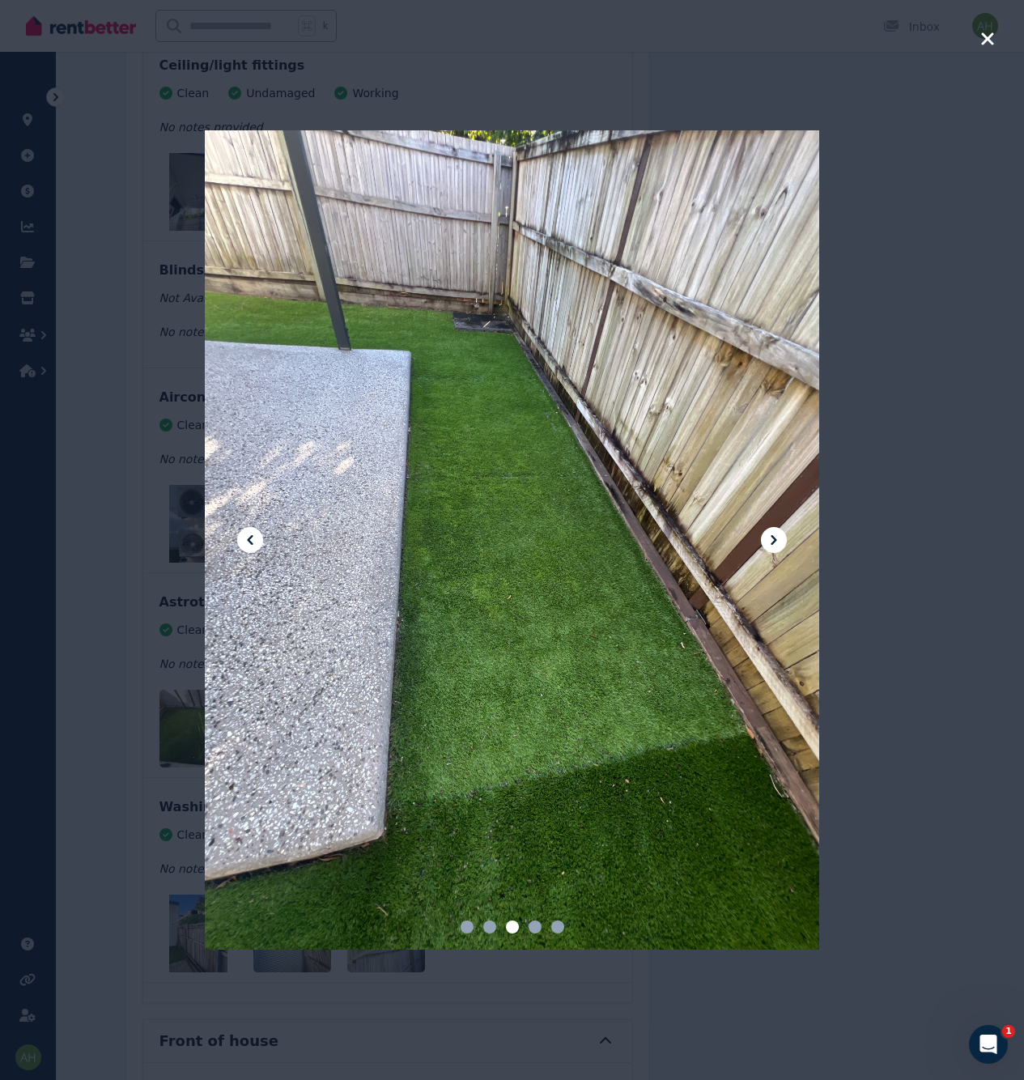
click at [764, 540] on button at bounding box center [774, 540] width 26 height 26
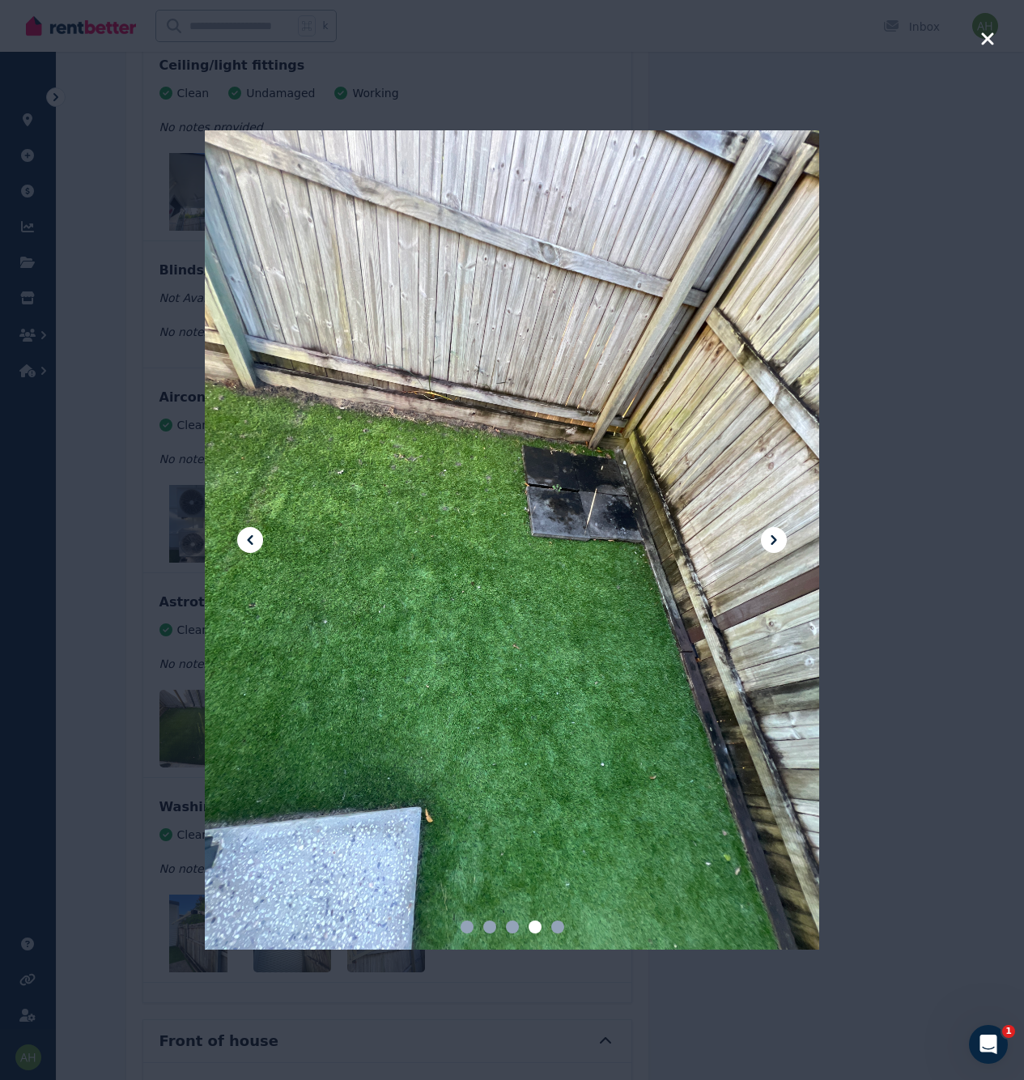
click at [764, 540] on button at bounding box center [774, 540] width 26 height 26
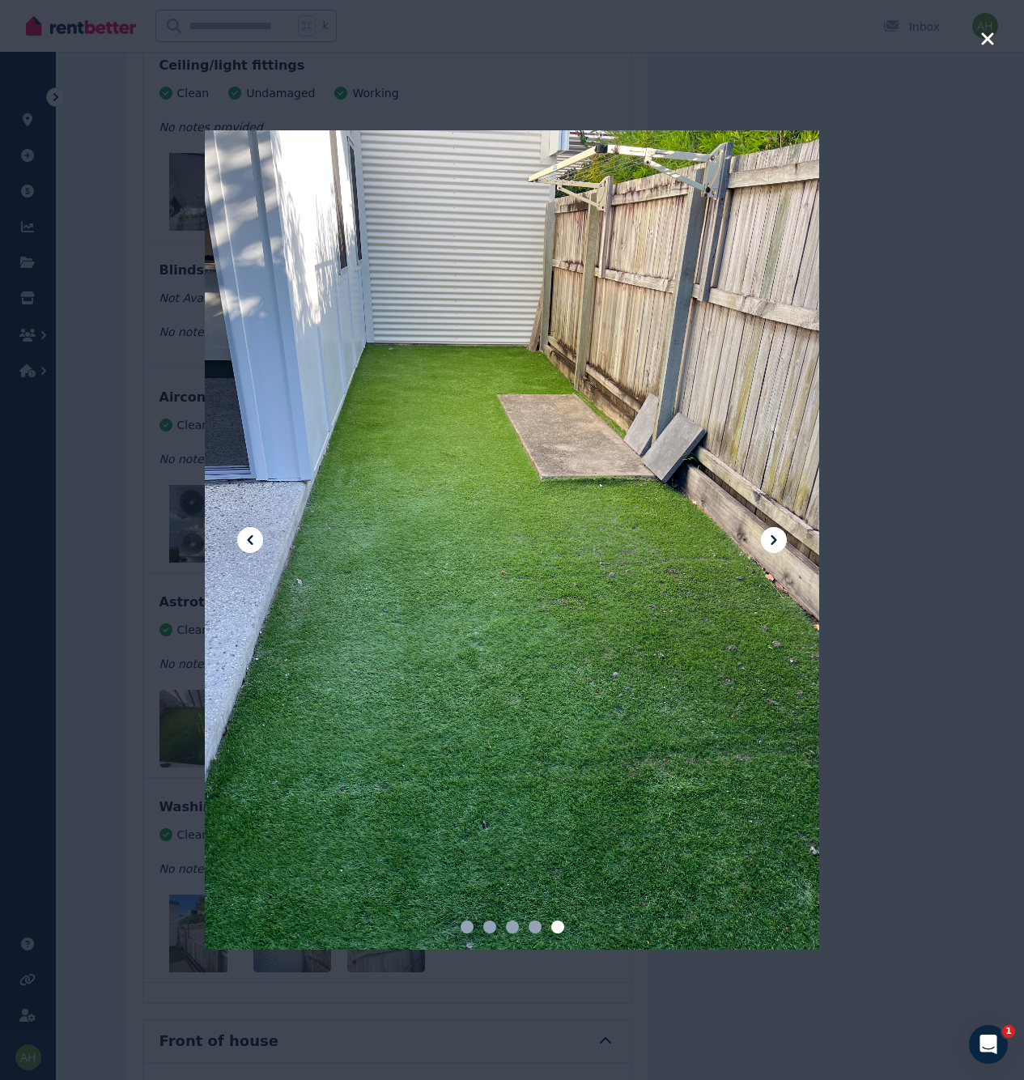
click at [764, 540] on button at bounding box center [774, 540] width 26 height 26
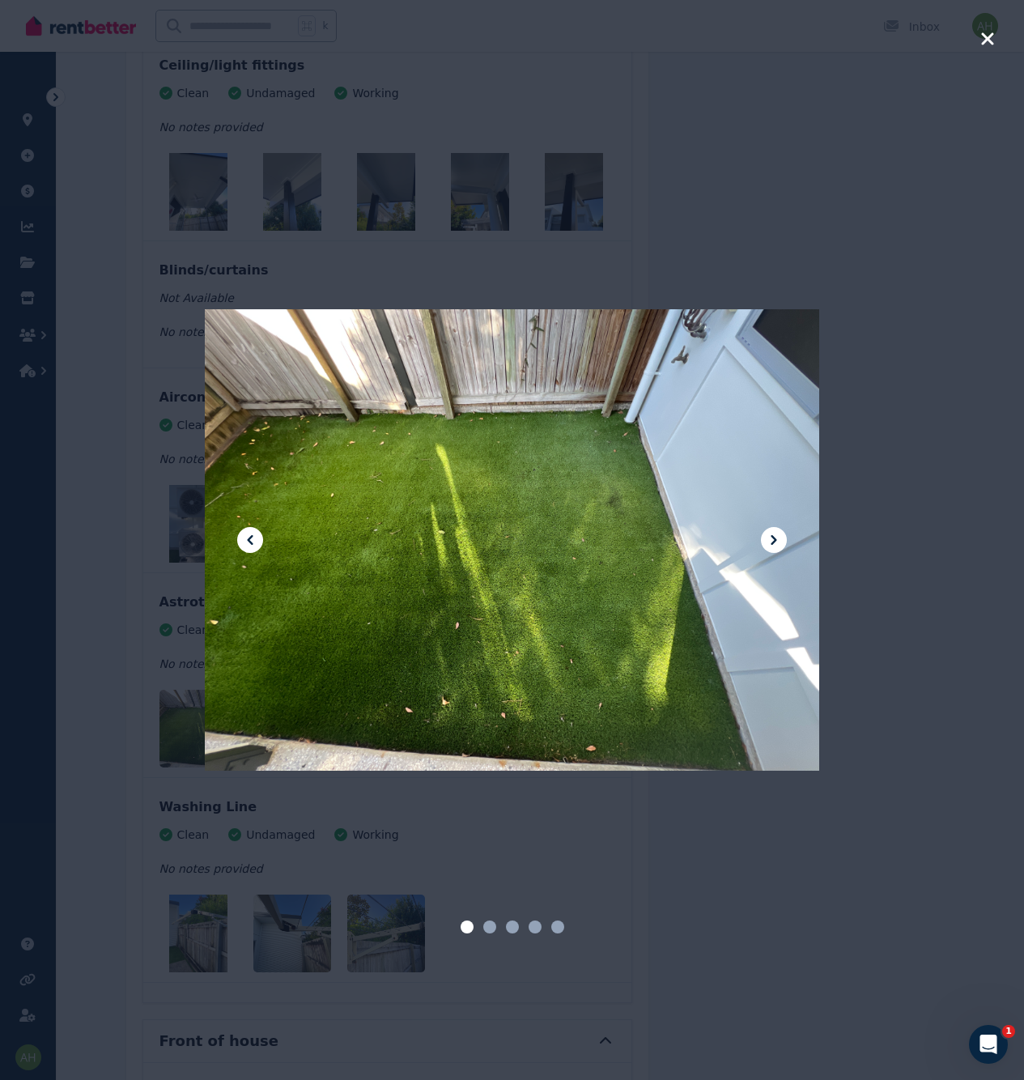
click at [764, 540] on button at bounding box center [774, 540] width 26 height 26
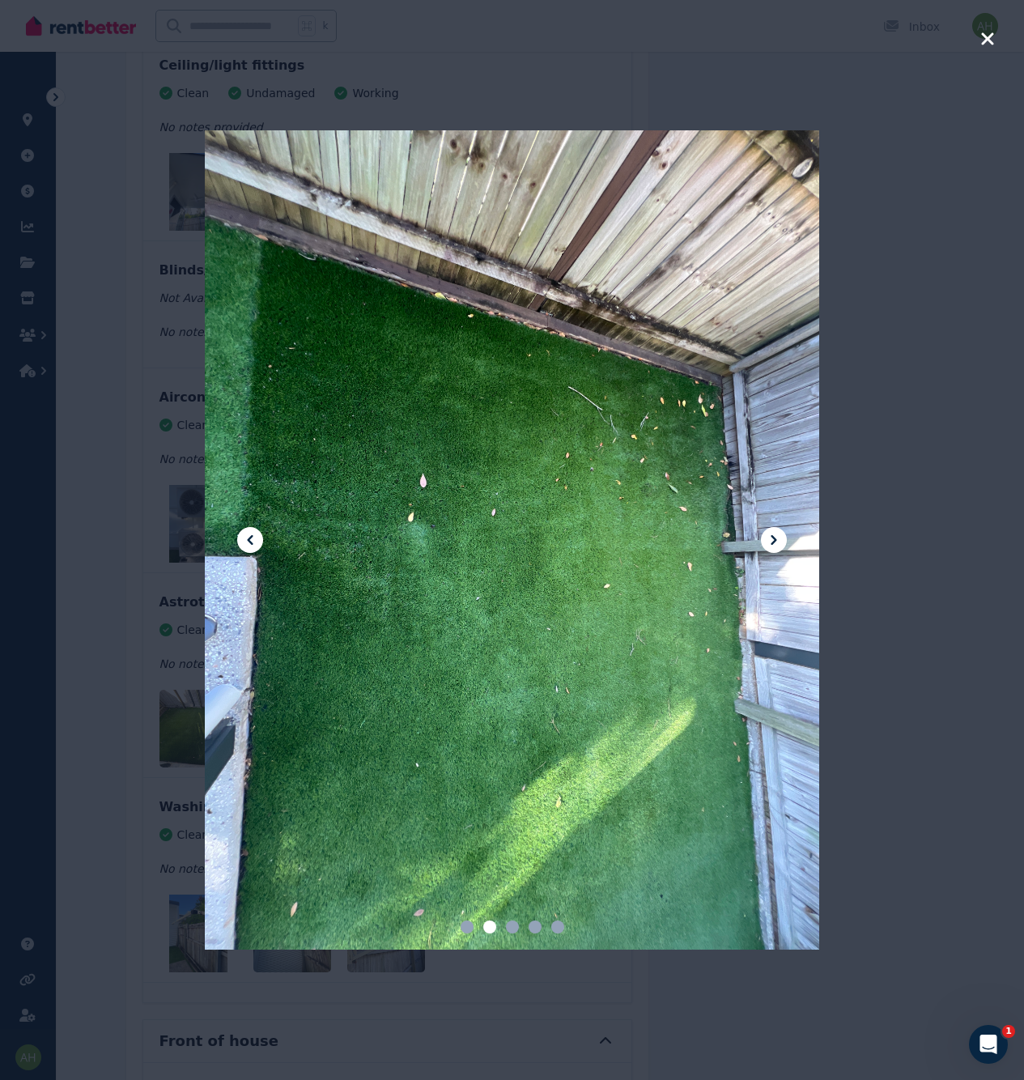
click at [882, 535] on div at bounding box center [512, 540] width 1024 height 1080
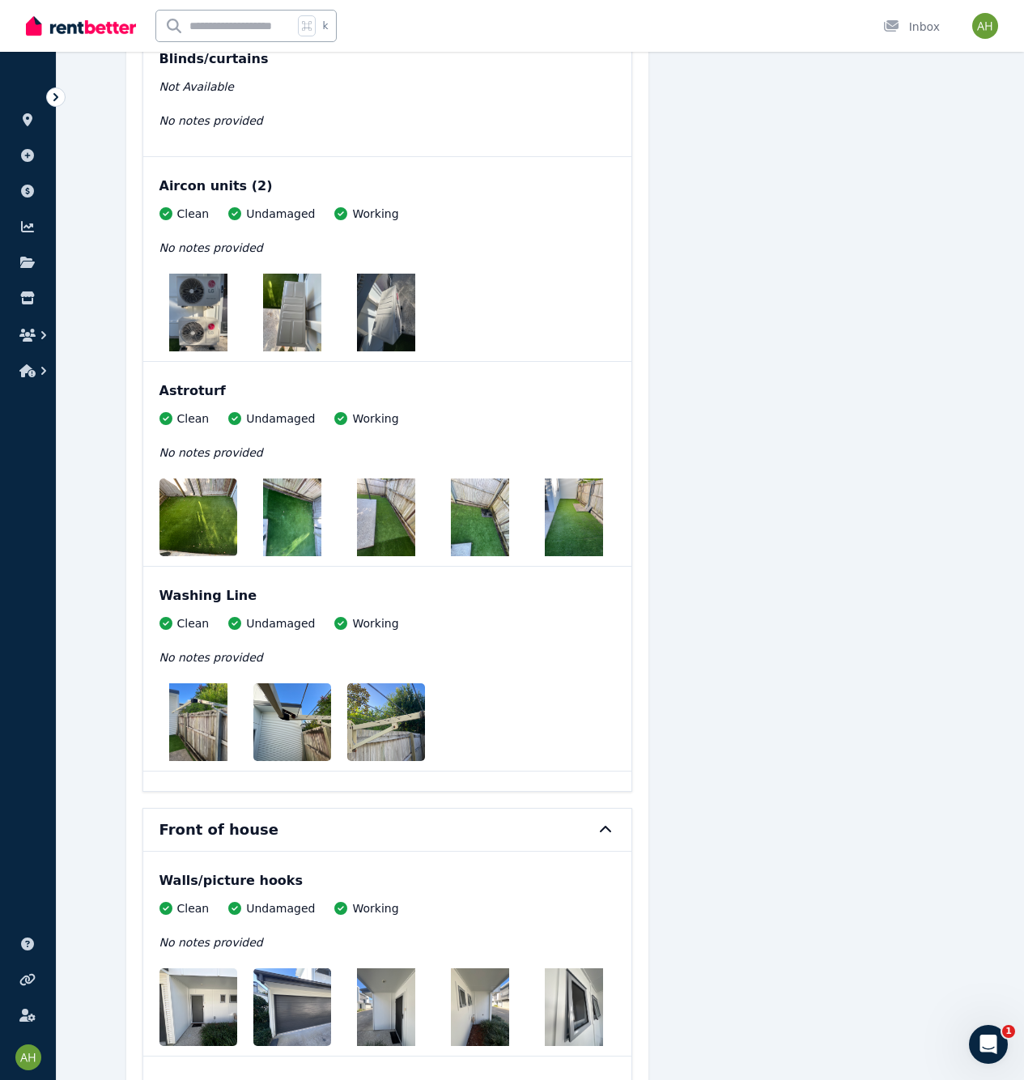
scroll to position [2188, 0]
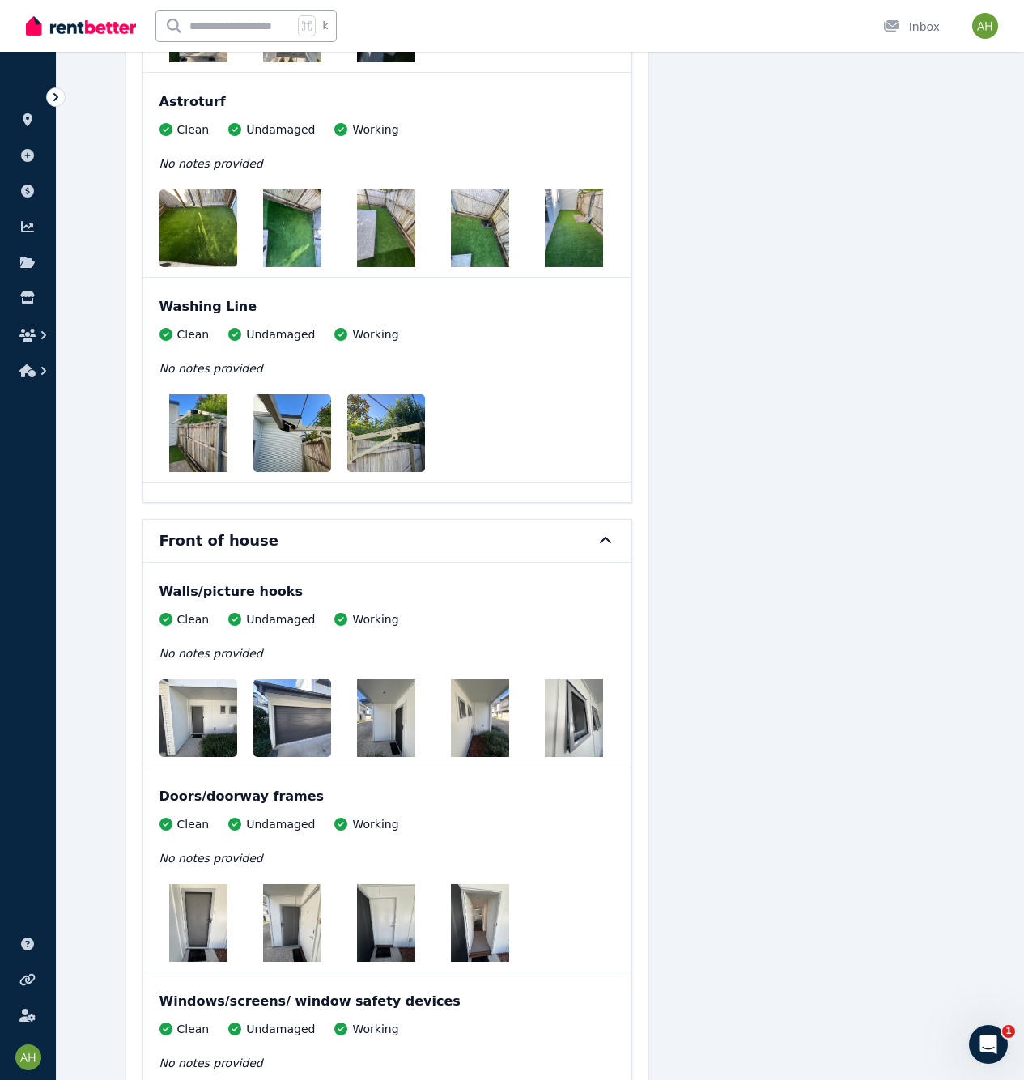
click at [203, 433] on img at bounding box center [198, 433] width 58 height 78
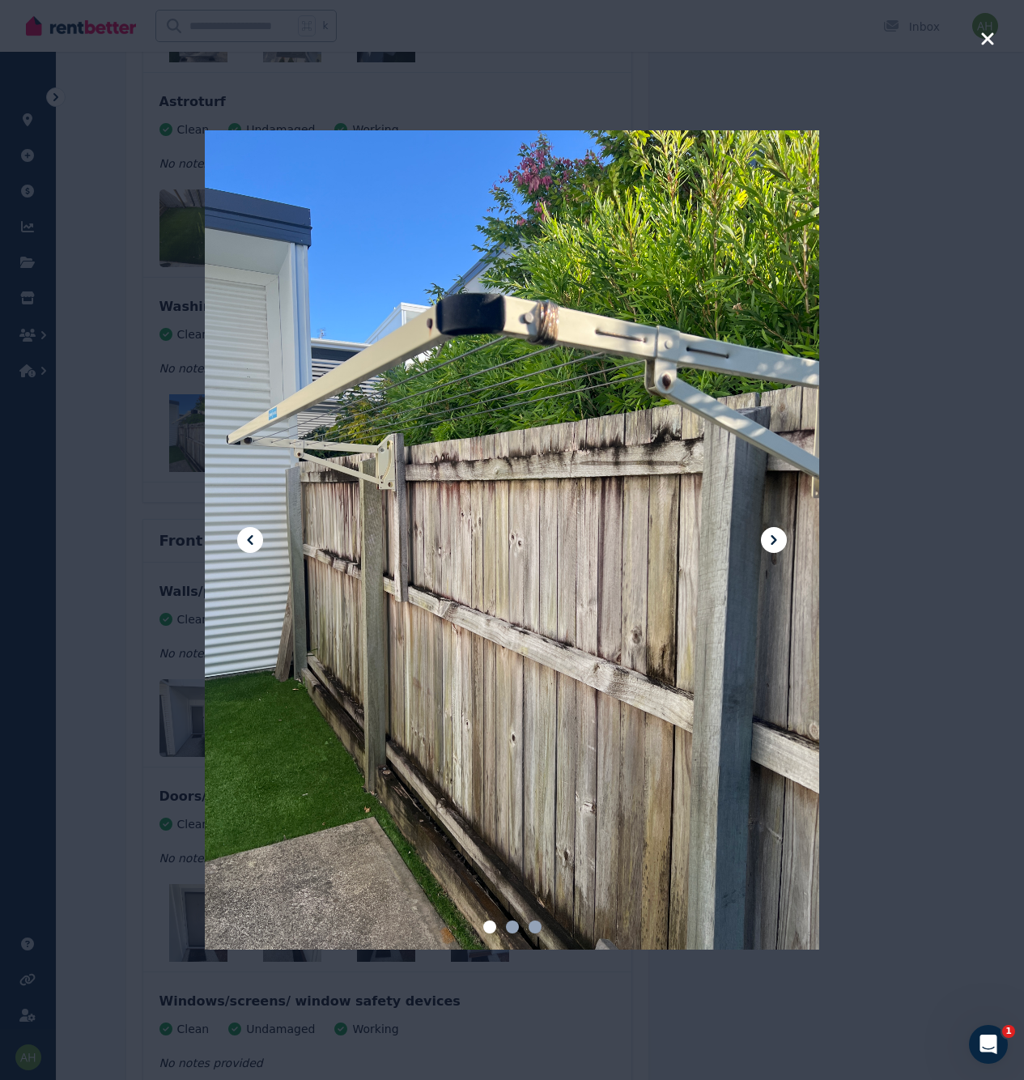
click at [773, 534] on icon at bounding box center [773, 539] width 19 height 19
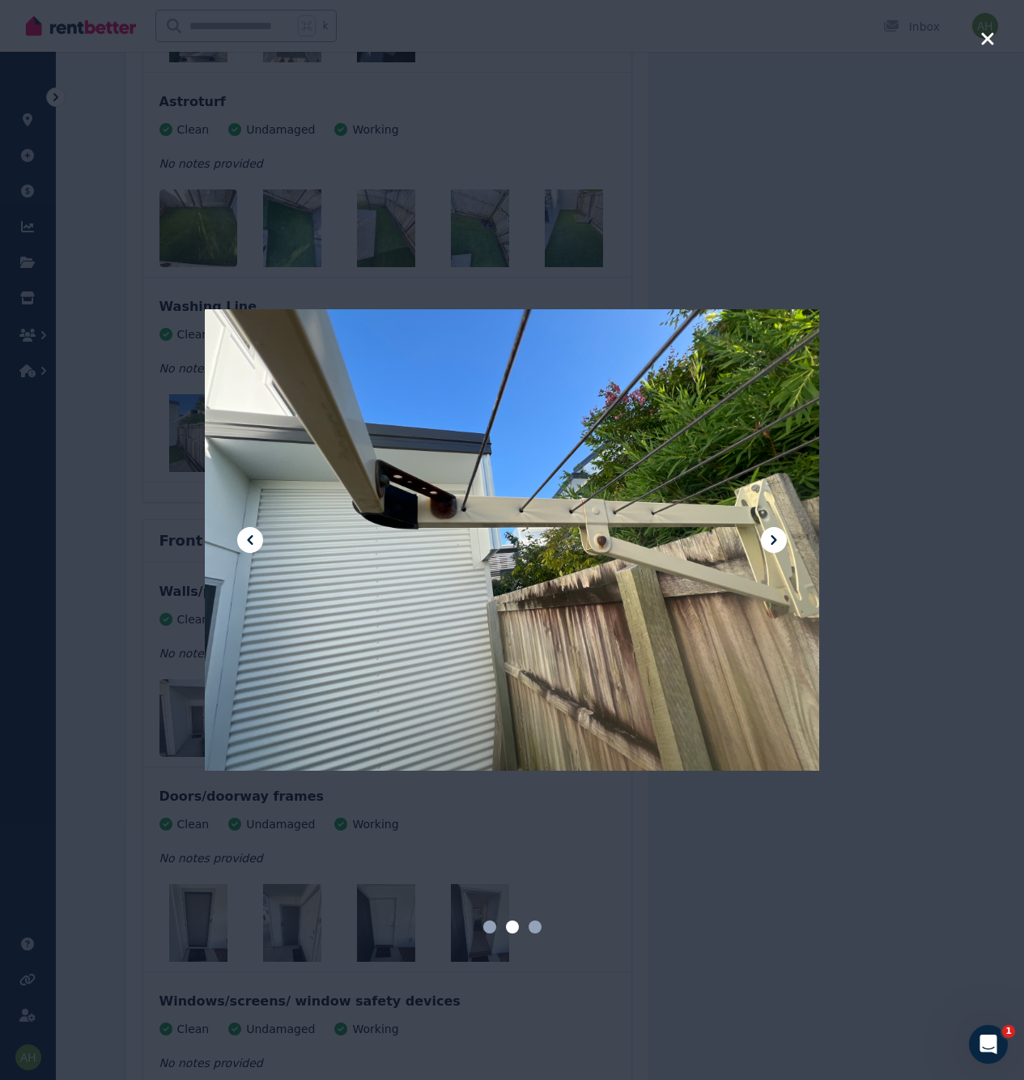
click at [773, 534] on icon at bounding box center [773, 539] width 19 height 19
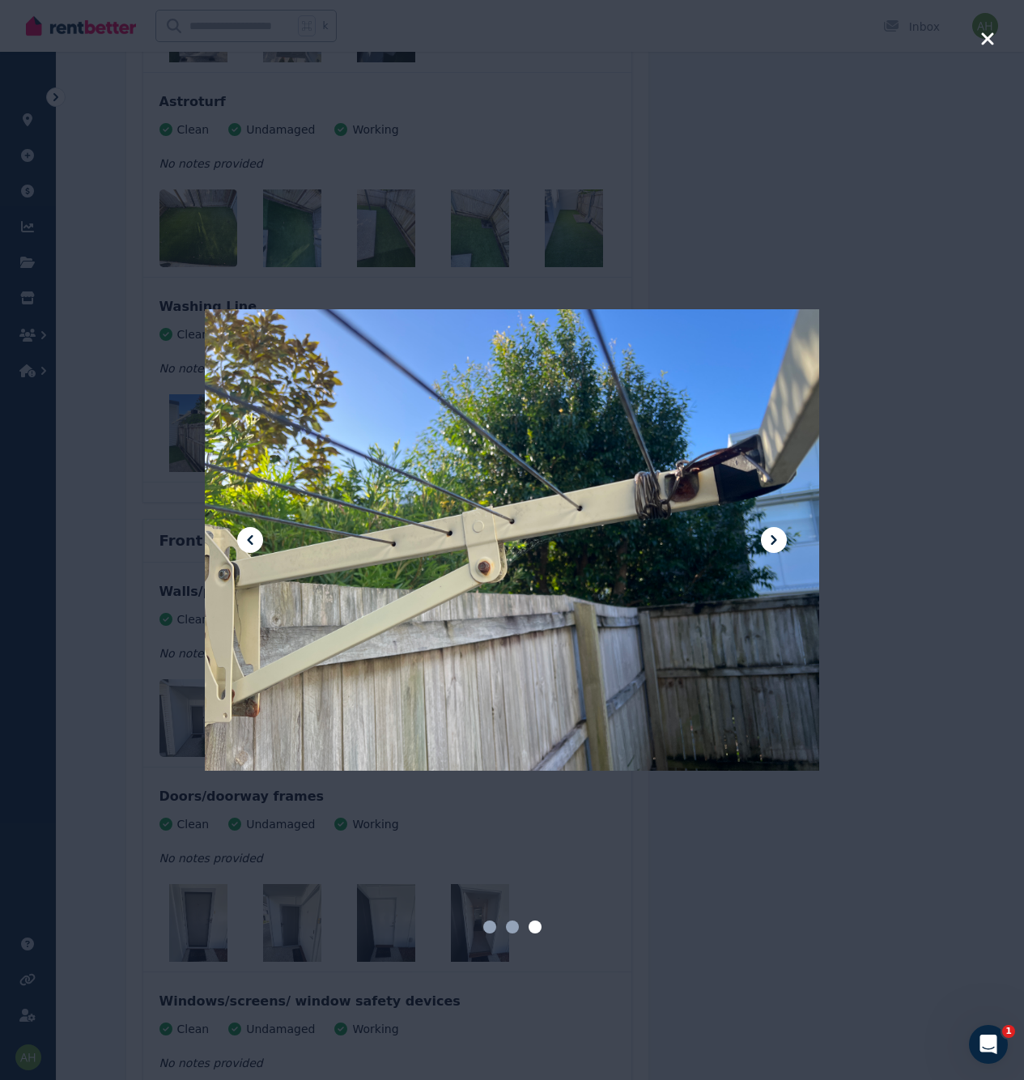
click at [773, 538] on icon at bounding box center [774, 540] width 6 height 10
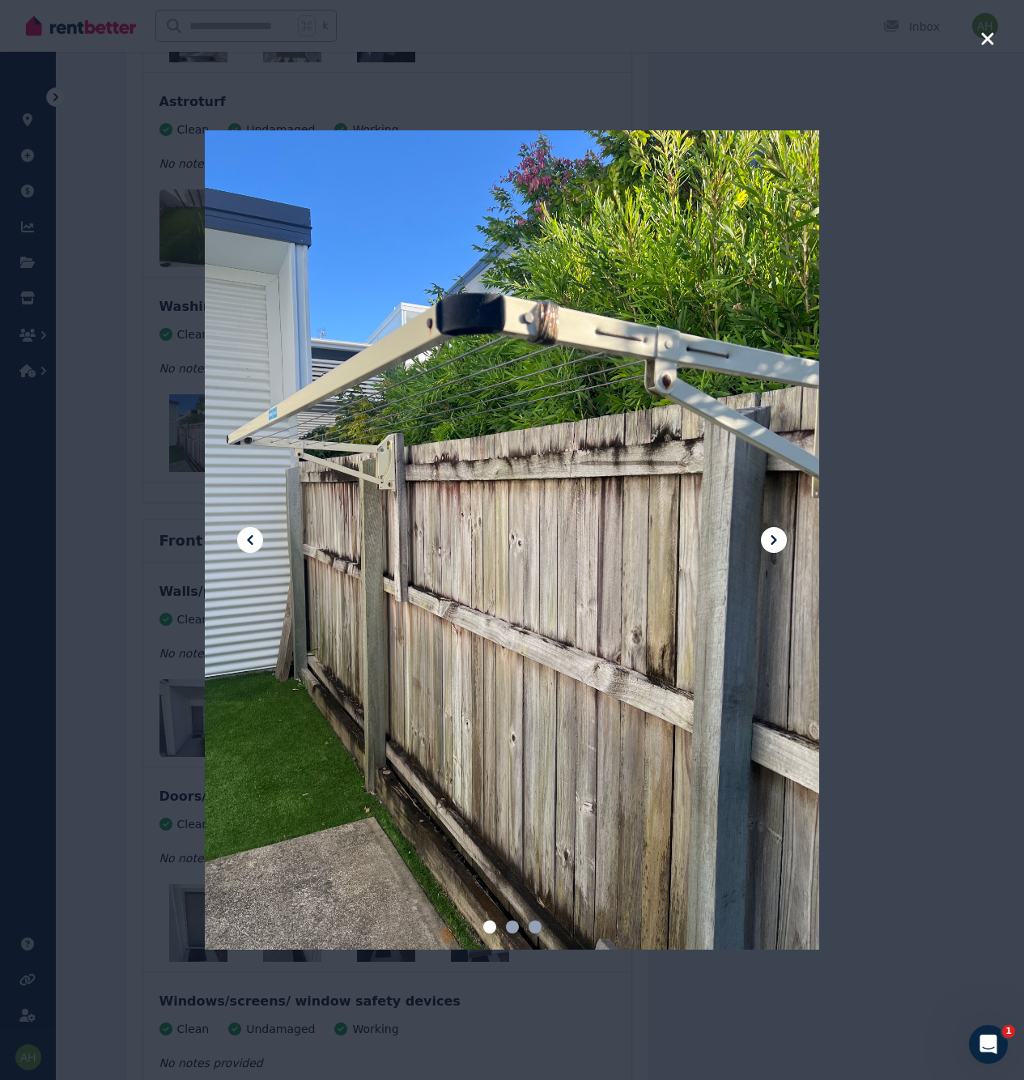
click at [879, 511] on div at bounding box center [512, 540] width 1024 height 1080
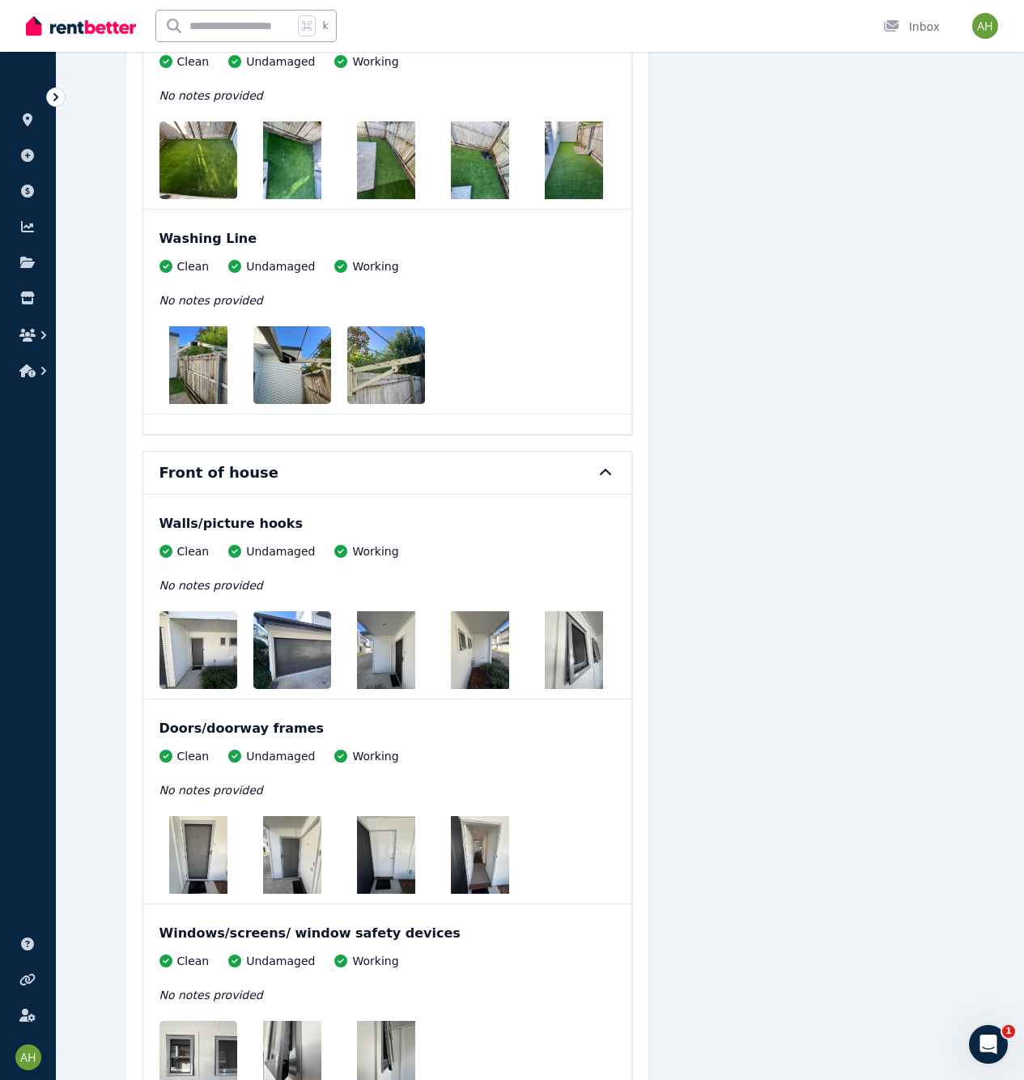
scroll to position [2541, 0]
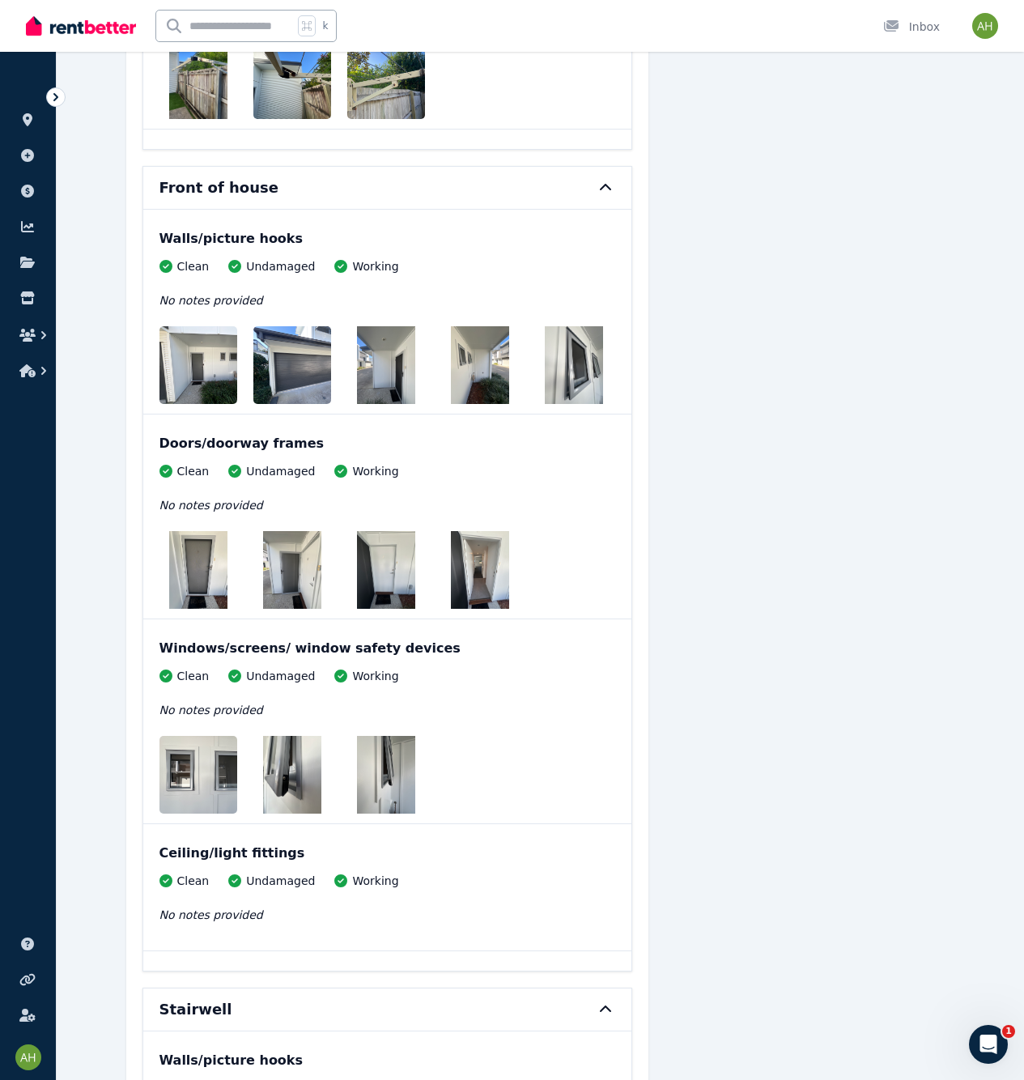
click at [198, 356] on img at bounding box center [212, 365] width 104 height 78
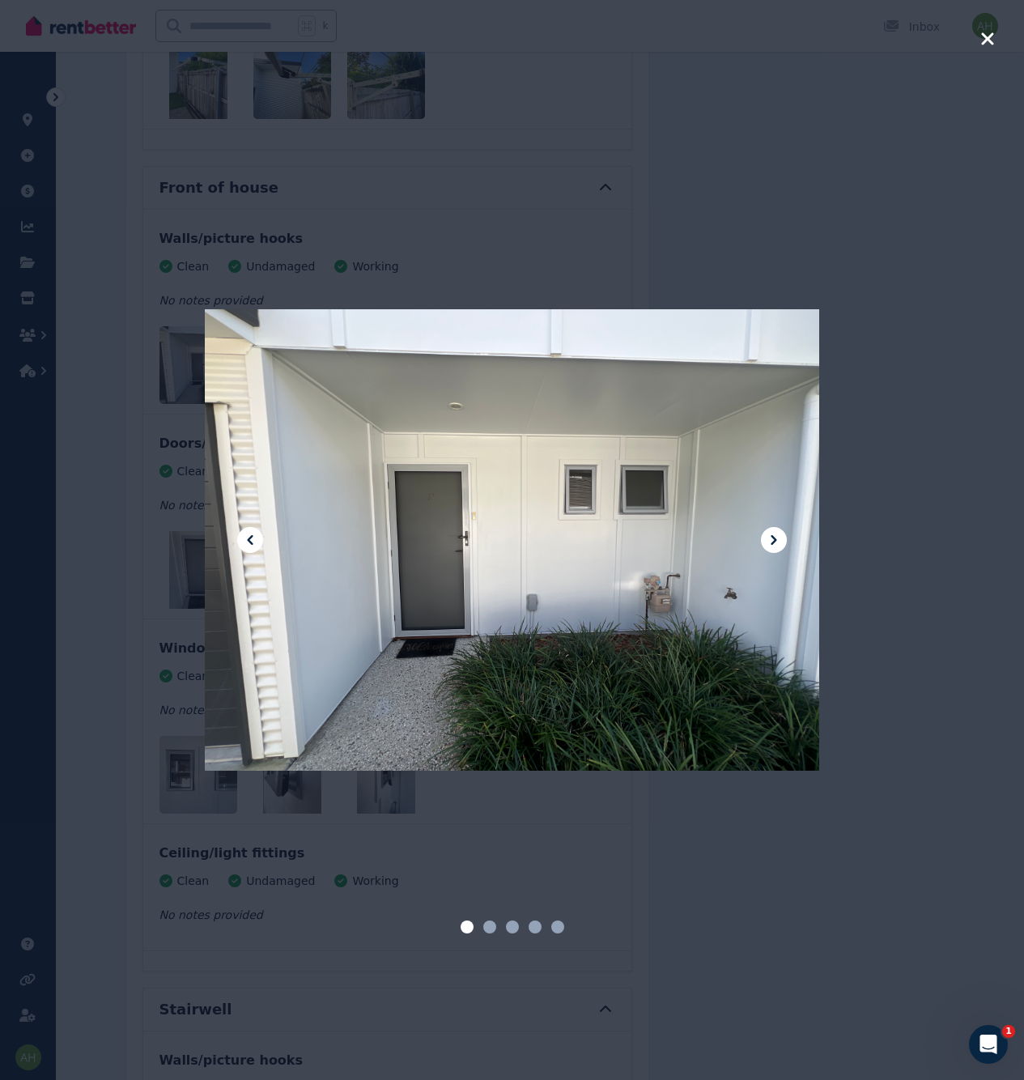
click at [781, 541] on icon at bounding box center [773, 539] width 19 height 19
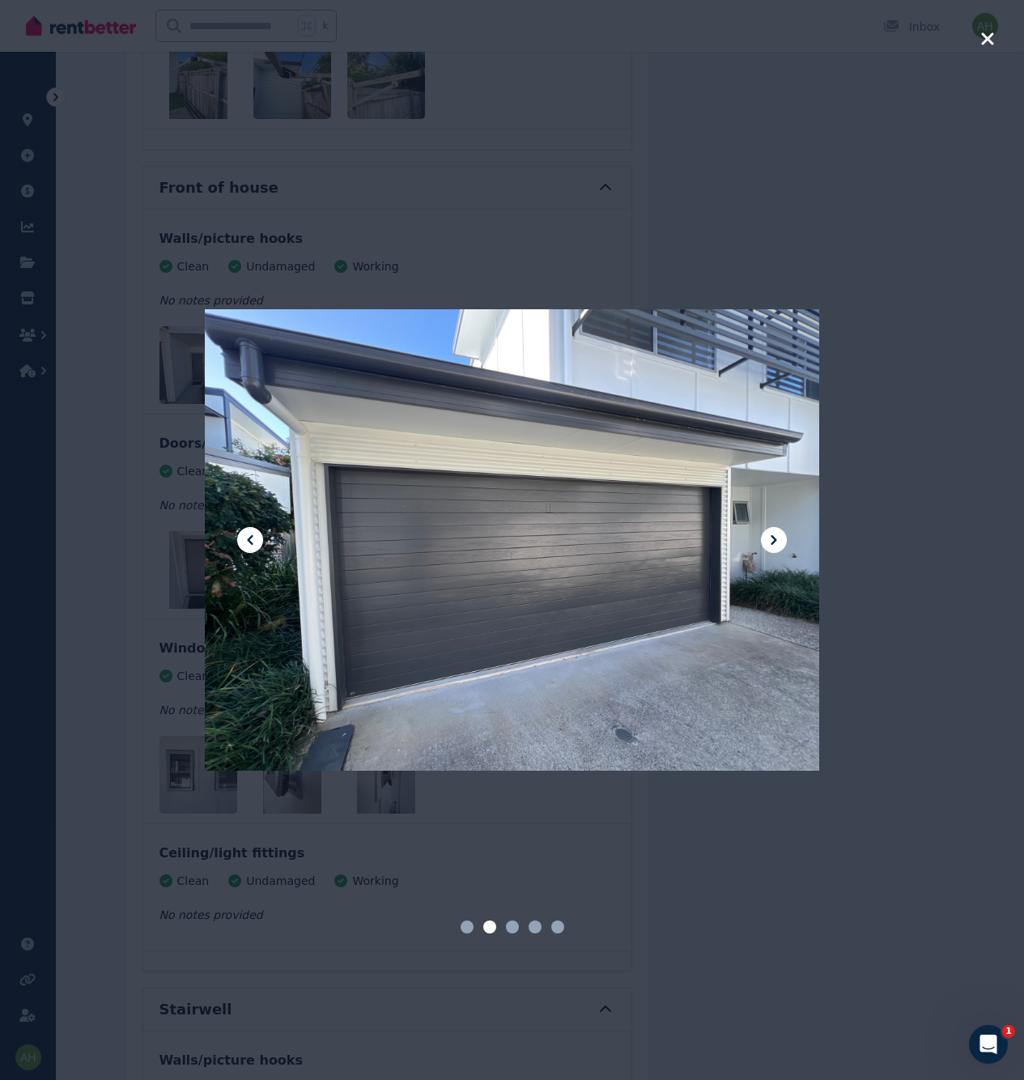
click at [781, 541] on icon at bounding box center [773, 539] width 19 height 19
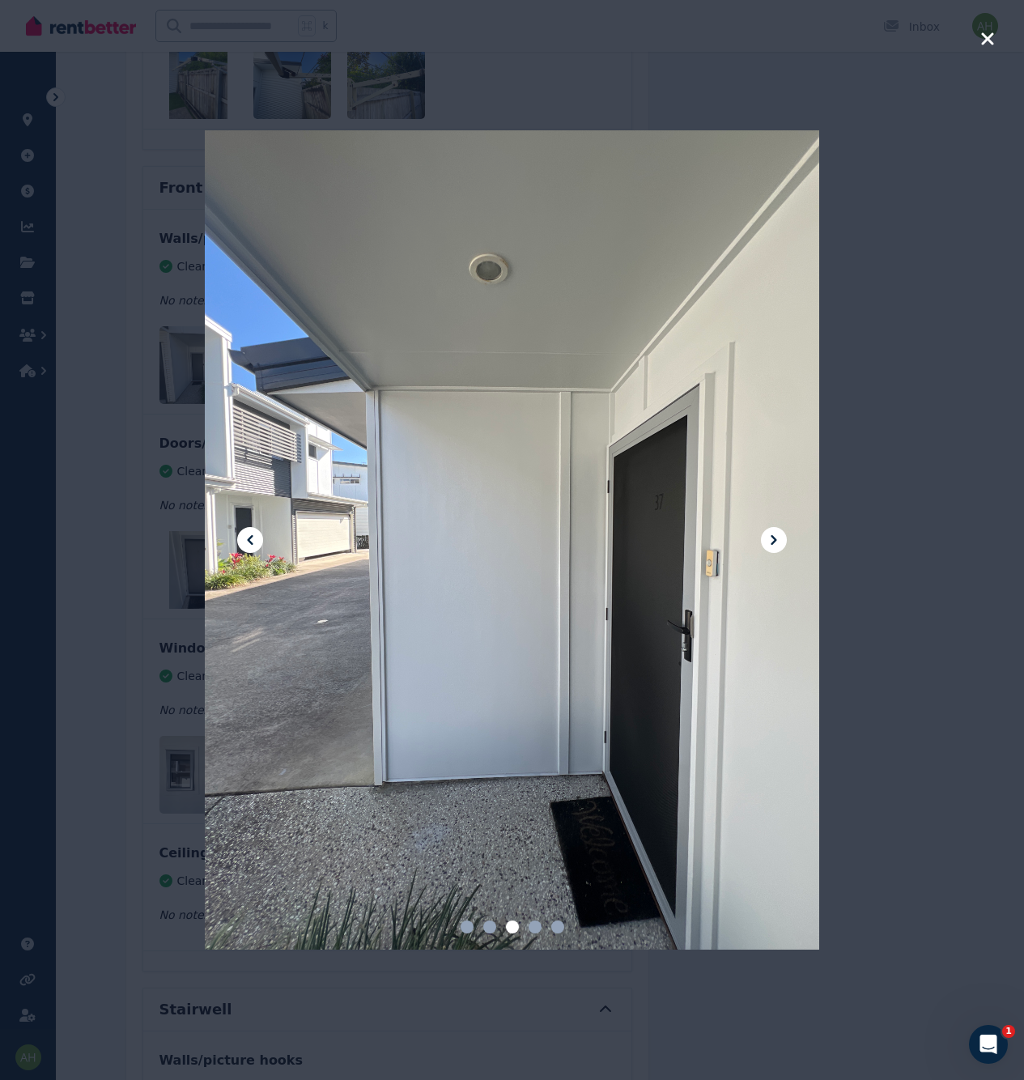
click at [781, 541] on icon at bounding box center [773, 539] width 19 height 19
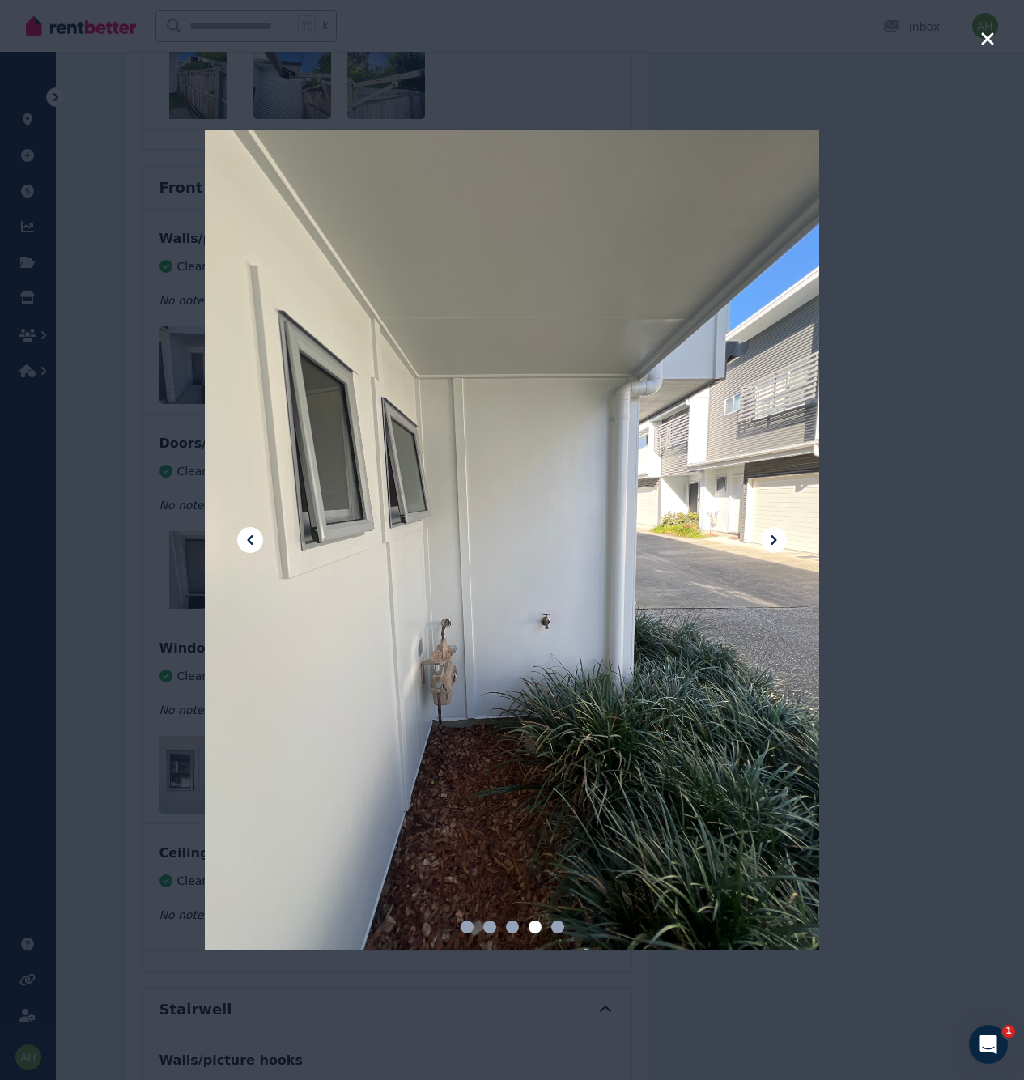
click at [781, 541] on icon at bounding box center [773, 539] width 19 height 19
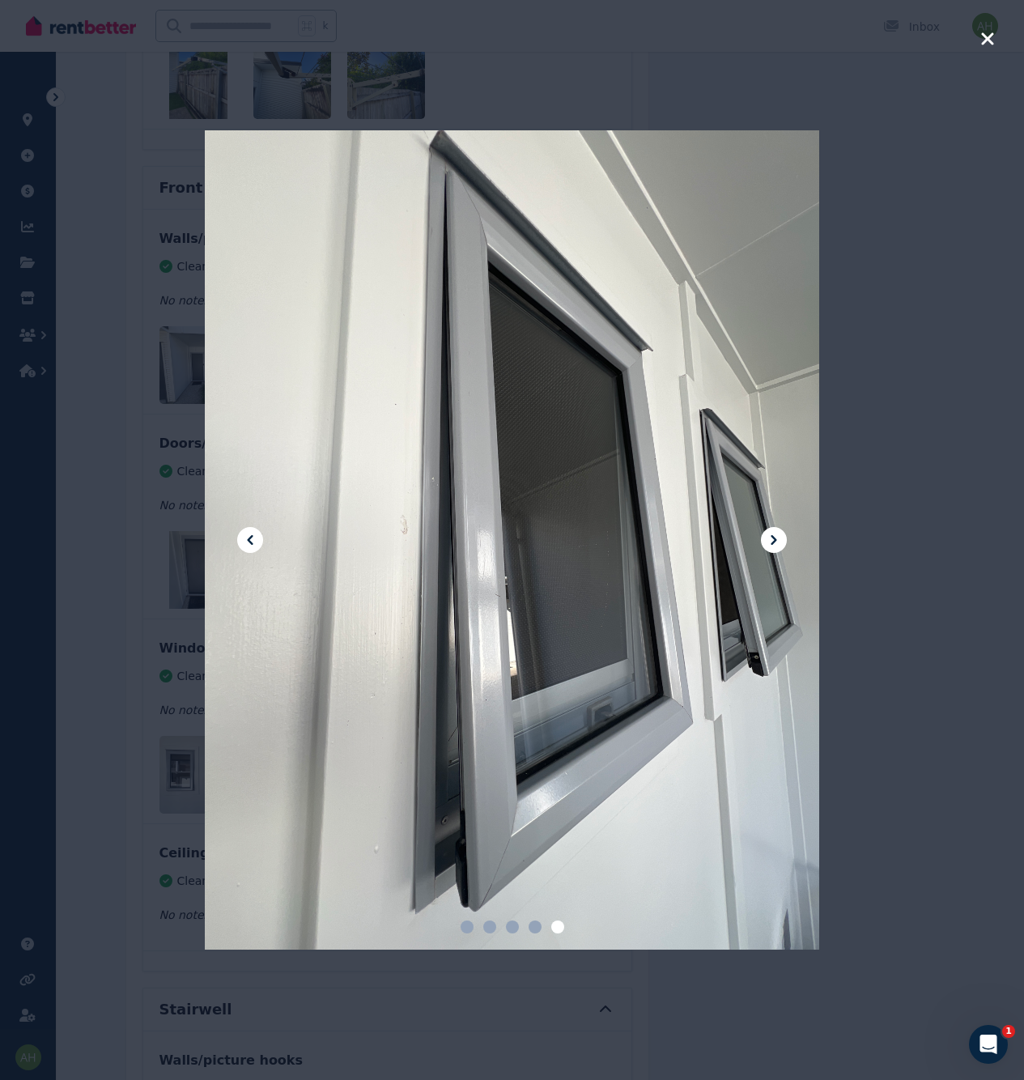
click at [781, 541] on icon at bounding box center [773, 539] width 19 height 19
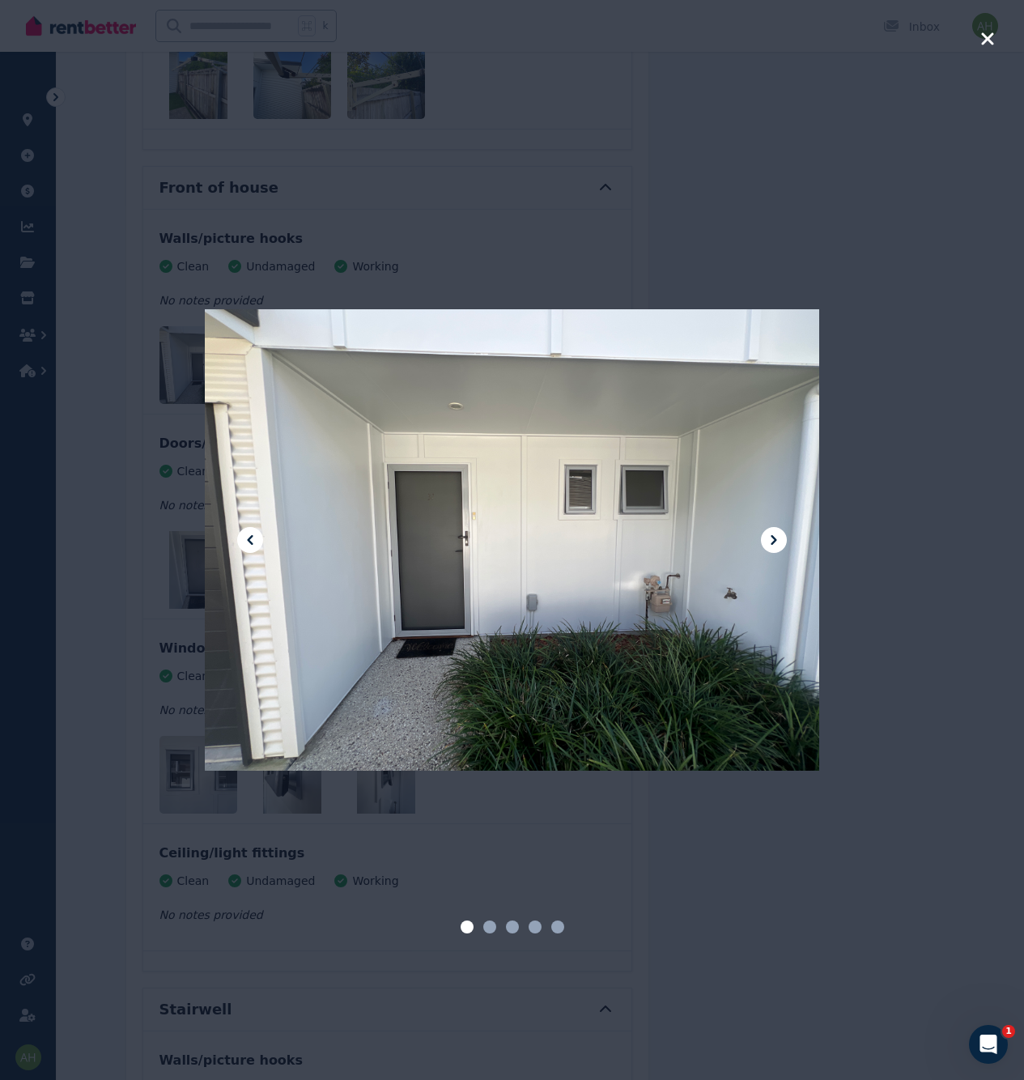
click at [781, 541] on icon at bounding box center [773, 539] width 19 height 19
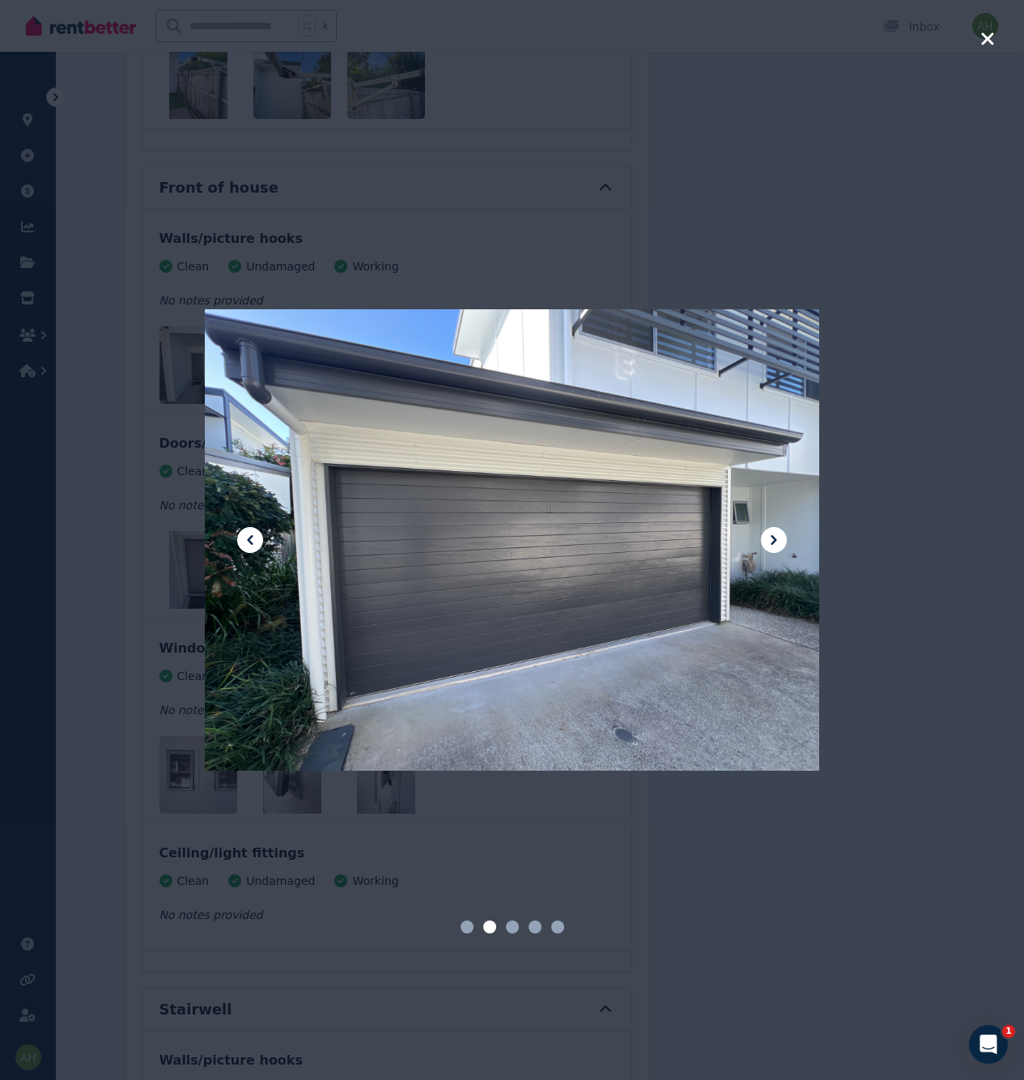
click at [917, 535] on div at bounding box center [512, 540] width 1024 height 1080
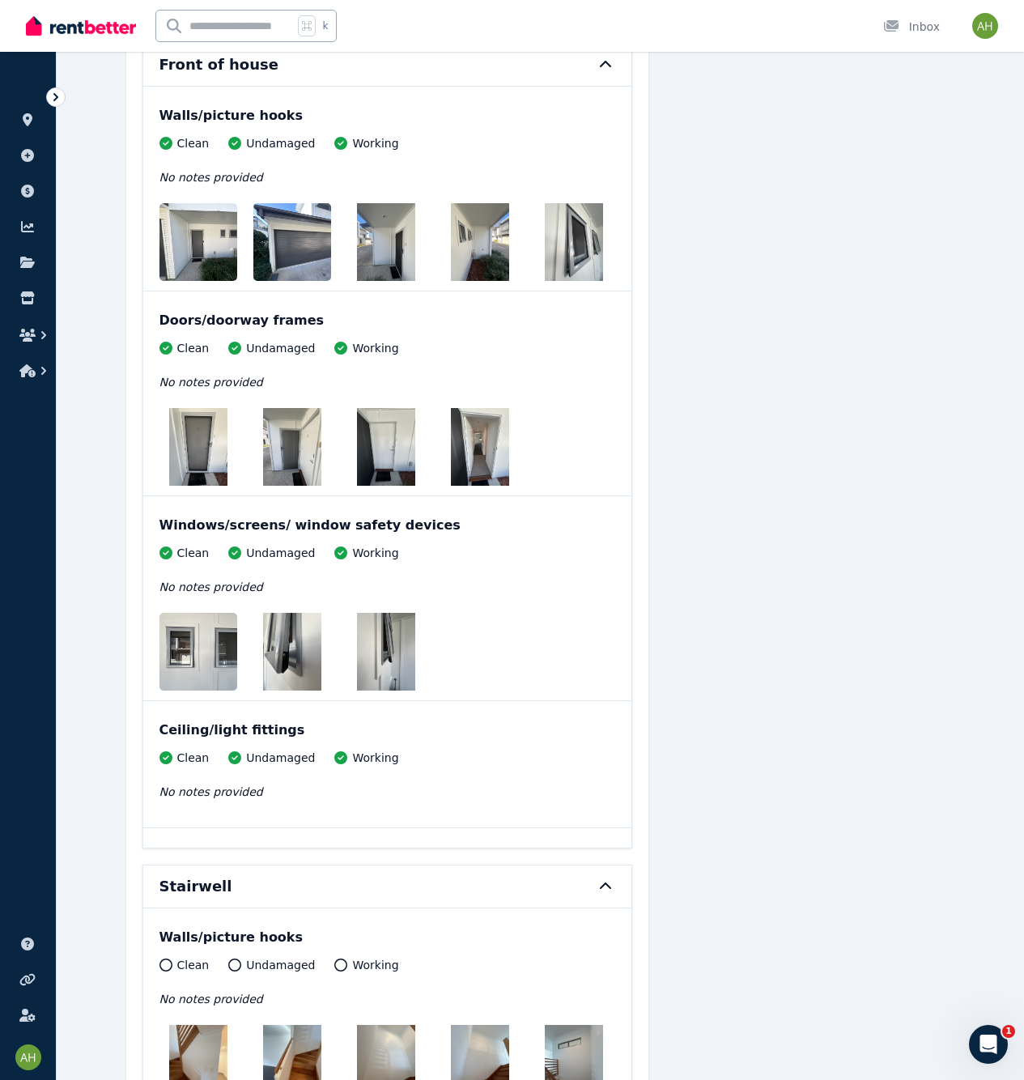
scroll to position [2918, 0]
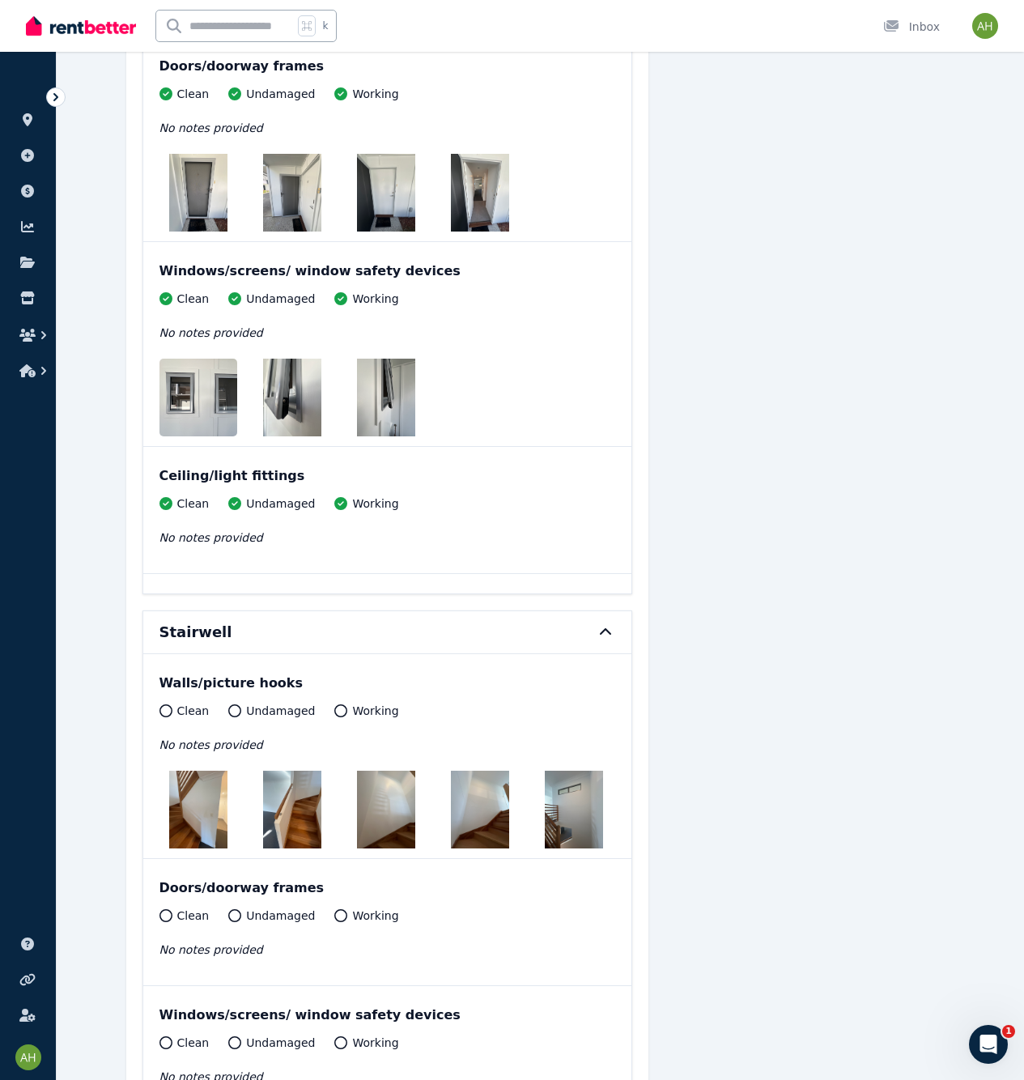
click at [193, 387] on img at bounding box center [212, 398] width 104 height 78
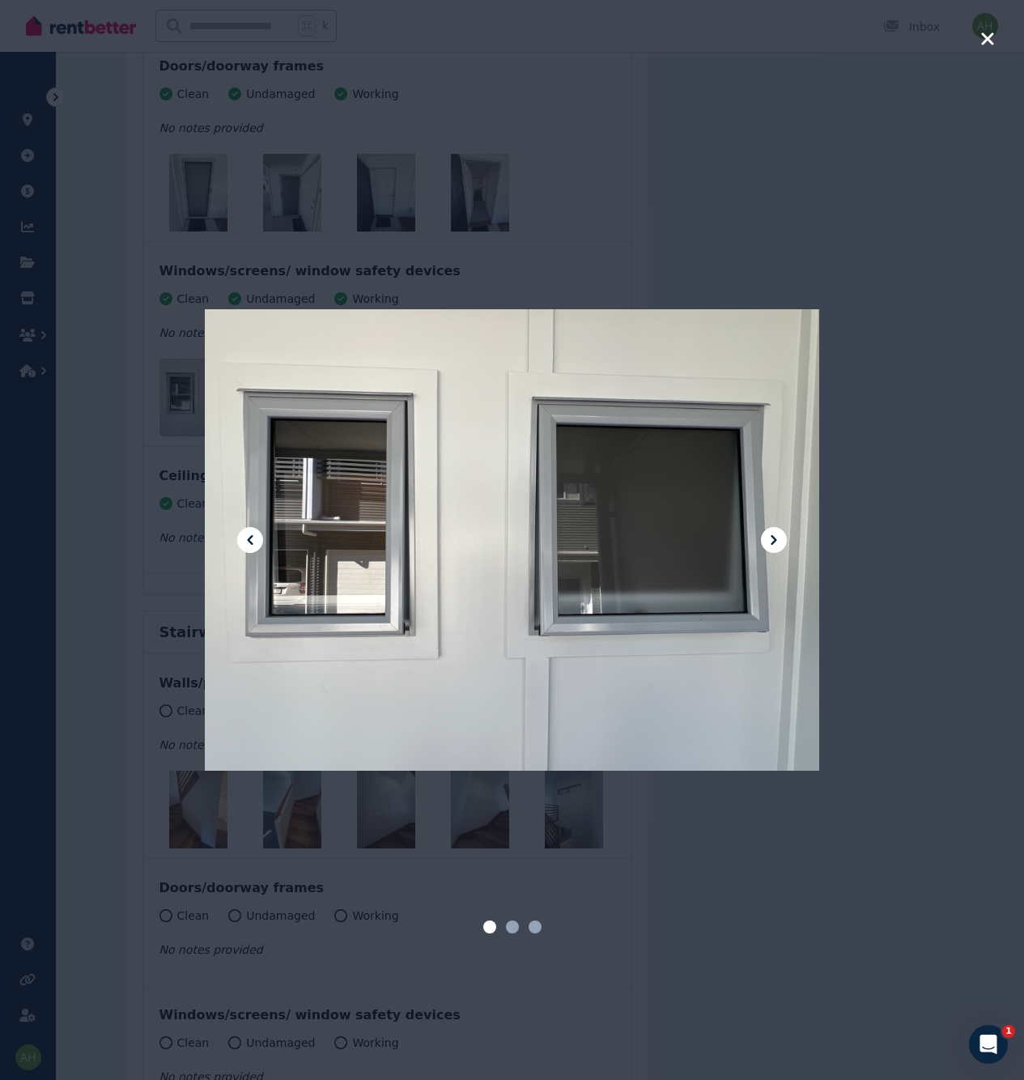
click at [767, 540] on icon at bounding box center [773, 539] width 19 height 19
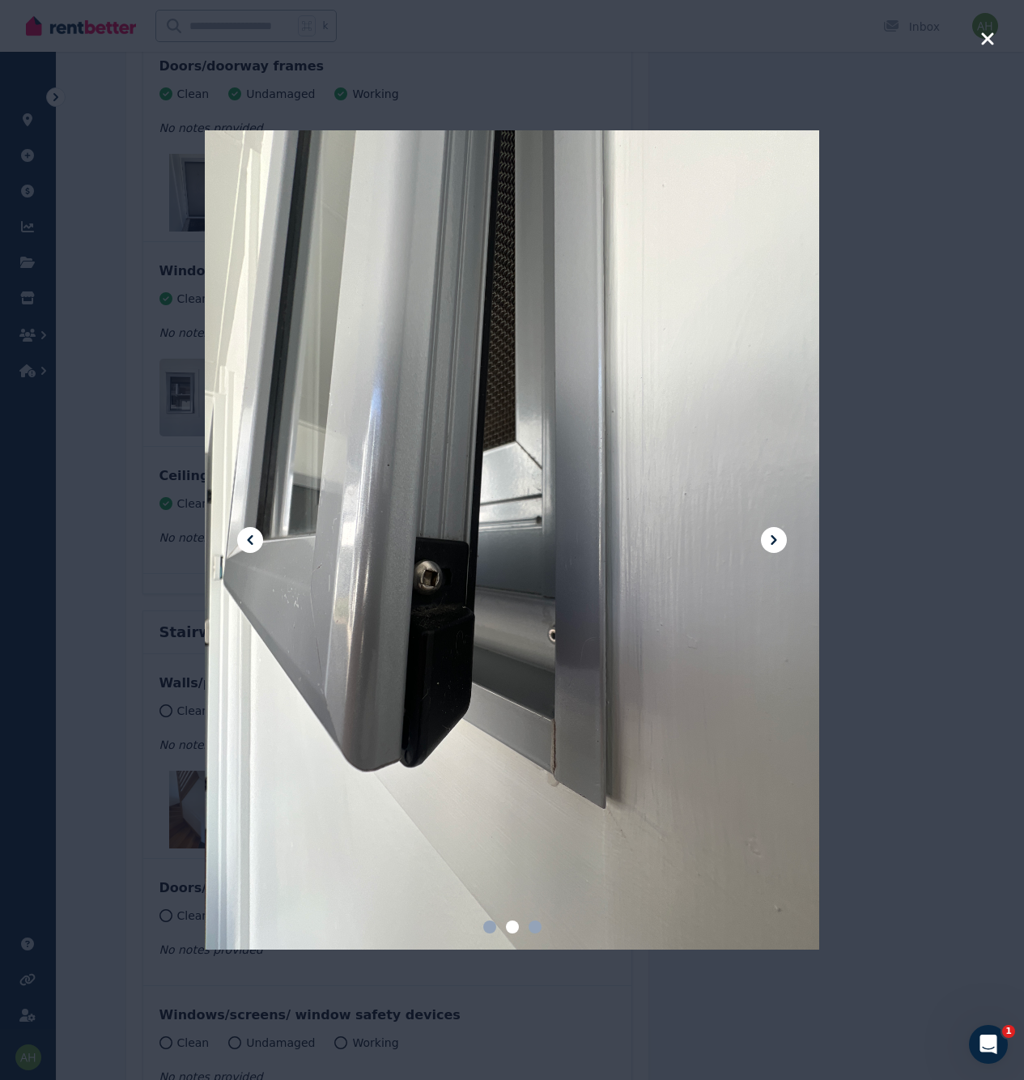
click at [767, 540] on icon at bounding box center [773, 539] width 19 height 19
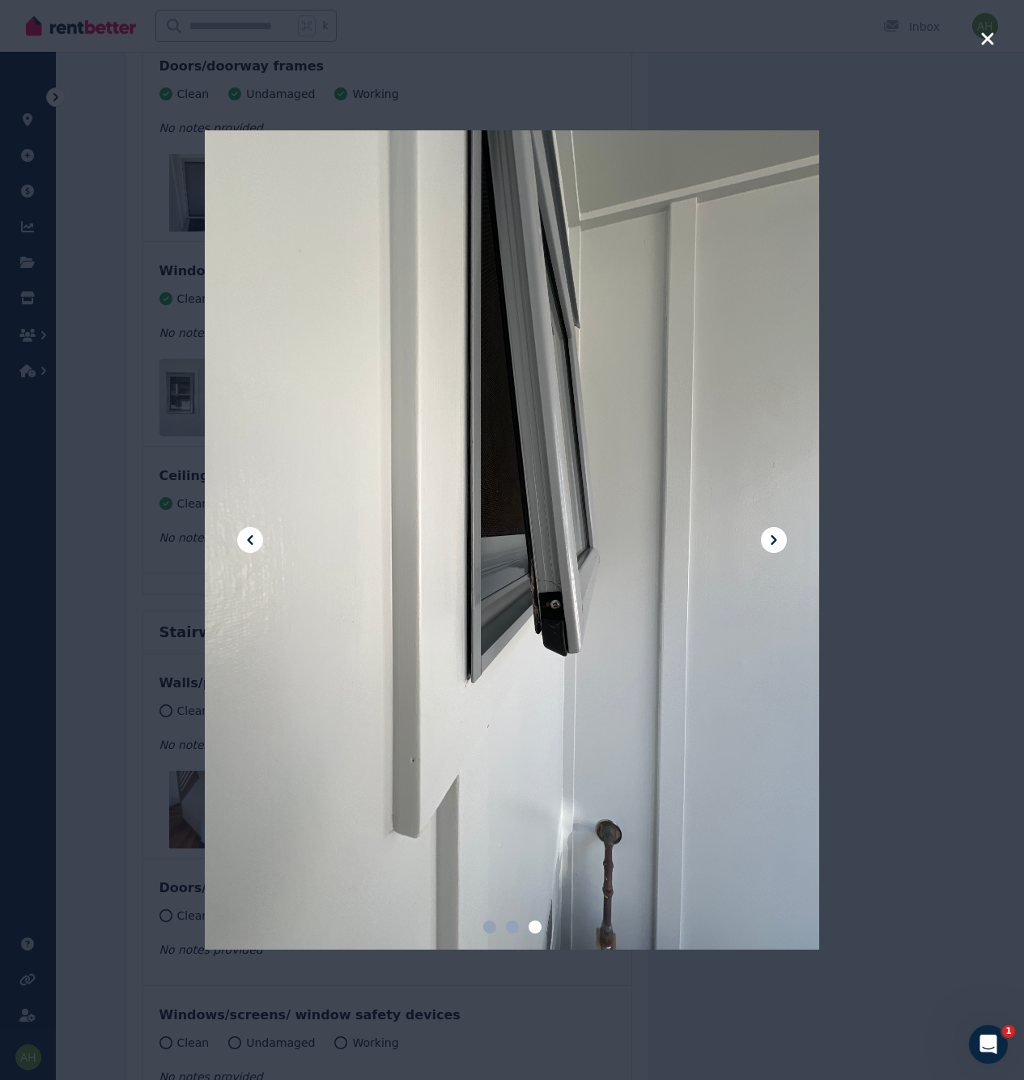
click at [767, 540] on icon at bounding box center [773, 539] width 19 height 19
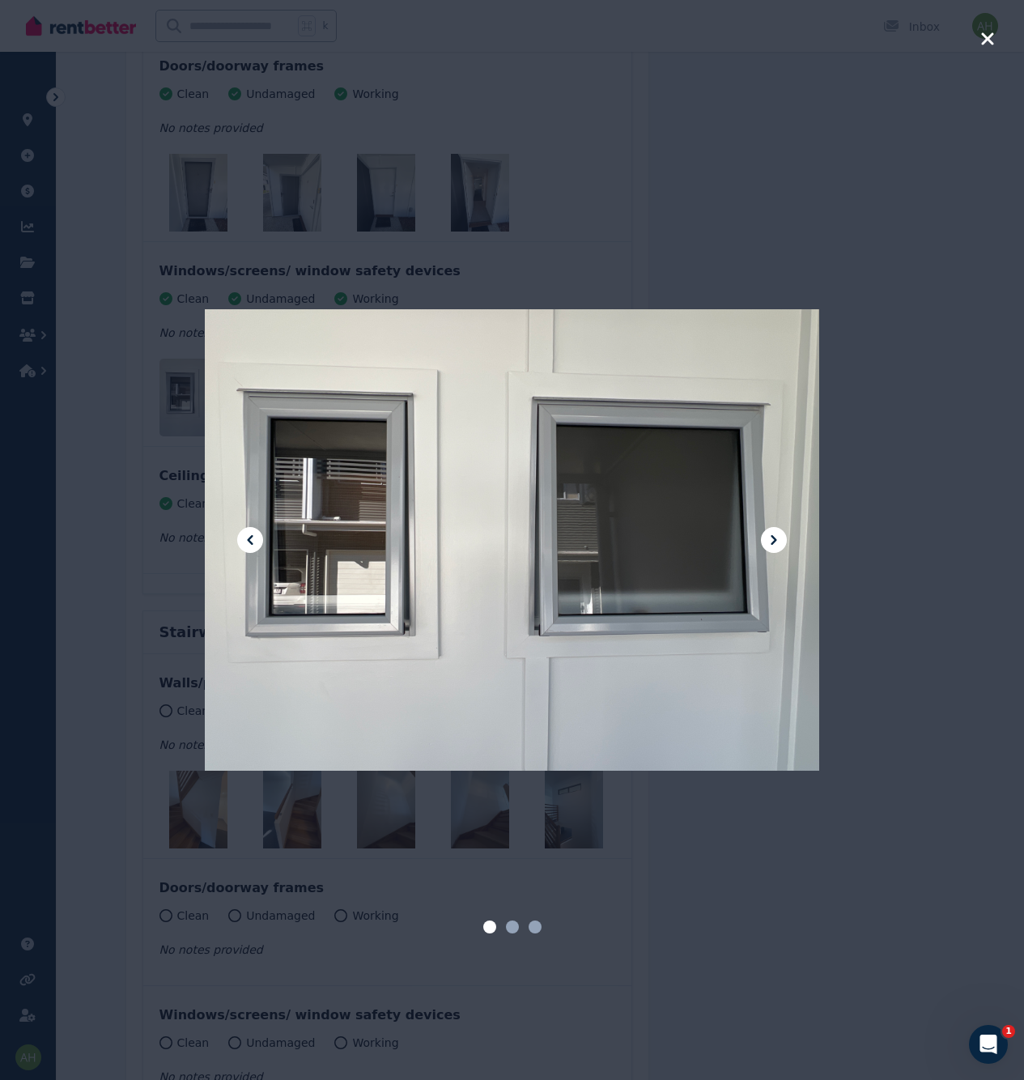
click at [964, 498] on div at bounding box center [512, 540] width 1024 height 1080
